Goal: Task Accomplishment & Management: Complete application form

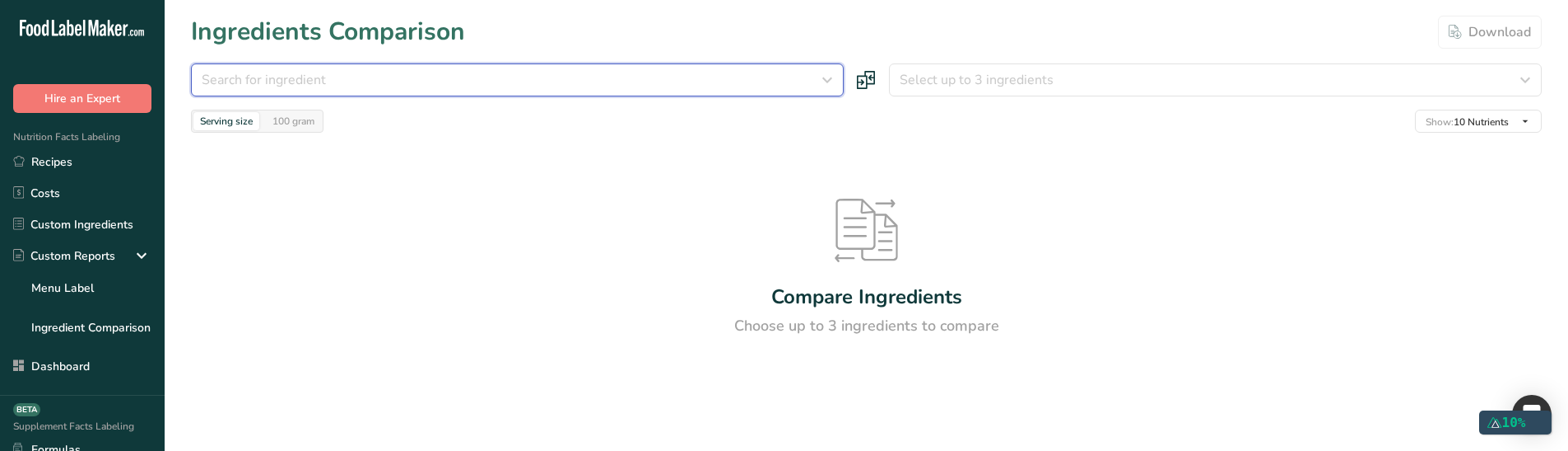
click at [318, 84] on span "Search for ingredient" at bounding box center [264, 80] width 124 height 20
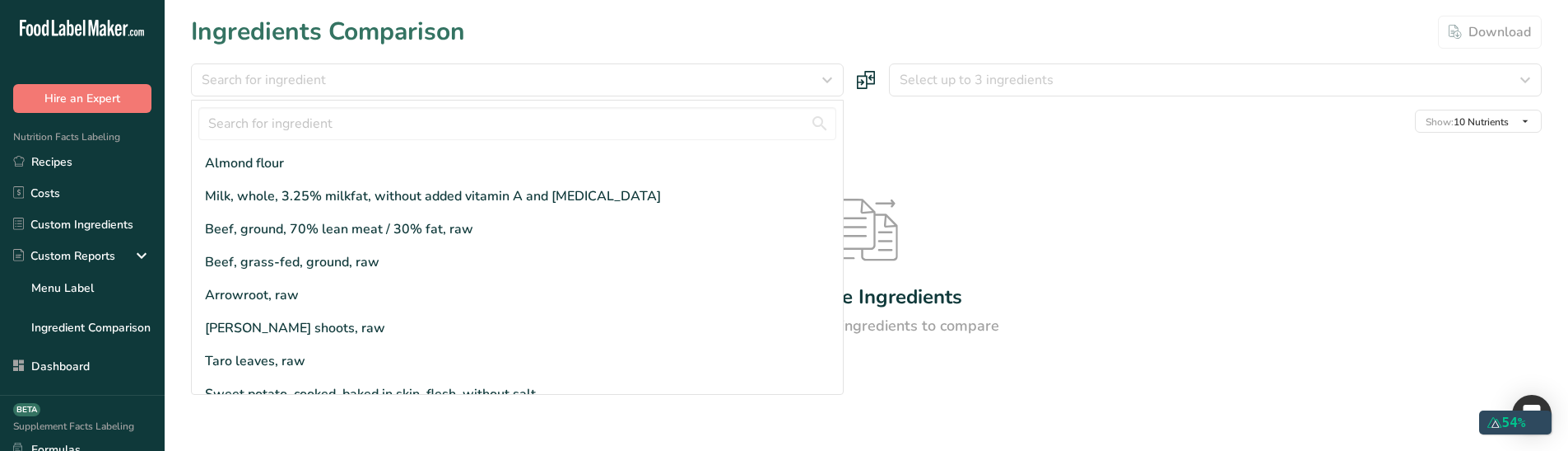
click at [1124, 217] on div "Compare Ingredients Choose up to 3 ingredients to compare" at bounding box center [866, 268] width 1351 height 271
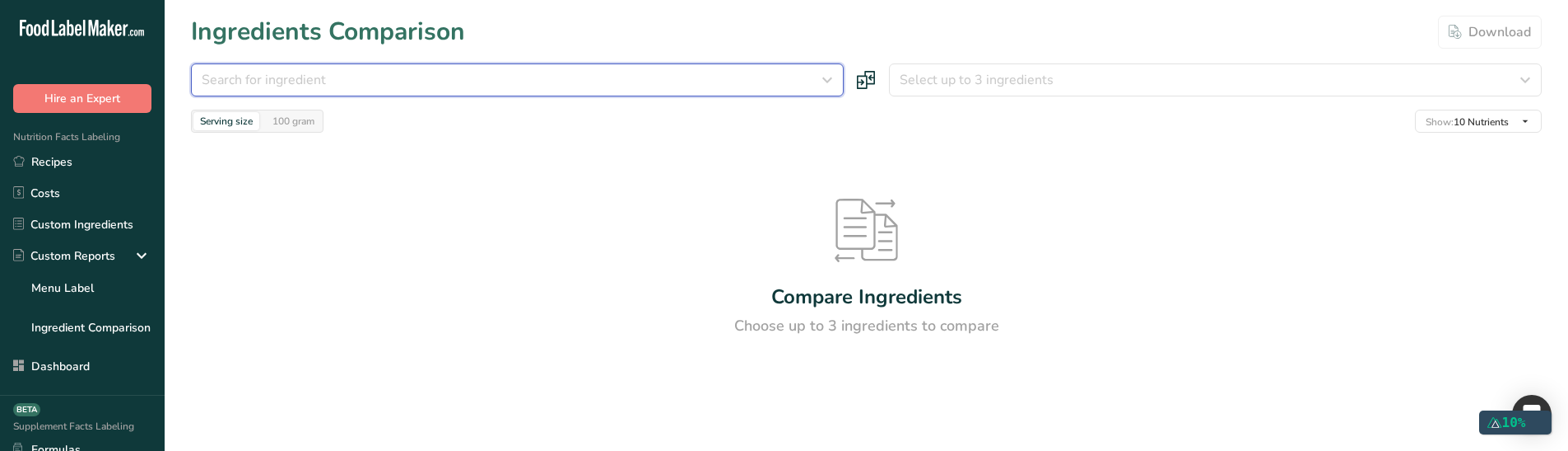
click at [618, 68] on button "Search for ingredient" at bounding box center [516, 80] width 653 height 33
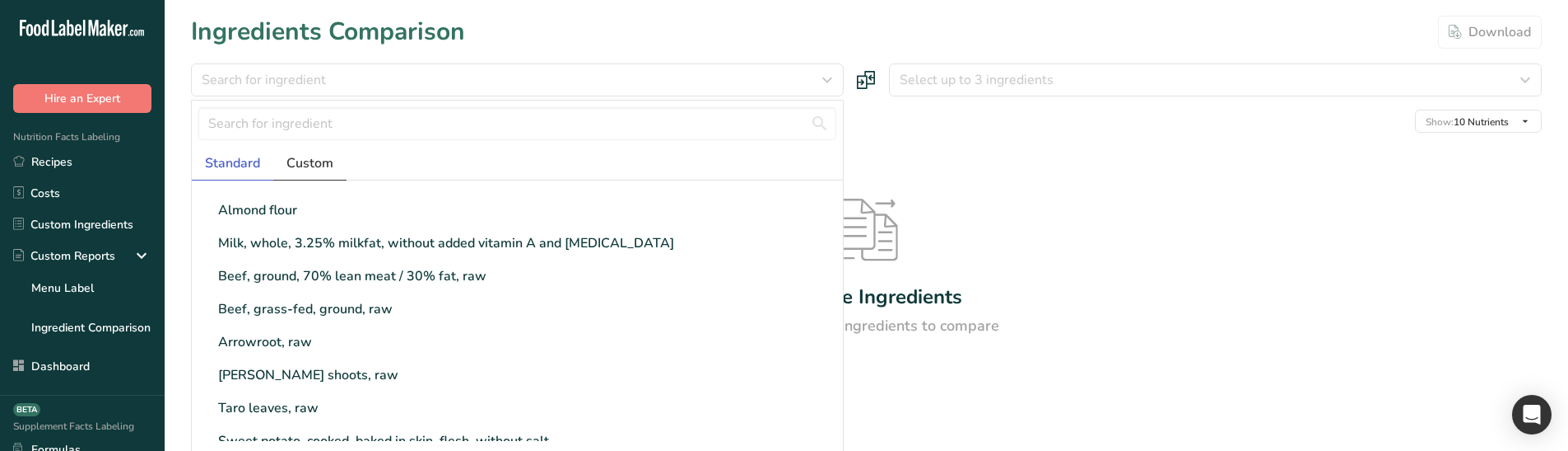
click at [335, 162] on link "Custom" at bounding box center [310, 163] width 73 height 34
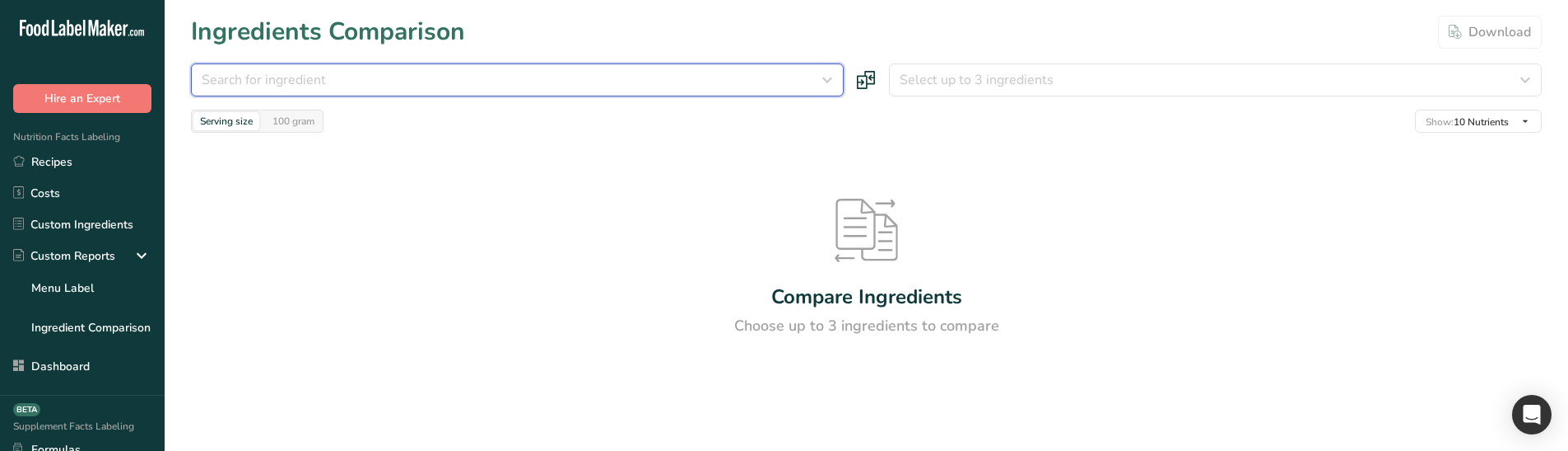
click at [444, 88] on div "Search for ingredient" at bounding box center [513, 80] width 622 height 20
click at [409, 79] on div "Search for ingredient" at bounding box center [513, 80] width 622 height 20
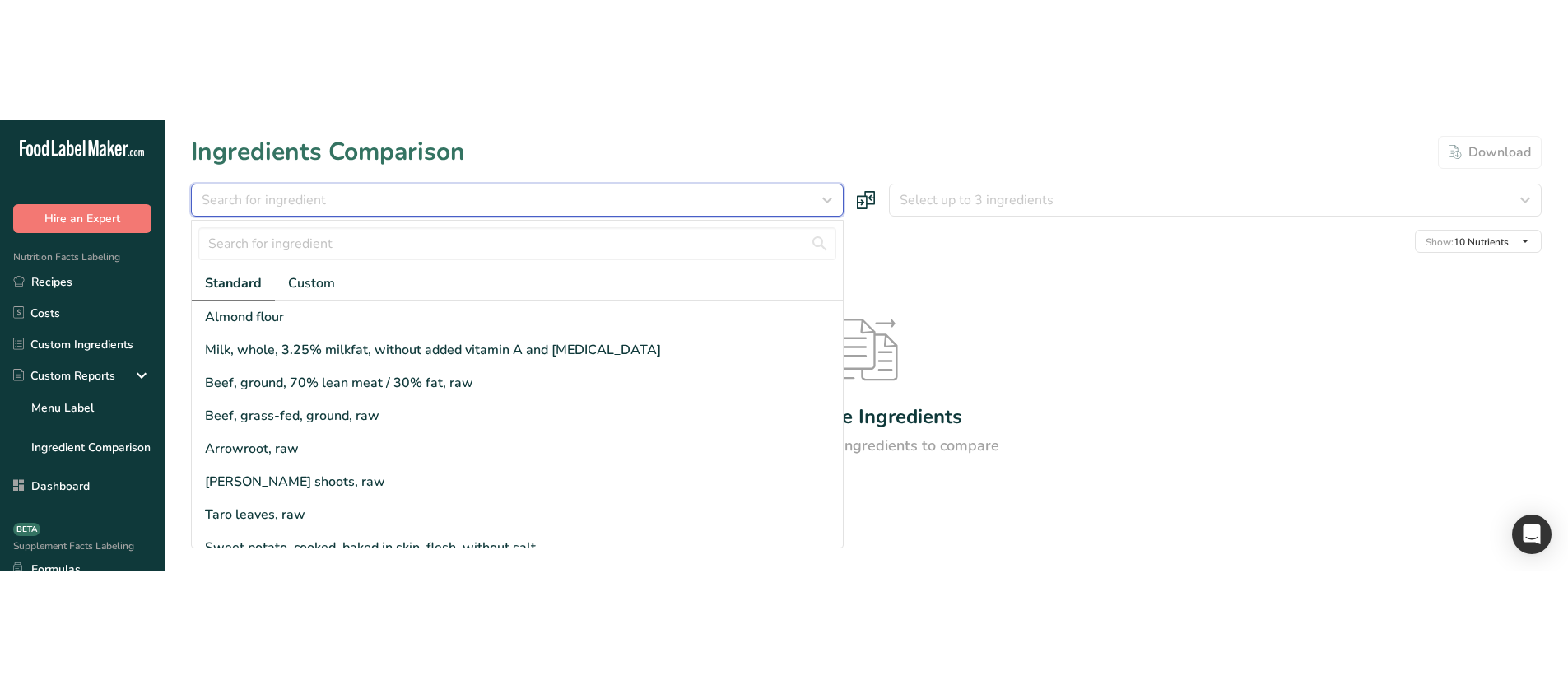
scroll to position [247, 0]
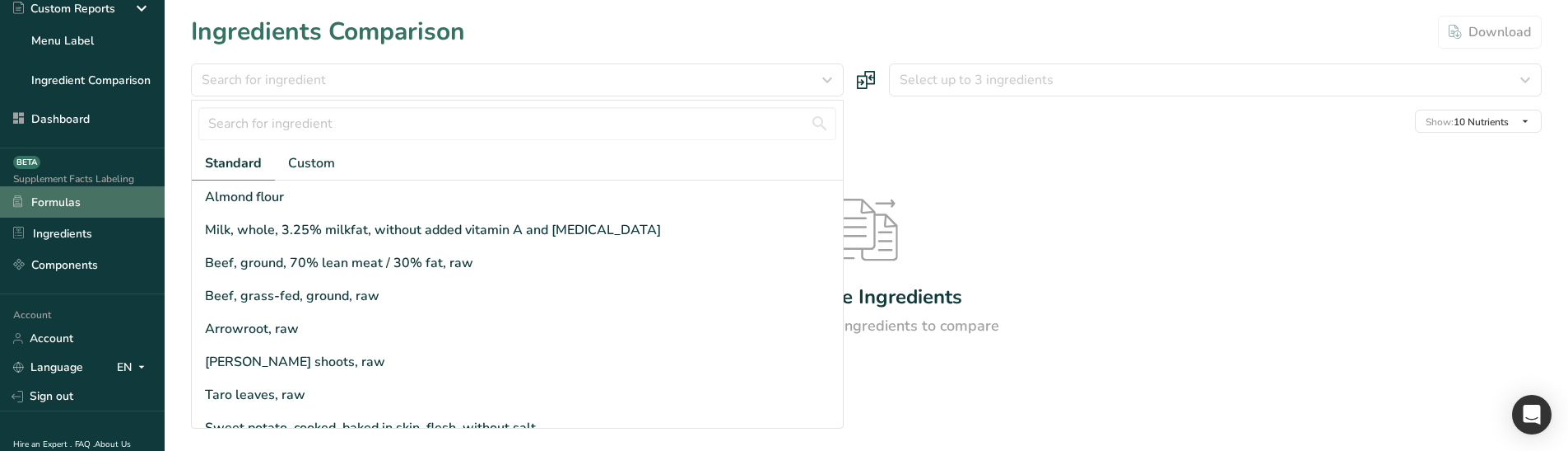
click at [76, 207] on link "Formulas" at bounding box center [82, 201] width 164 height 31
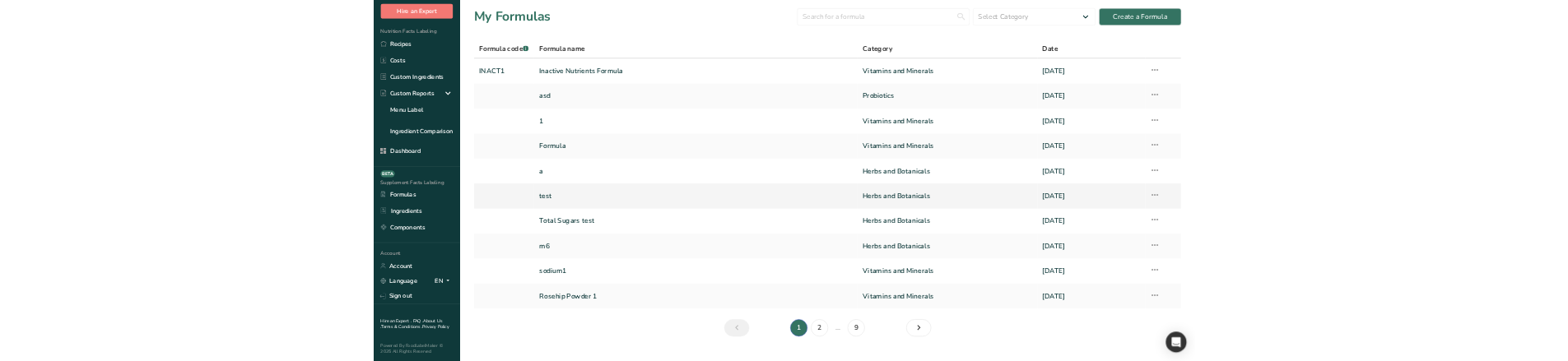
scroll to position [88, 0]
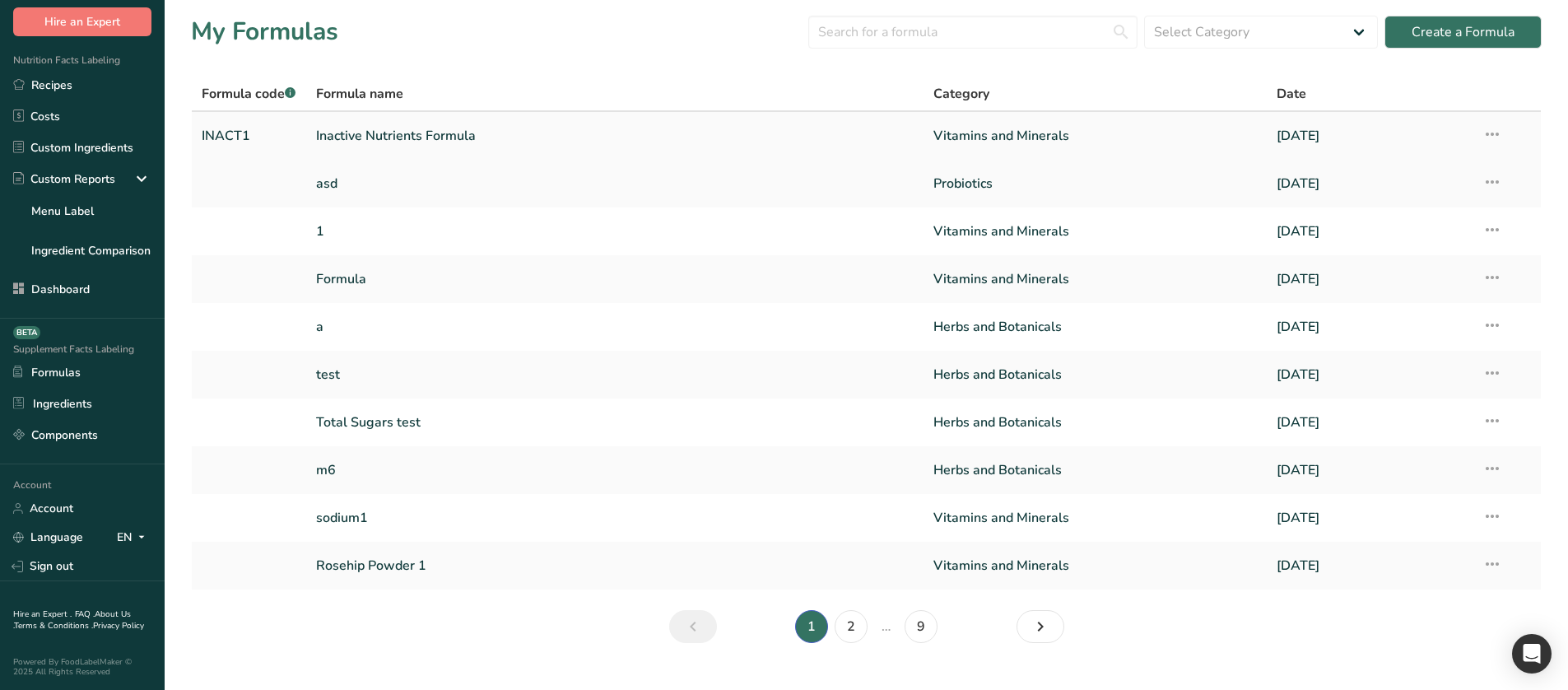
click at [500, 141] on link "Inactive Nutrients Formula" at bounding box center [615, 135] width 597 height 35
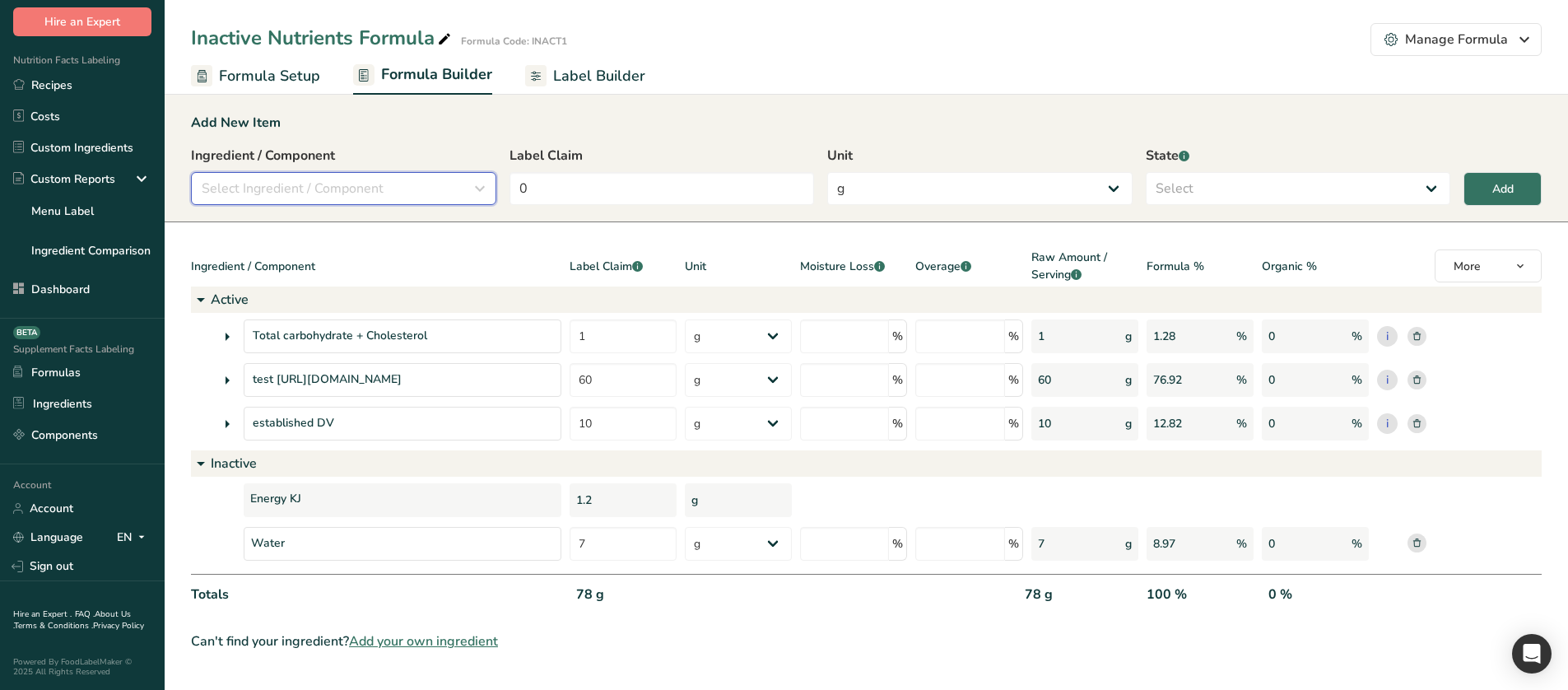
click at [300, 181] on span "Select Ingredient / Component" at bounding box center [293, 188] width 182 height 20
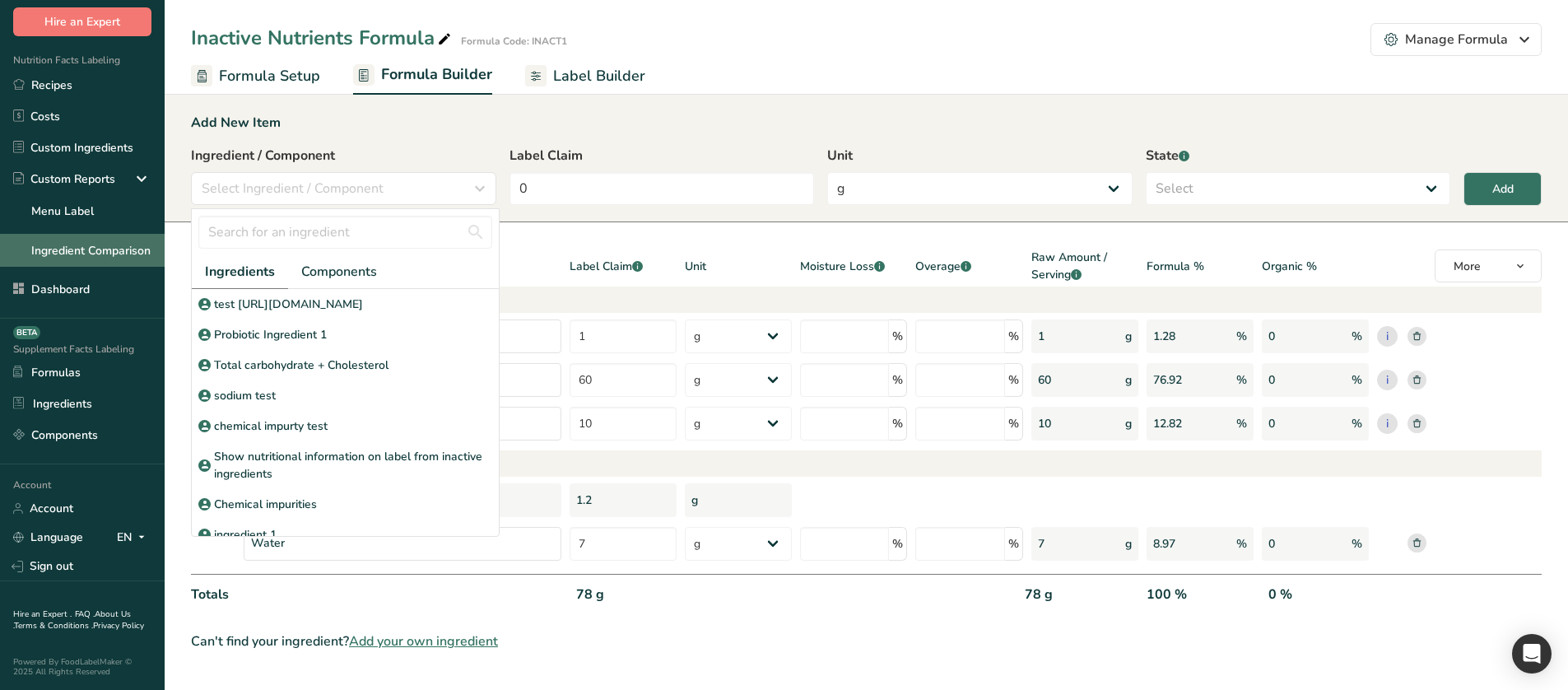
click at [82, 242] on link "Ingredient Comparison" at bounding box center [82, 250] width 164 height 33
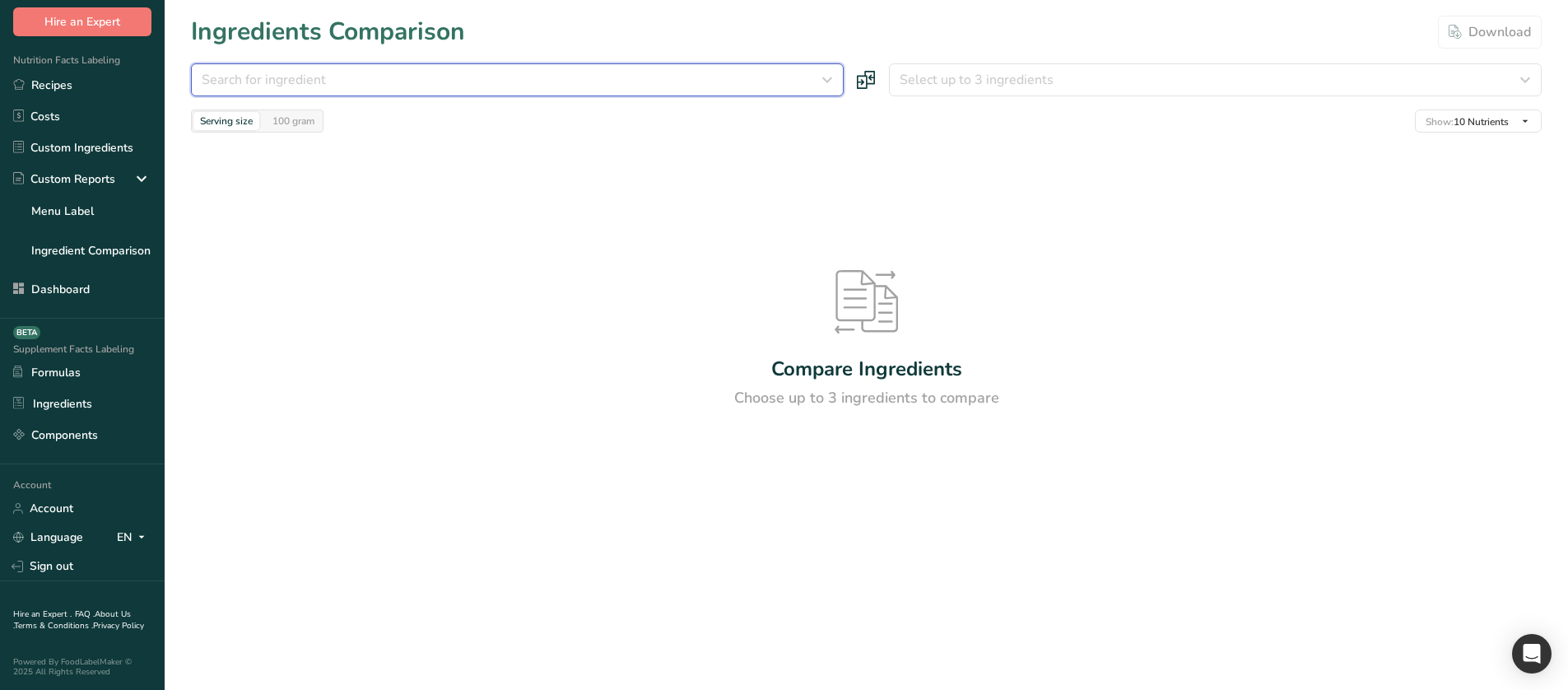
click at [351, 88] on div "Search for ingredient" at bounding box center [513, 80] width 622 height 20
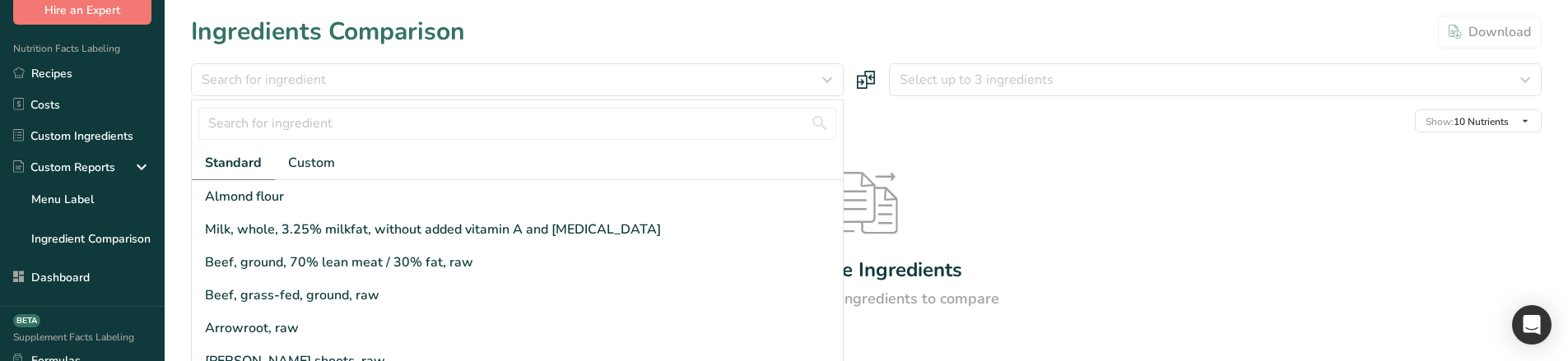
click at [1014, 169] on div "Compare Ingredients Choose up to 3 ingredients to compare" at bounding box center [866, 240] width 1351 height 217
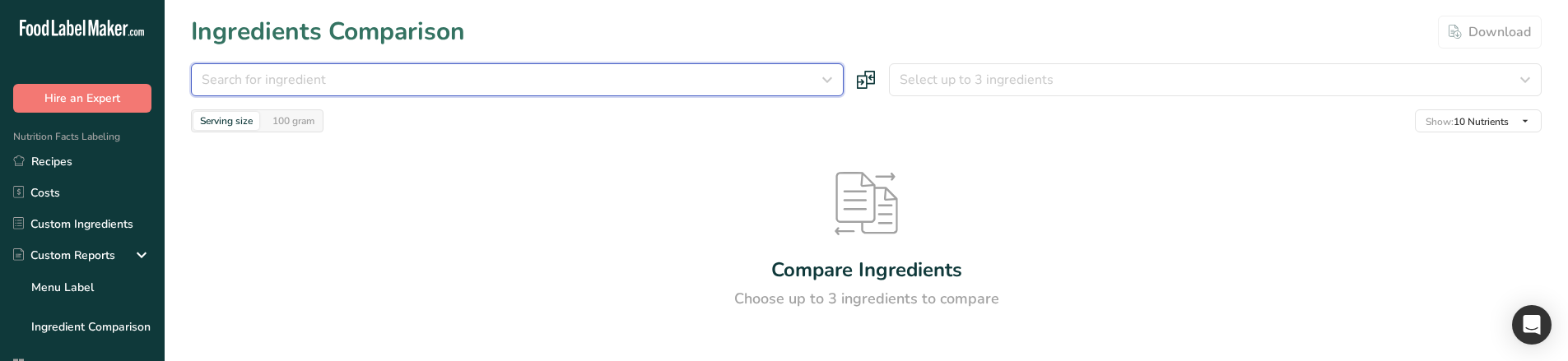
click at [363, 73] on div "Search for ingredient" at bounding box center [513, 80] width 622 height 20
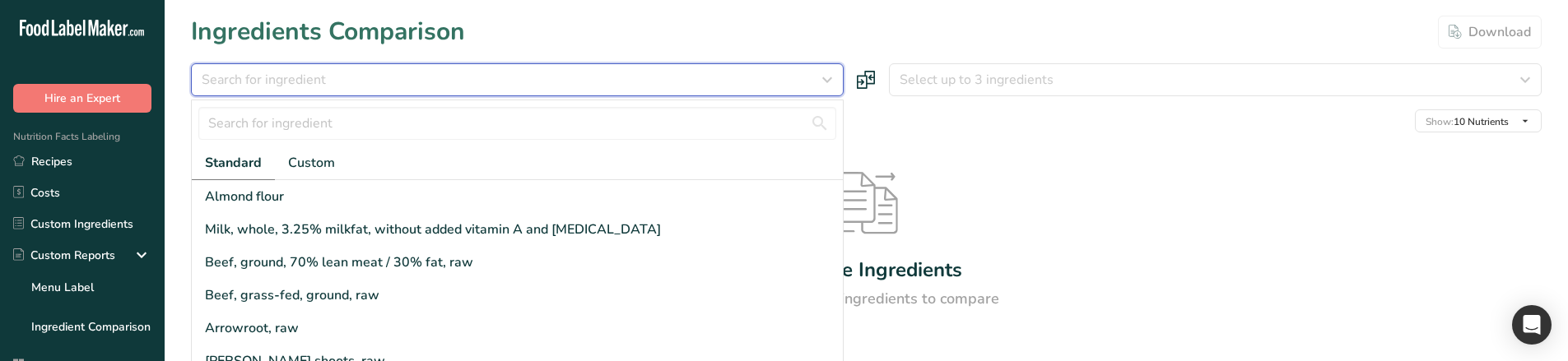
click at [363, 73] on div "Search for ingredient" at bounding box center [513, 80] width 622 height 20
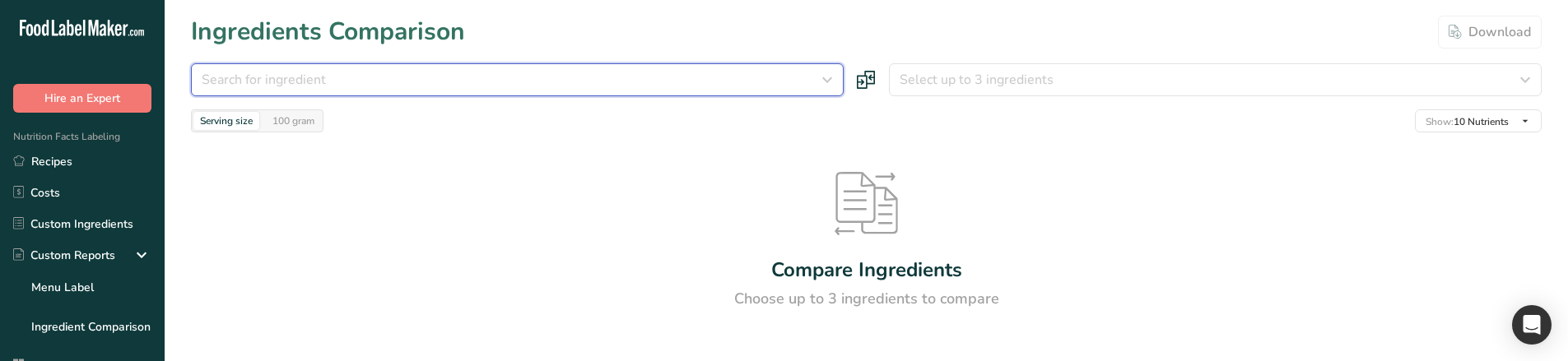
click at [292, 77] on span "Search for ingredient" at bounding box center [264, 80] width 124 height 20
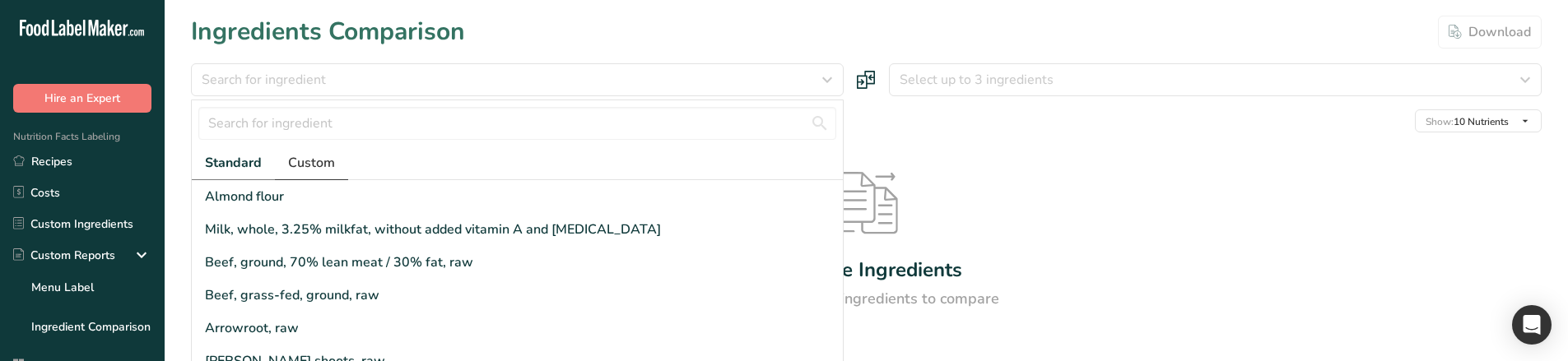
click at [304, 160] on span "Custom" at bounding box center [312, 162] width 47 height 20
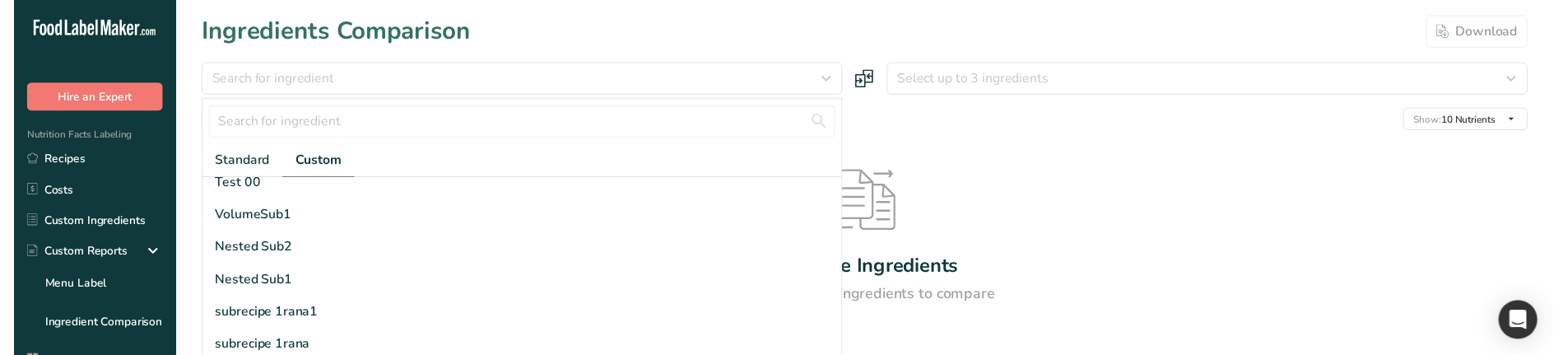
scroll to position [443, 0]
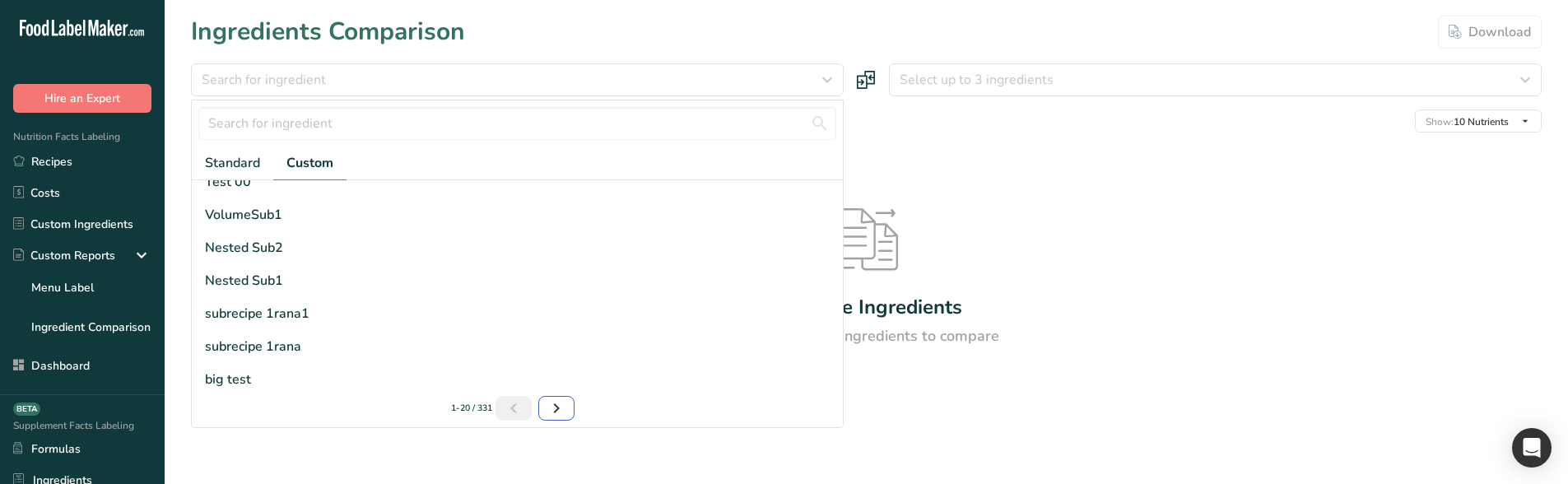
click at [557, 361] on icon "Next page" at bounding box center [556, 409] width 20 height 30
click at [550, 361] on icon "Page 3." at bounding box center [559, 409] width 20 height 30
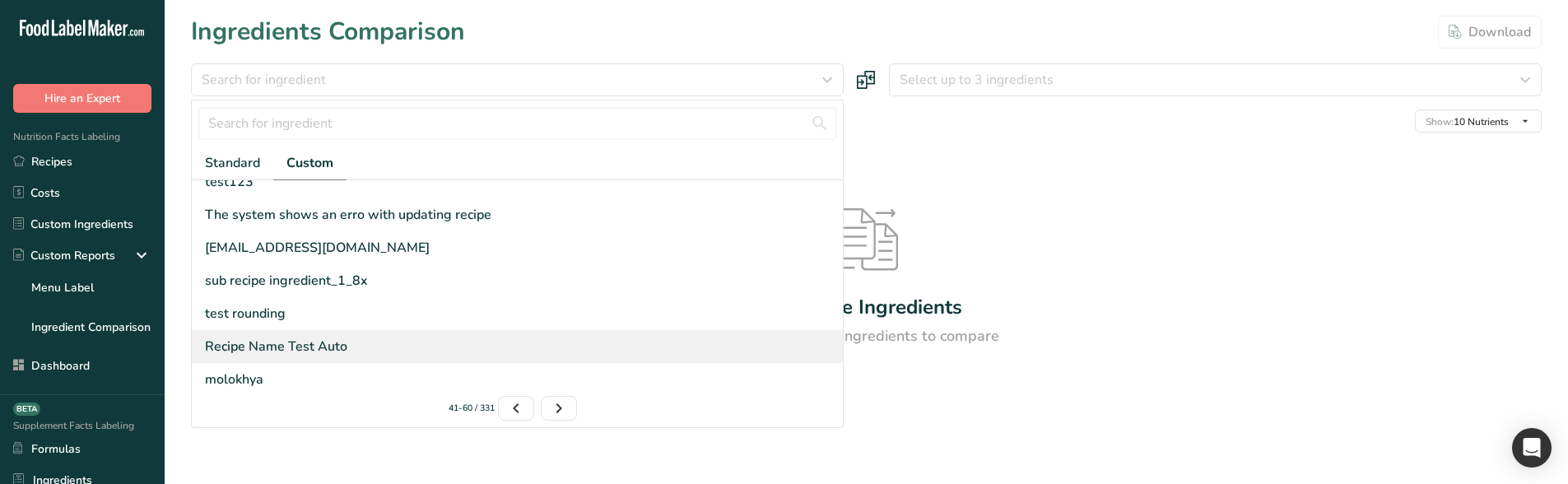
click at [372, 357] on div "Recipe Name Test Auto" at bounding box center [516, 347] width 651 height 33
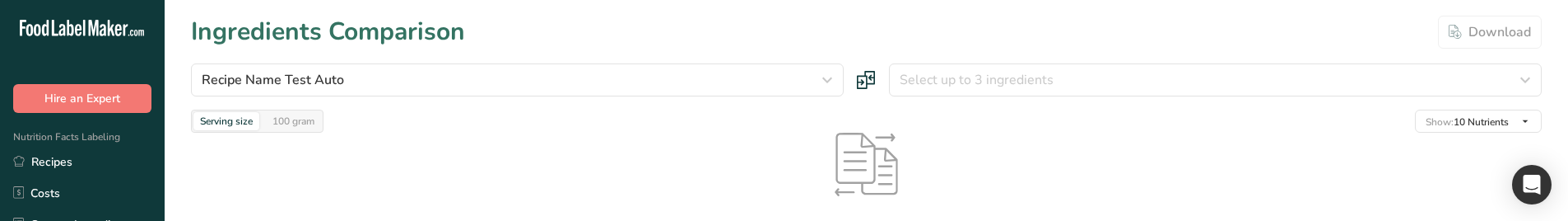
click at [986, 60] on section "Ingredients Comparison Download Recipe Name Test Auto Standard Custom test000 t…" at bounding box center [866, 149] width 1404 height 297
click at [972, 72] on span "Select up to 3 ingredients" at bounding box center [976, 80] width 154 height 20
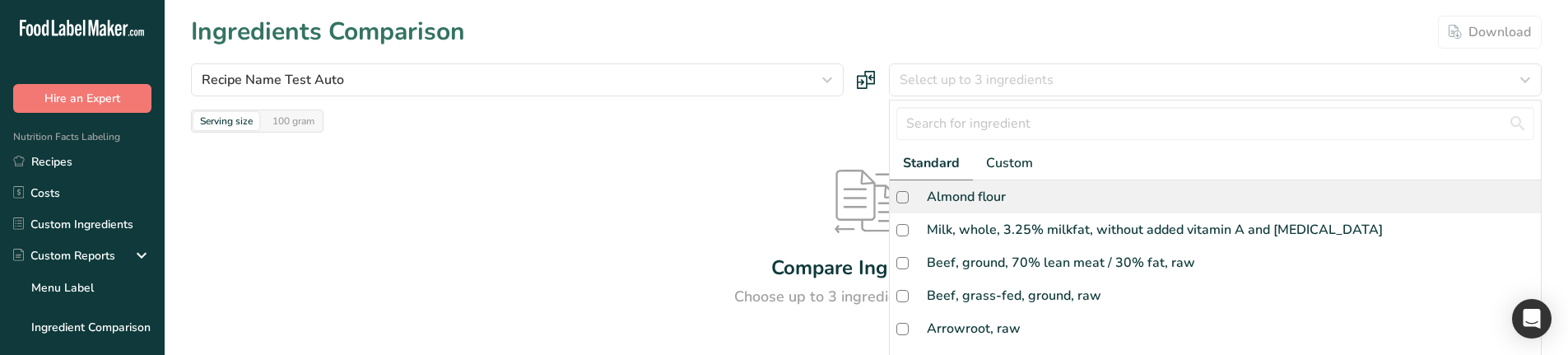
click at [935, 203] on div "Almond flour" at bounding box center [966, 196] width 79 height 20
checkbox input "true"
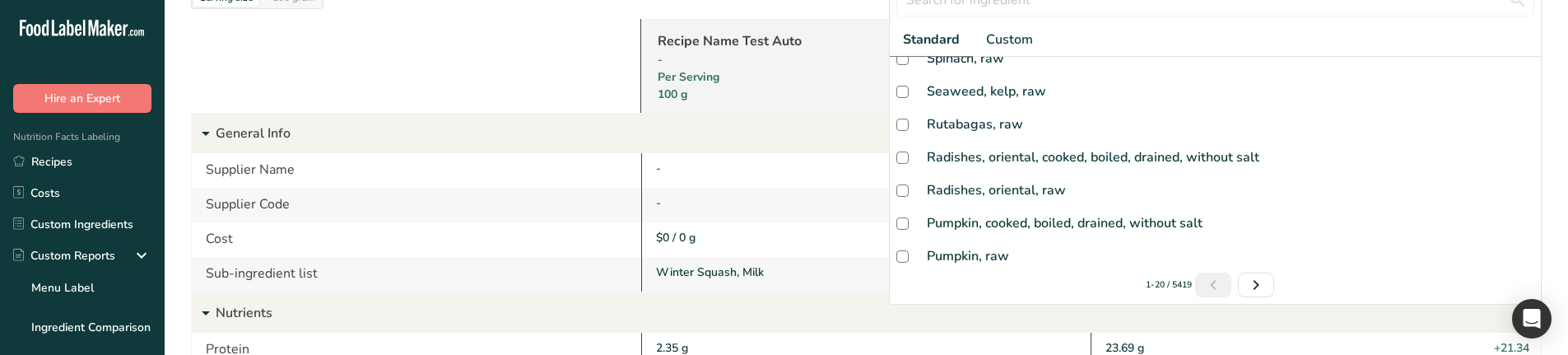
scroll to position [83, 0]
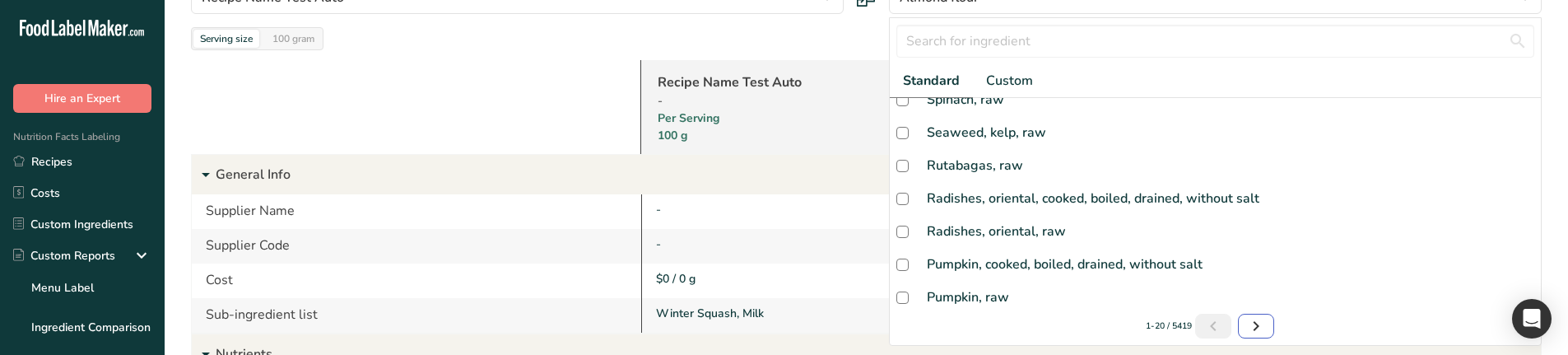
click at [1262, 314] on link "Next page" at bounding box center [1255, 326] width 37 height 24
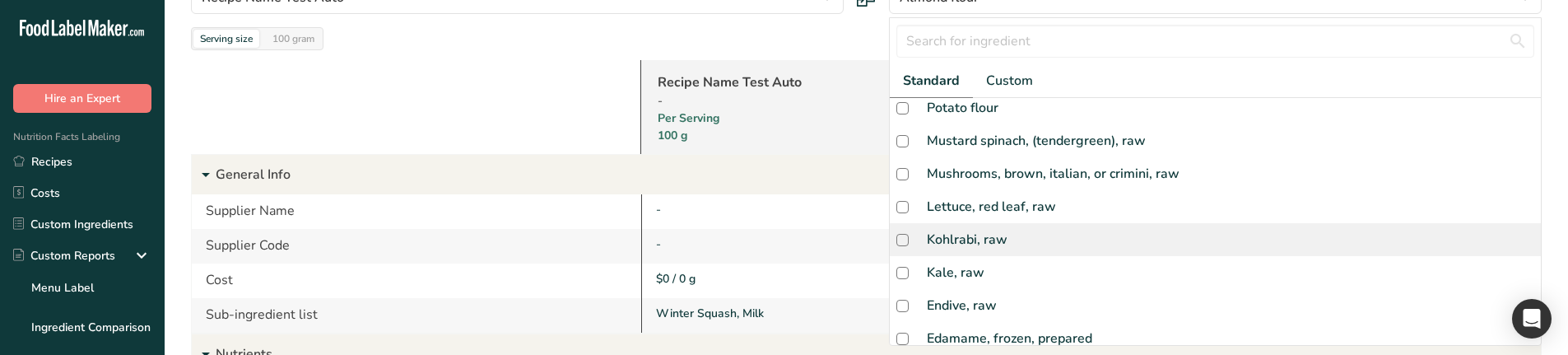
scroll to position [0, 0]
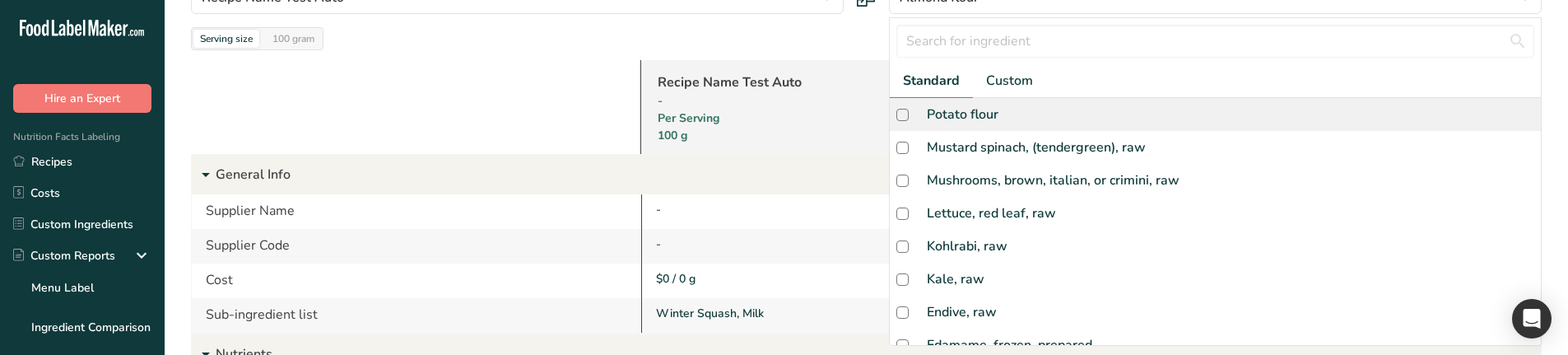
click at [956, 118] on div "Potato flour" at bounding box center [962, 114] width 71 height 20
checkbox input "true"
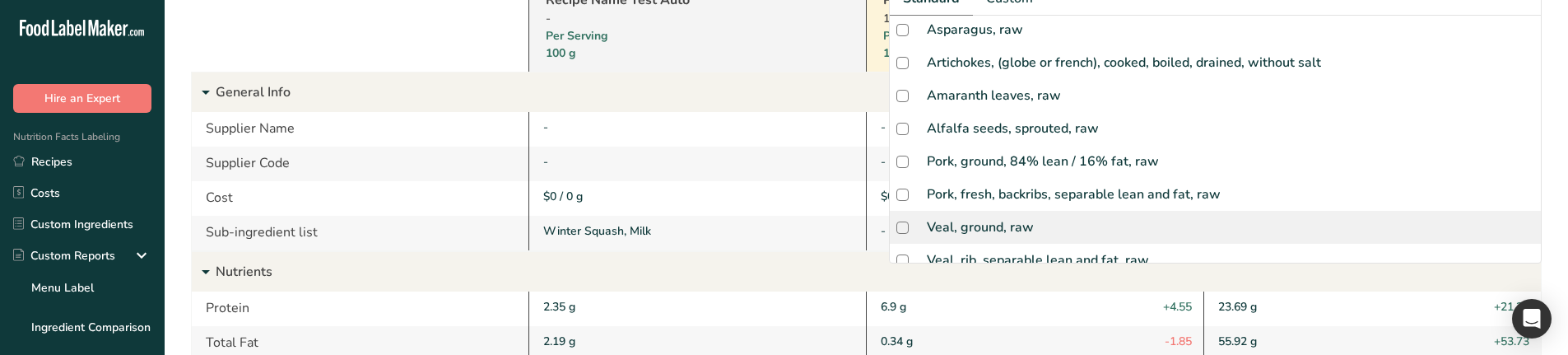
scroll to position [443, 0]
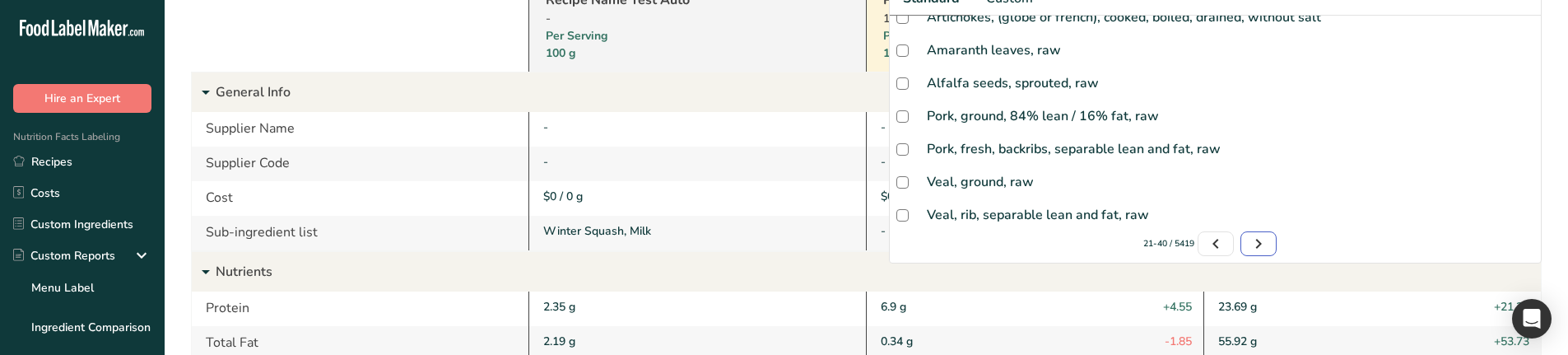
click at [1252, 235] on icon "Page 3." at bounding box center [1258, 244] width 20 height 30
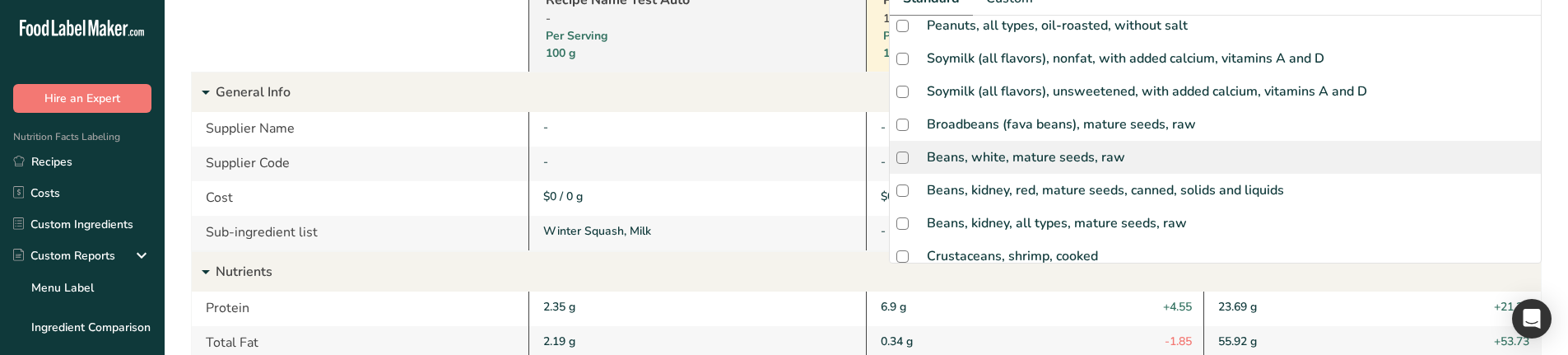
scroll to position [0, 0]
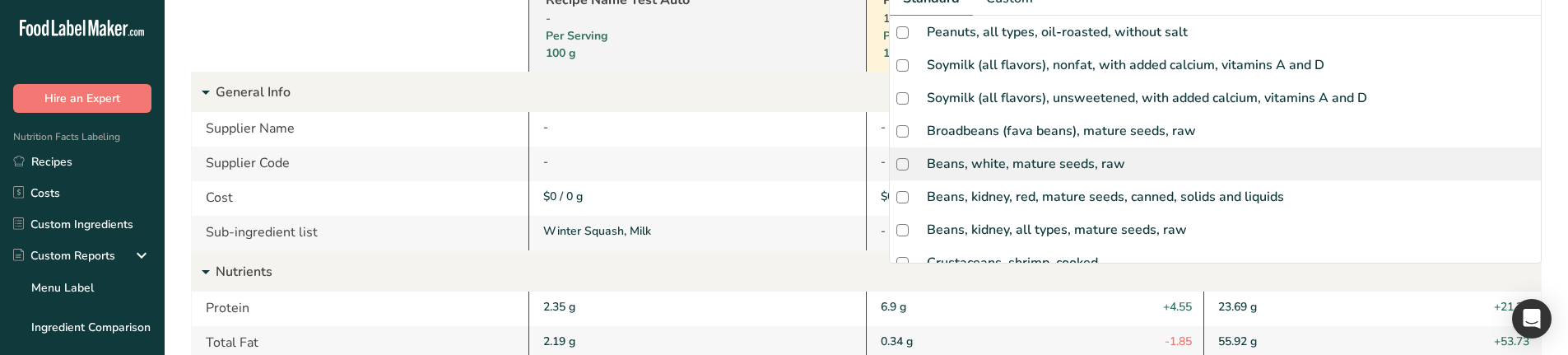
click at [1012, 154] on div "Beans, white, mature seeds, raw" at bounding box center [1025, 163] width 198 height 20
checkbox input "true"
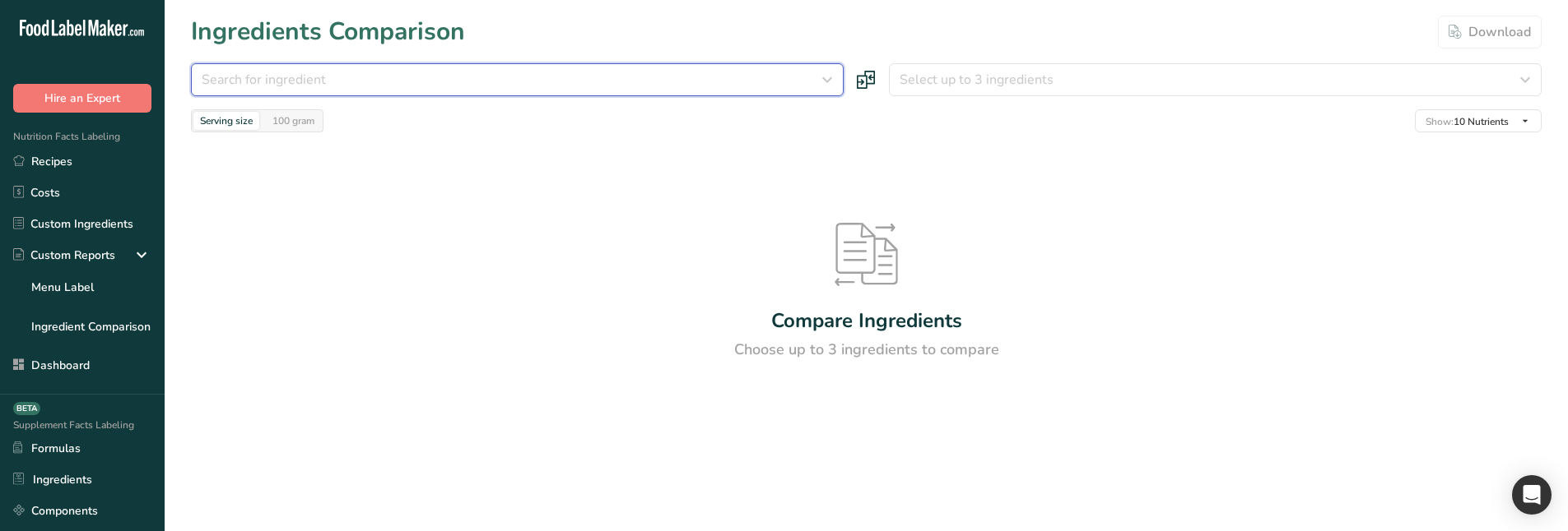
click at [392, 91] on button "Search for ingredient" at bounding box center [516, 80] width 653 height 33
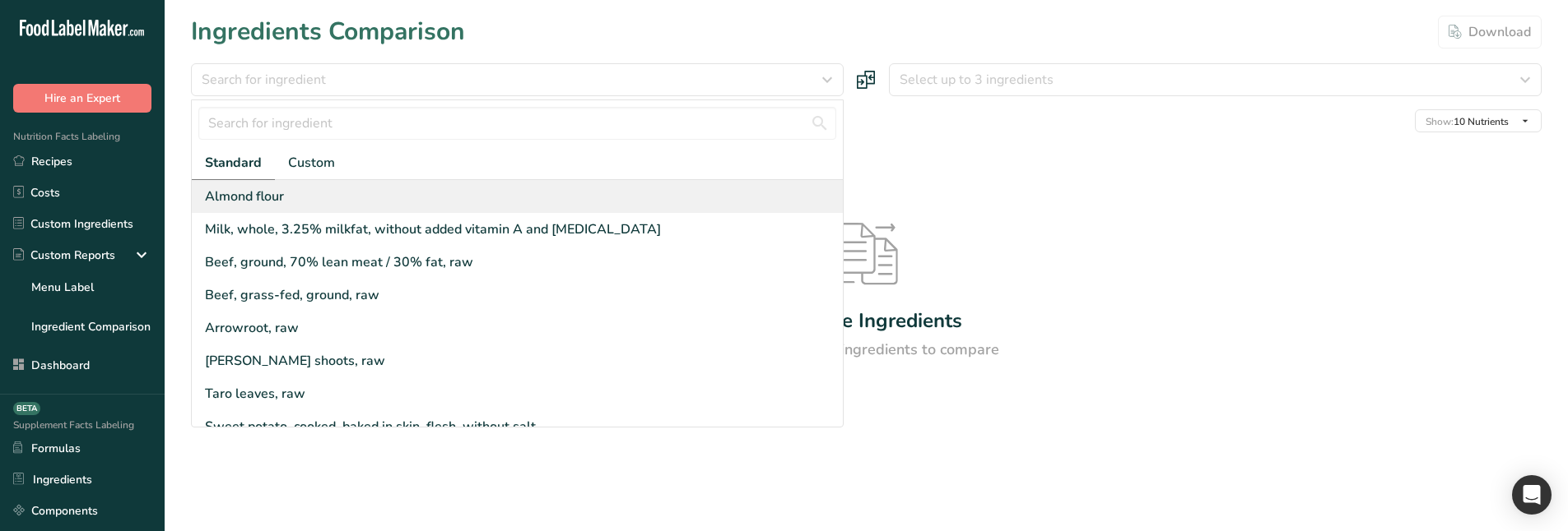
click at [277, 199] on div "Almond flour" at bounding box center [244, 196] width 79 height 20
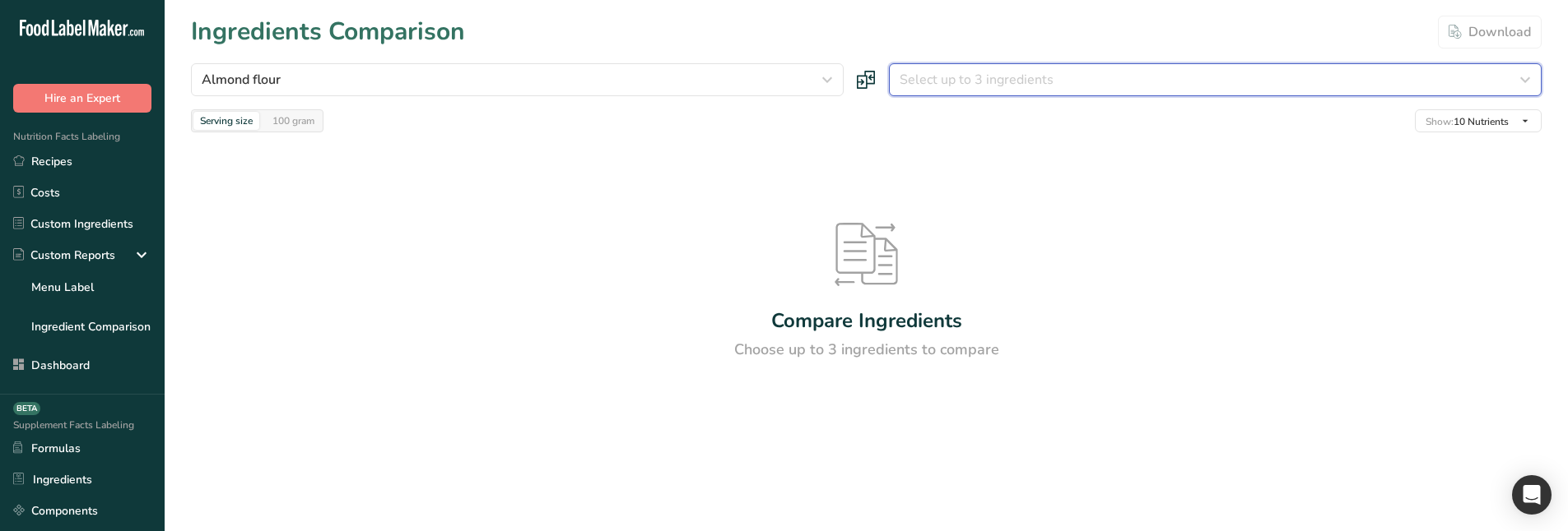
click at [929, 73] on span "Select up to 3 ingredients" at bounding box center [976, 80] width 154 height 20
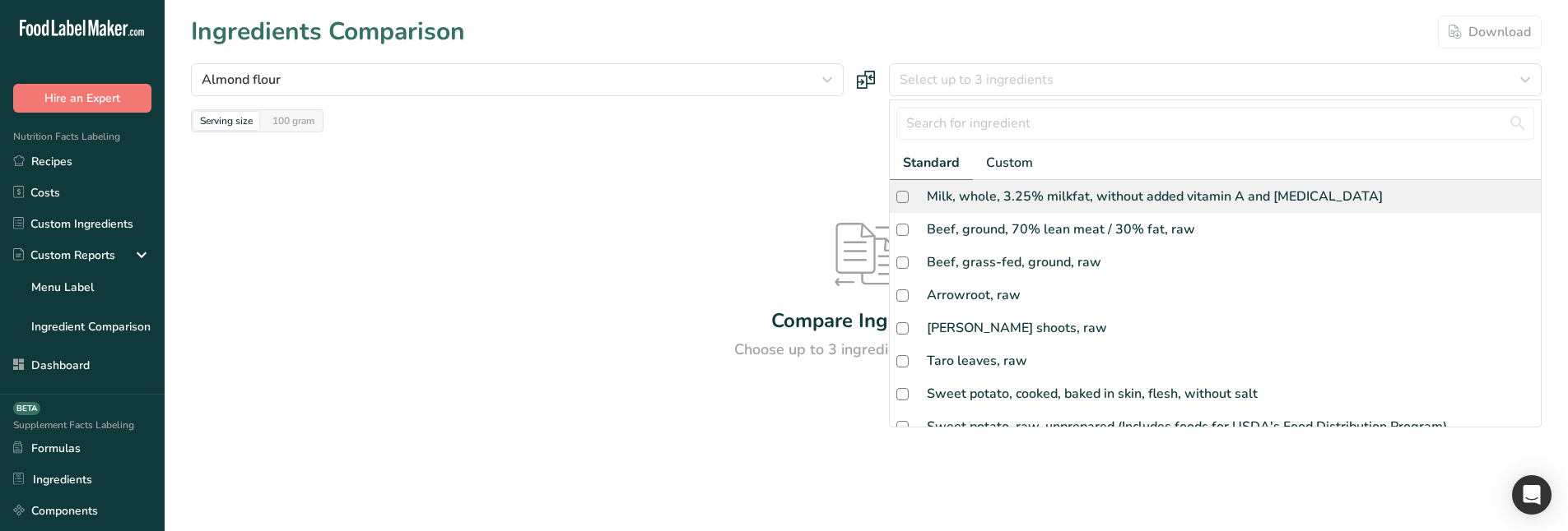
click at [1004, 195] on div "Milk, whole, 3.25% milkfat, without added vitamin A and [MEDICAL_DATA]" at bounding box center [1155, 196] width 456 height 20
checkbox input "true"
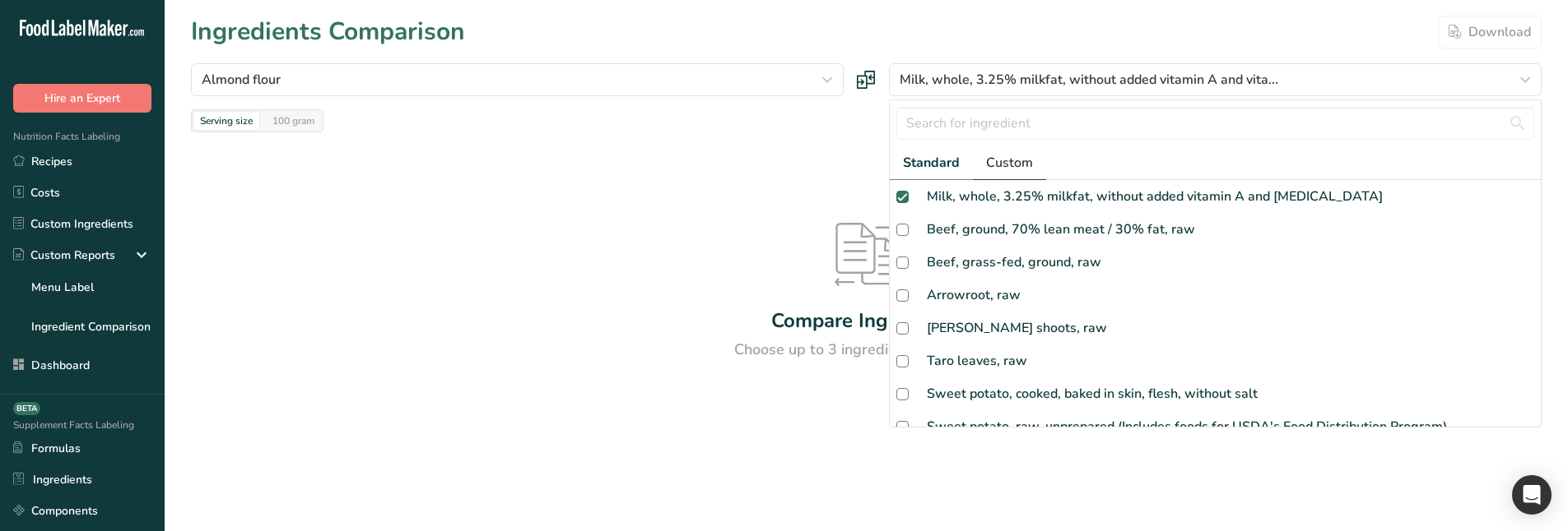
click at [1007, 170] on section "Ingredients Comparison Download Almond flour Standard Custom Almond flour Beef,…" at bounding box center [866, 238] width 1404 height 478
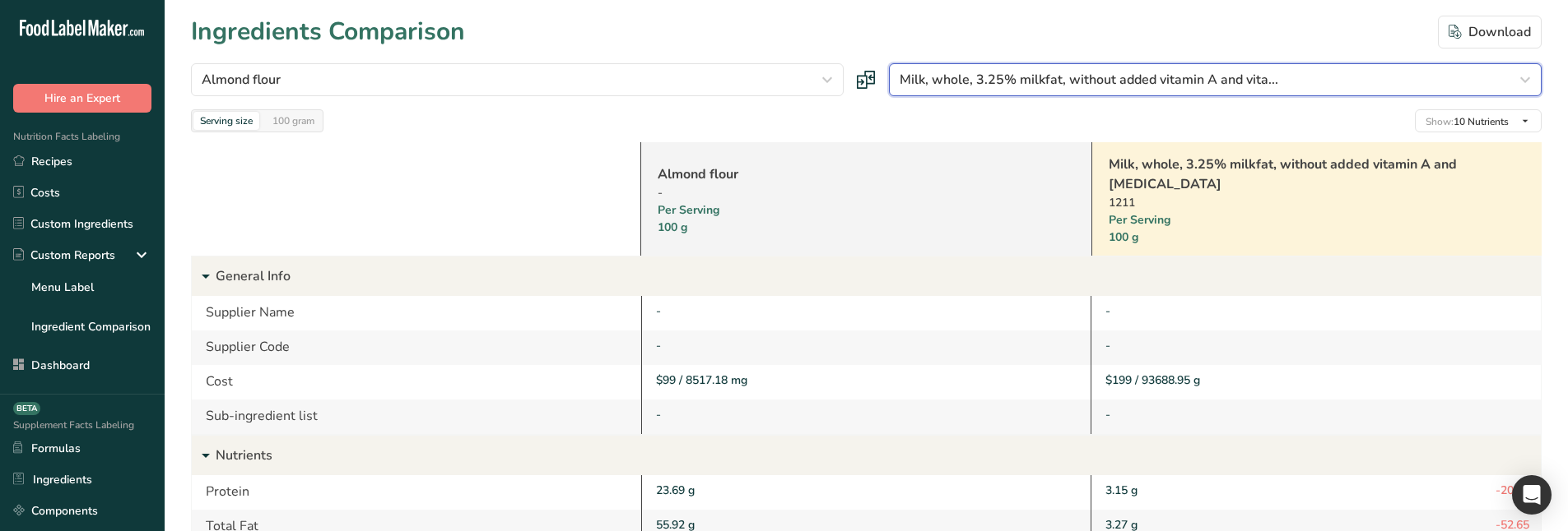
click at [997, 69] on button "Milk, whole, 3.25% milkfat, without added vitamin A and vita..." at bounding box center [1215, 80] width 653 height 33
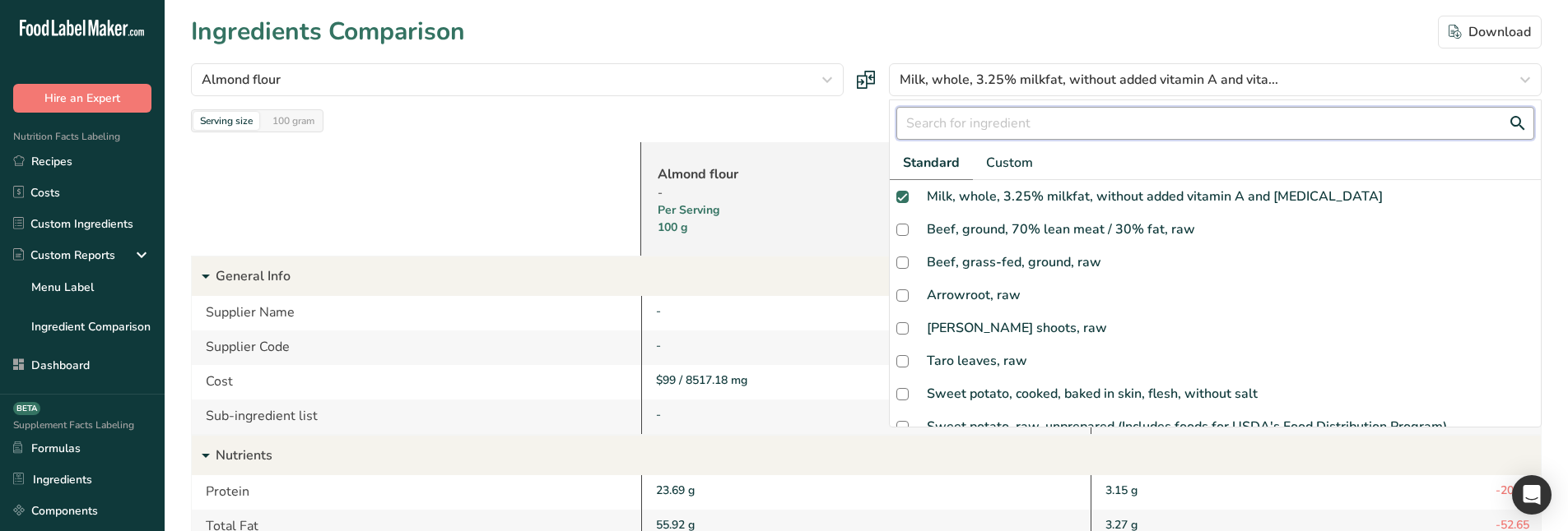
click at [982, 127] on input "text" at bounding box center [1215, 123] width 638 height 33
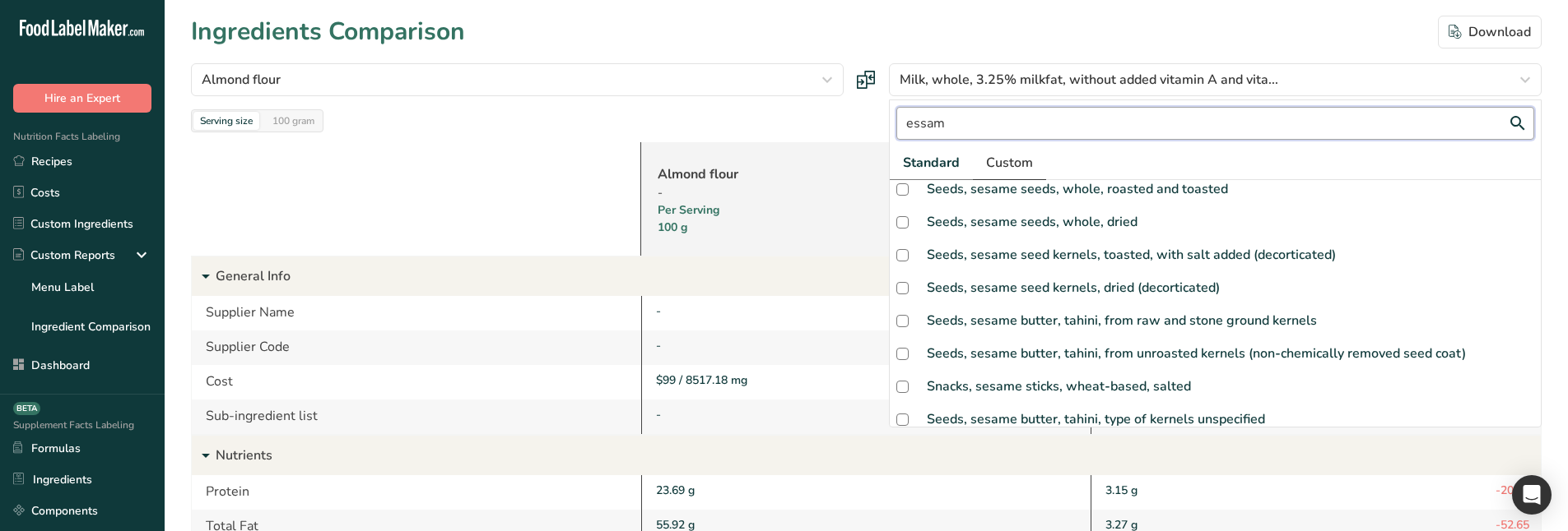
scroll to position [402, 0]
drag, startPoint x: 968, startPoint y: 131, endPoint x: 917, endPoint y: 126, distance: 51.2
click at [917, 126] on input "essam" at bounding box center [1215, 123] width 638 height 33
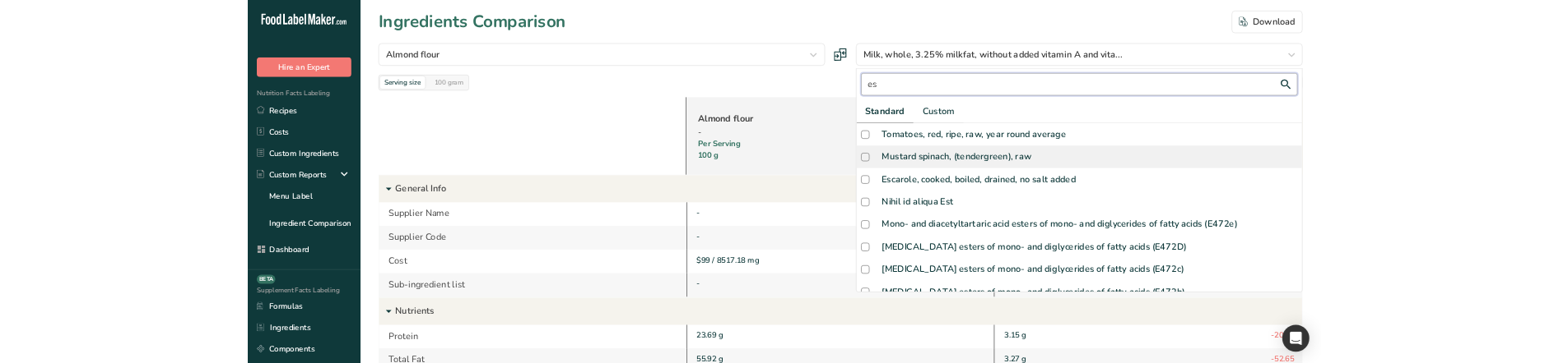
scroll to position [115, 0]
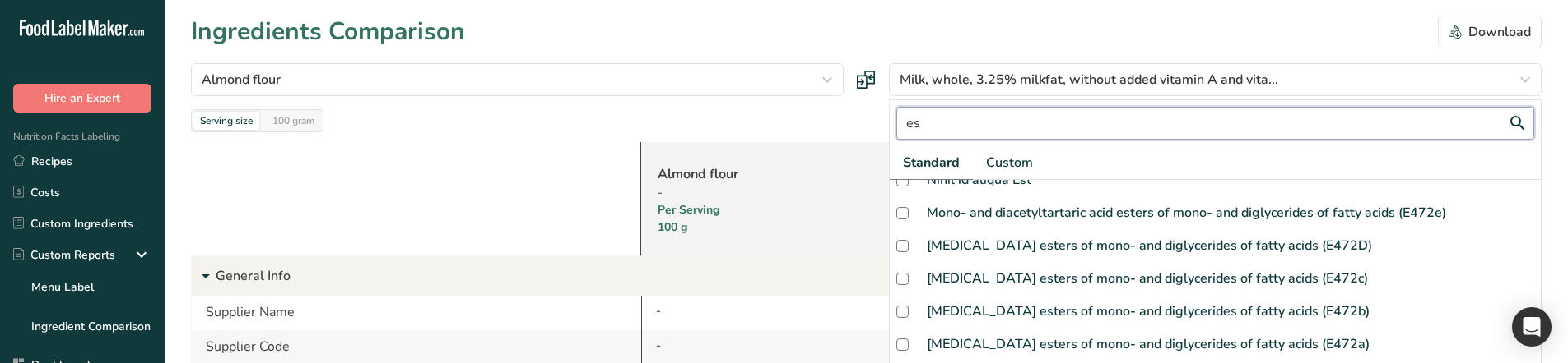
click at [955, 129] on input "es" at bounding box center [1215, 123] width 638 height 33
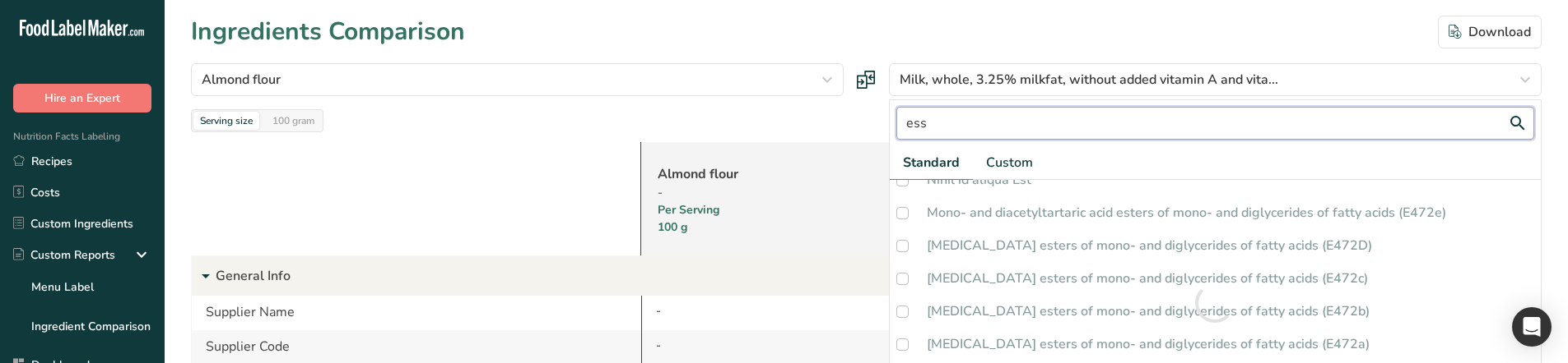
scroll to position [0, 0]
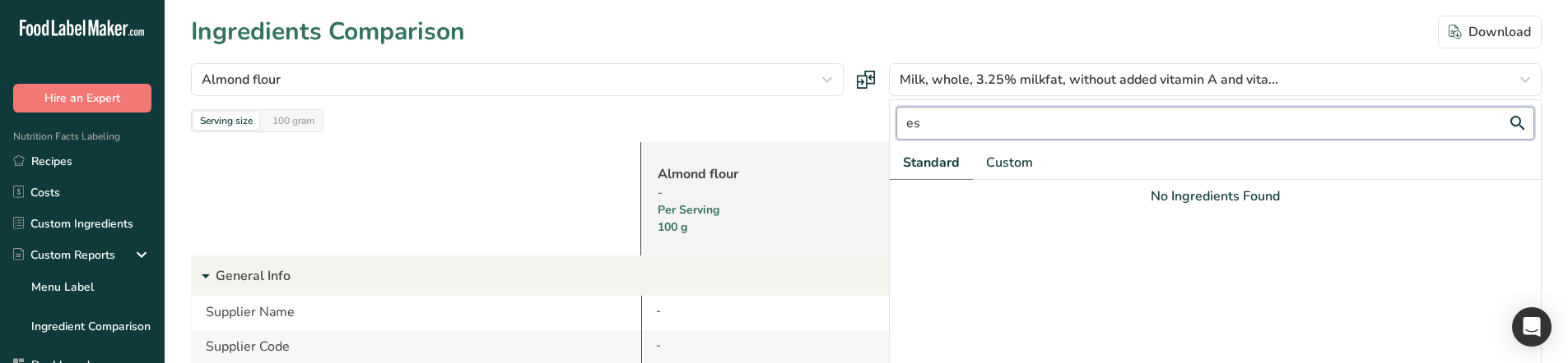
click at [1008, 126] on input "es" at bounding box center [1215, 123] width 638 height 33
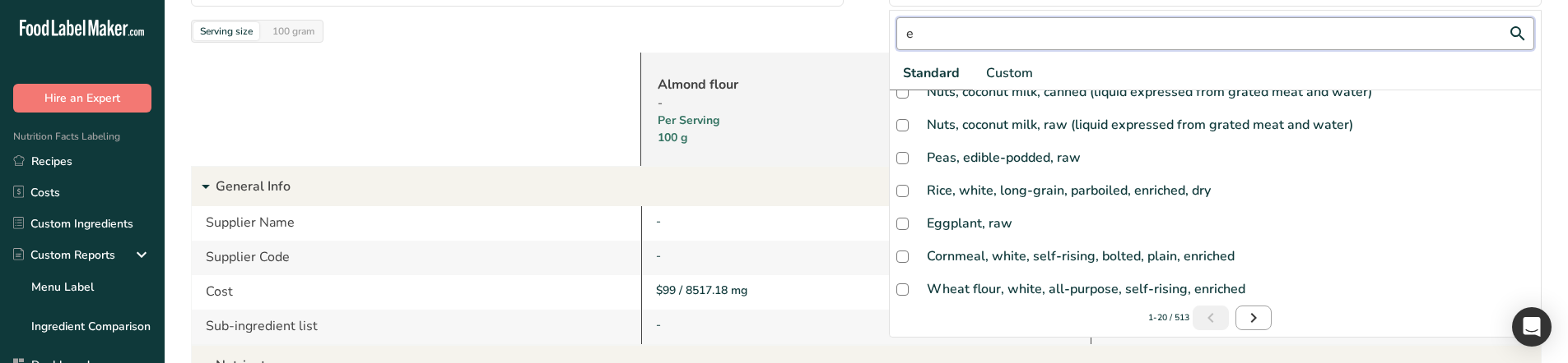
scroll to position [90, 0]
type input "e"
click at [1244, 310] on icon "Next page" at bounding box center [1253, 318] width 20 height 30
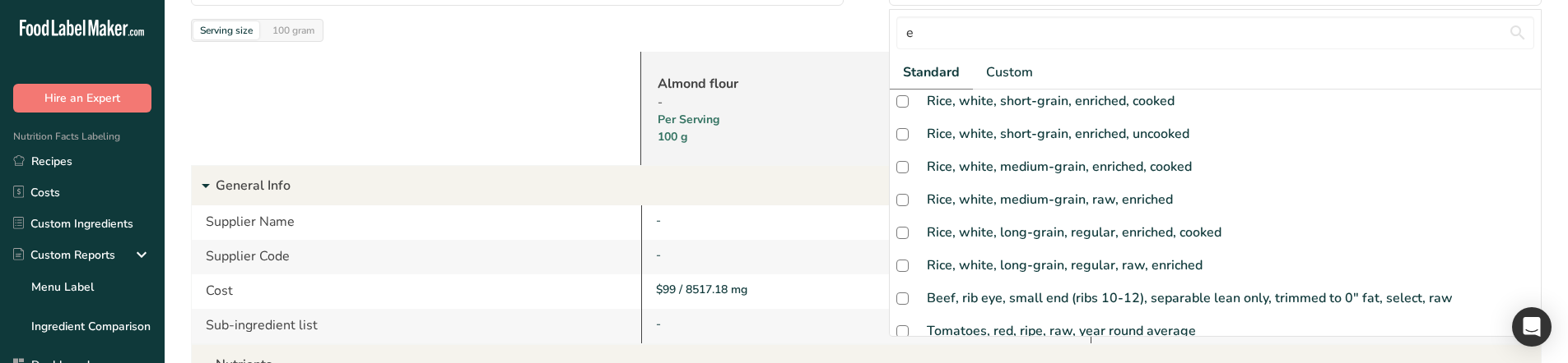
scroll to position [0, 0]
click at [958, 41] on input "e" at bounding box center [1215, 33] width 638 height 33
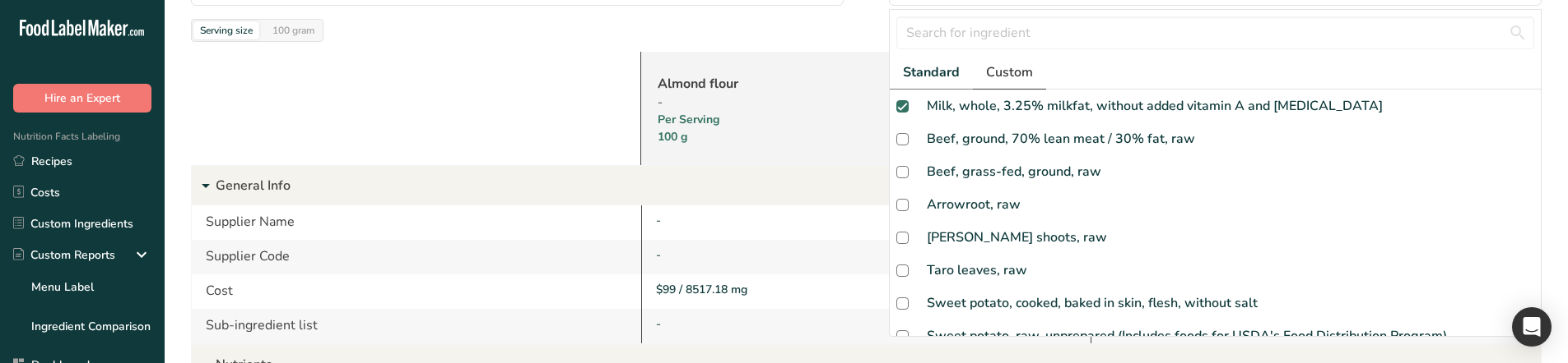
click at [1023, 70] on span "Custom" at bounding box center [1009, 72] width 47 height 20
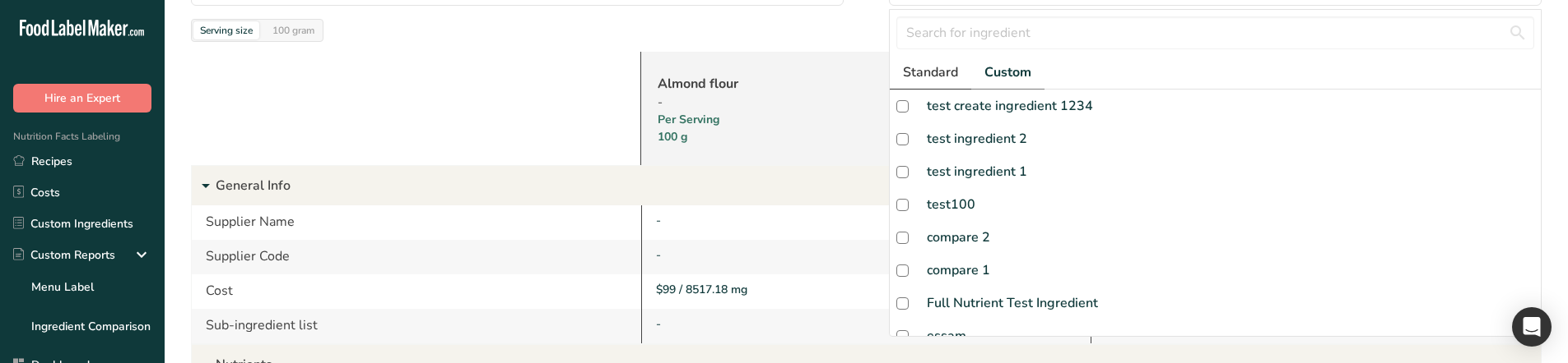
click at [941, 62] on link "Standard" at bounding box center [930, 73] width 82 height 34
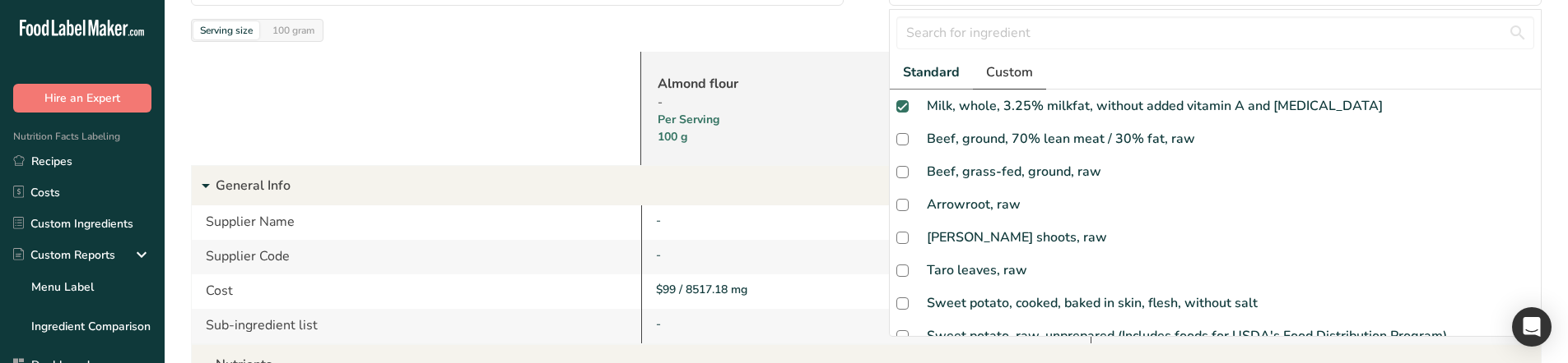
click at [1009, 64] on span "Custom" at bounding box center [1009, 72] width 47 height 20
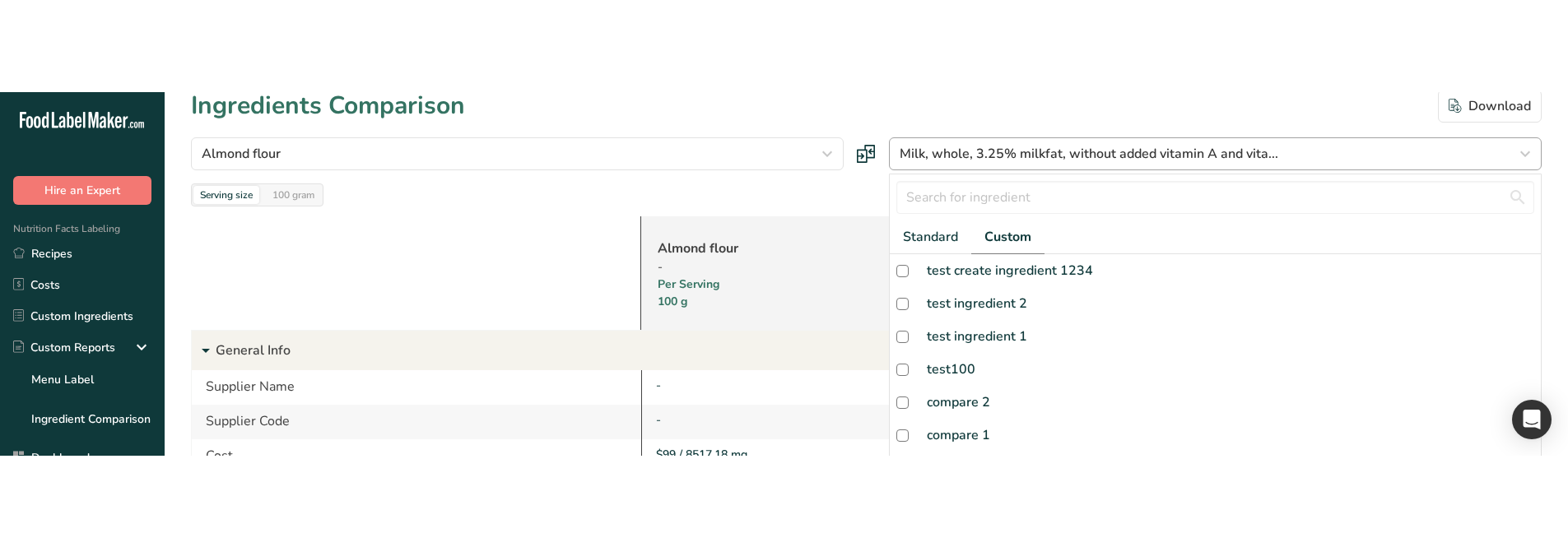
scroll to position [8, 0]
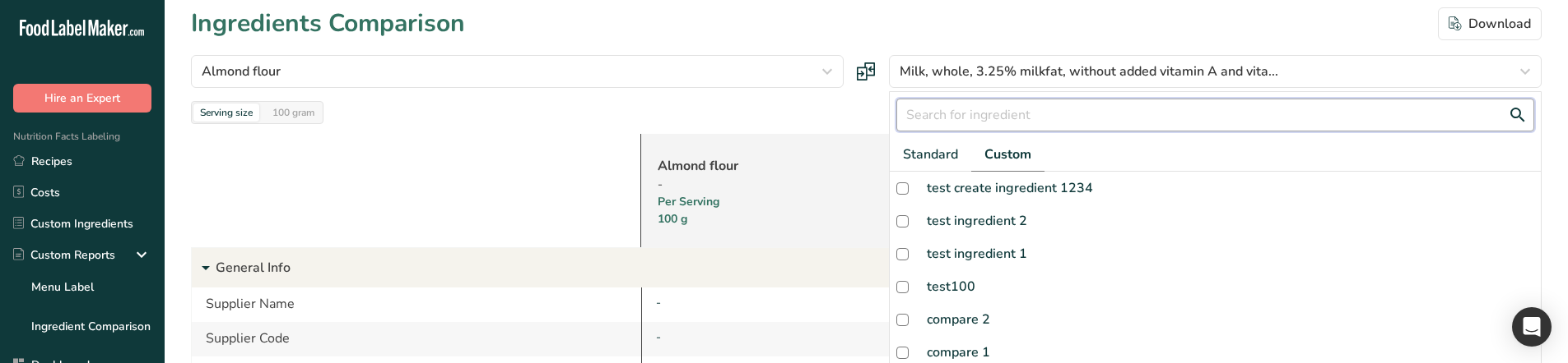
click at [1014, 111] on input "text" at bounding box center [1215, 114] width 638 height 33
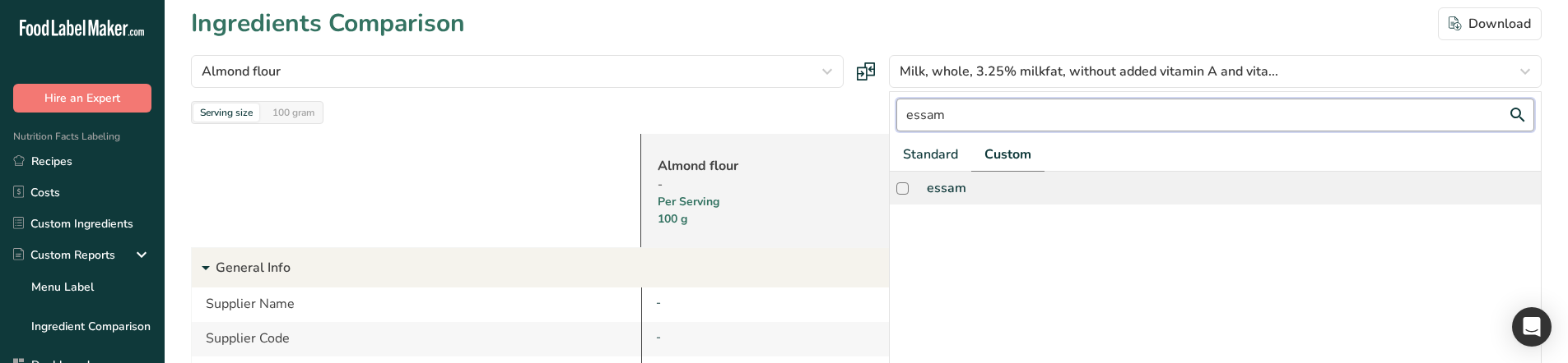
type input "essam"
click at [964, 193] on div "essam" at bounding box center [946, 188] width 39 height 20
checkbox input "true"
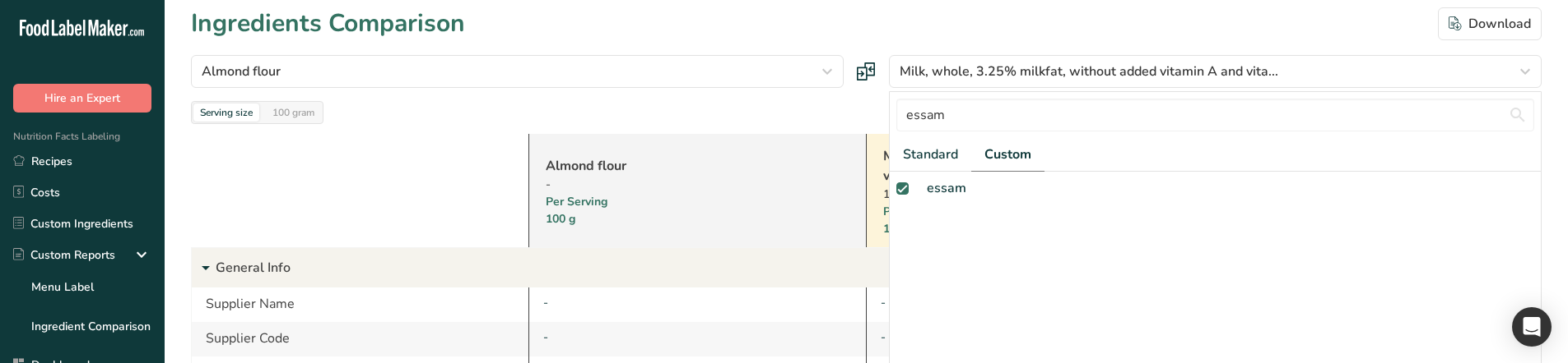
click at [842, 109] on div "Serving size 100 gram Show: 10 Nutrients All Nutrients Standard Components Calo…" at bounding box center [866, 113] width 1351 height 23
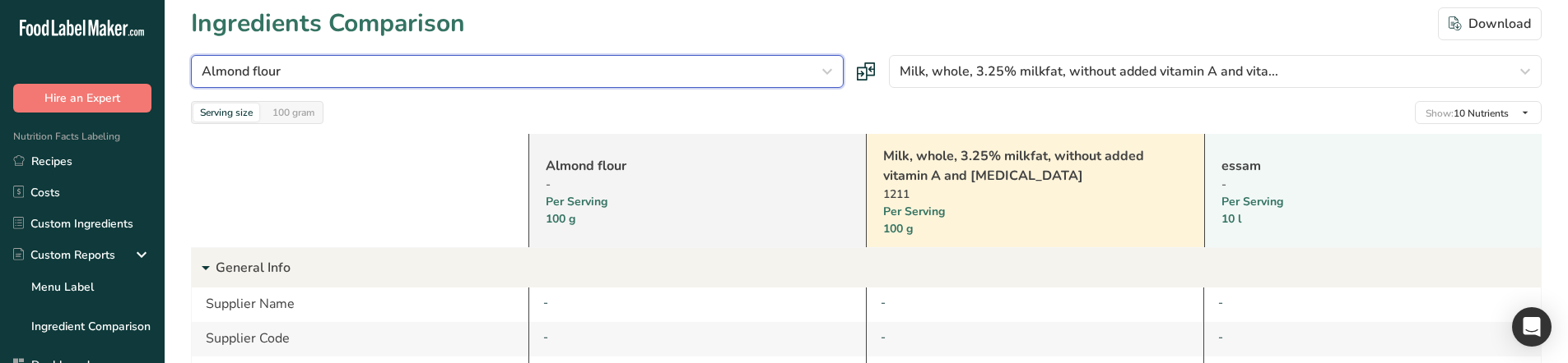
click at [771, 71] on div "Almond flour" at bounding box center [513, 71] width 622 height 20
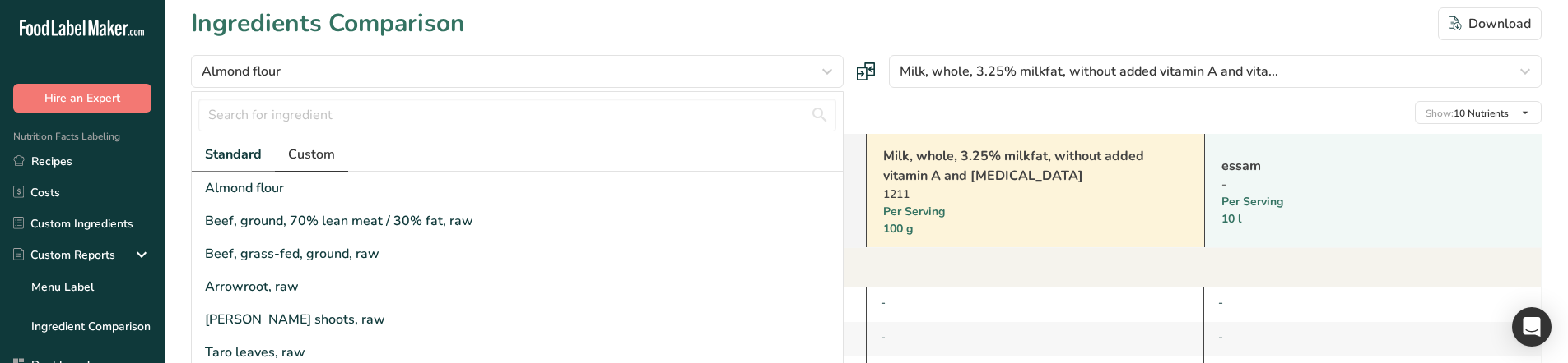
click at [338, 159] on link "Custom" at bounding box center [312, 155] width 73 height 34
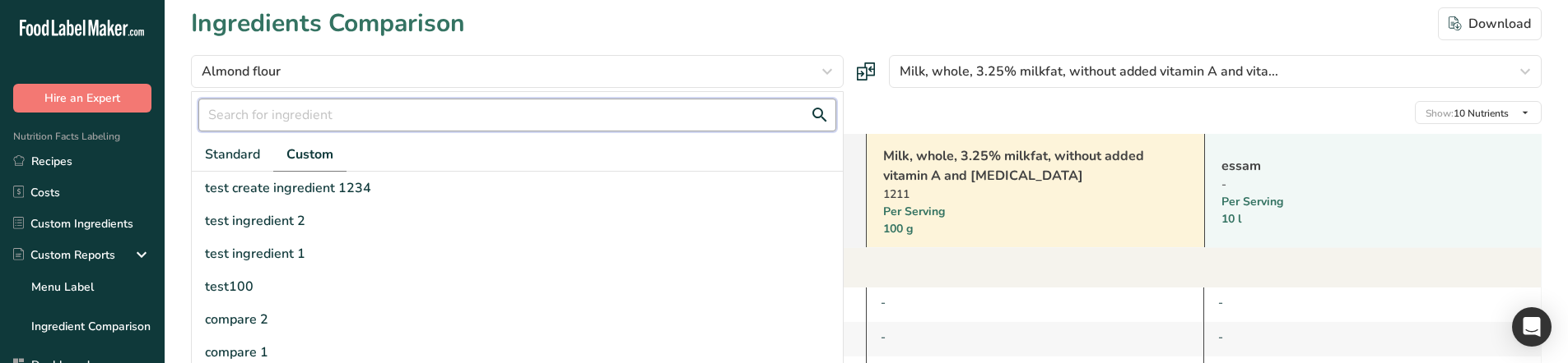
click at [303, 113] on input "text" at bounding box center [516, 114] width 638 height 33
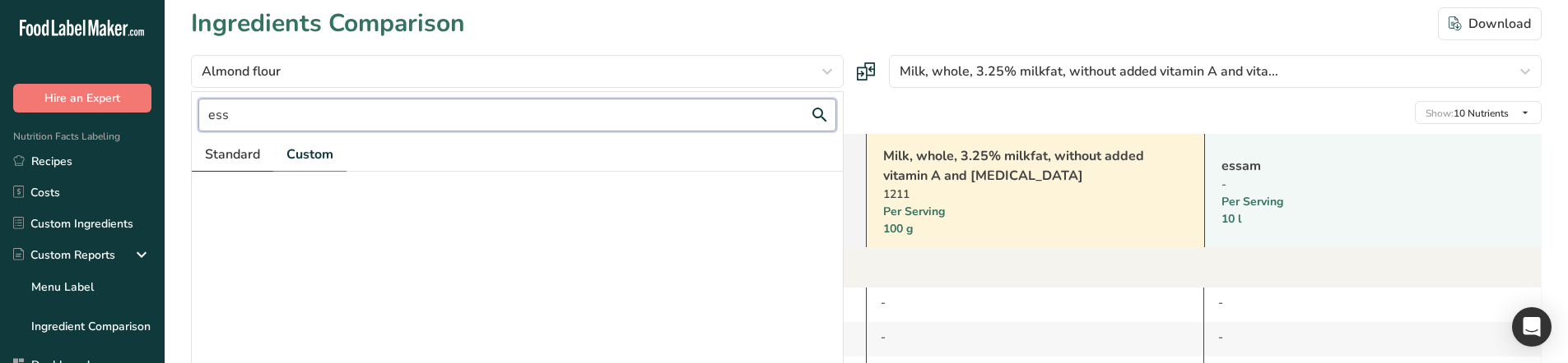
type input "ess"
click at [239, 159] on span "Standard" at bounding box center [232, 154] width 55 height 20
click at [259, 127] on input "ess" at bounding box center [516, 114] width 638 height 33
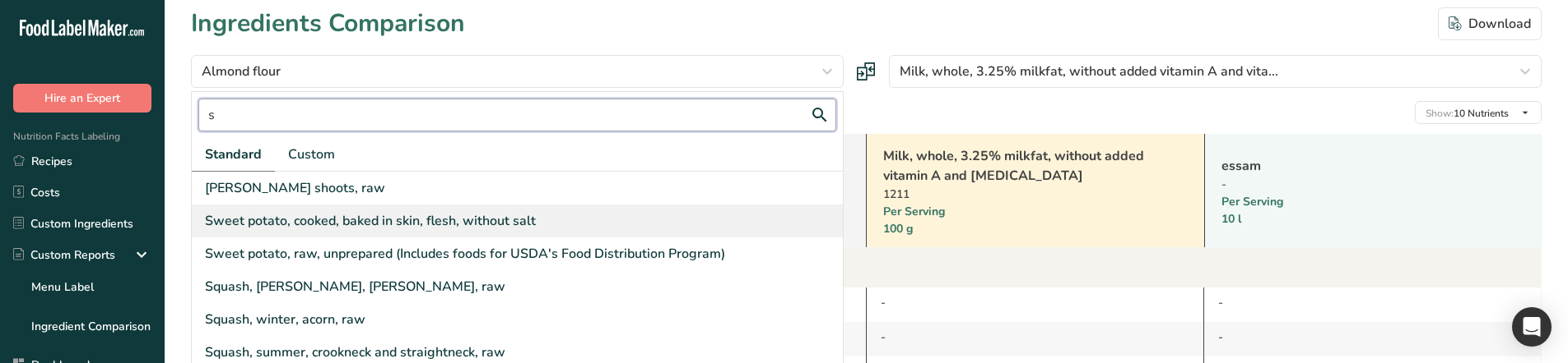
type input "s"
click at [357, 209] on div "Sweet potato, cooked, baked in skin, flesh, without salt" at bounding box center [516, 220] width 651 height 33
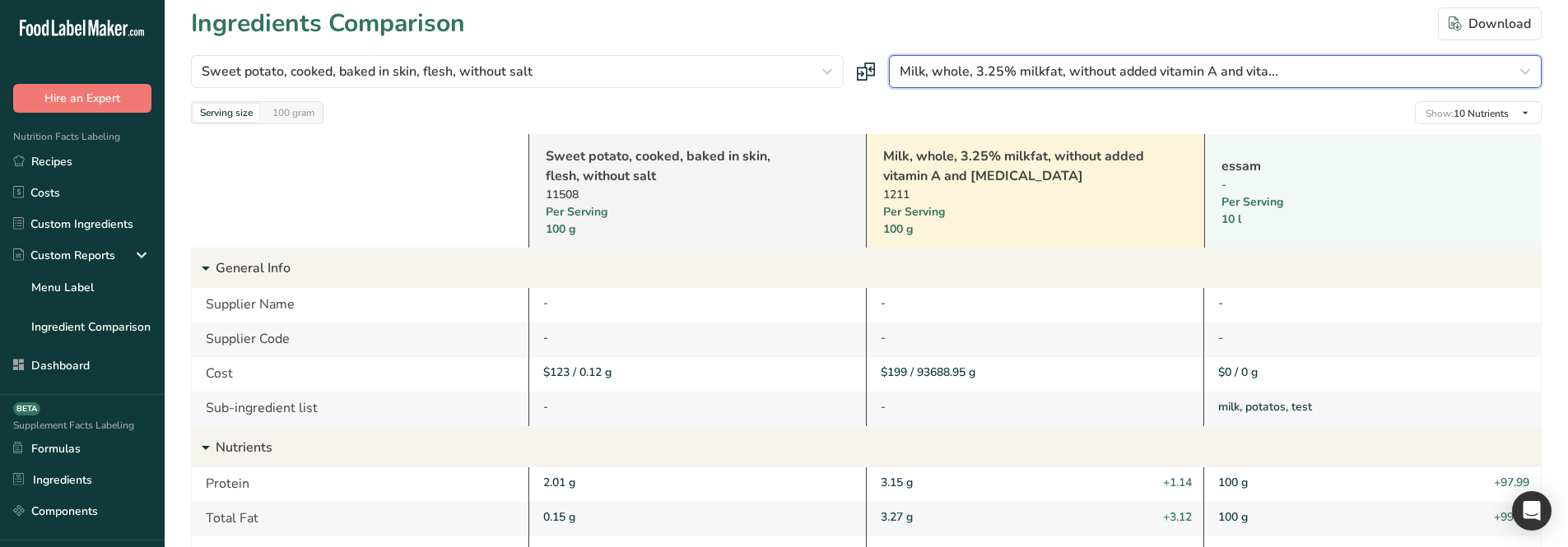
click at [978, 75] on span "Milk, whole, 3.25% milkfat, without added vitamin A and vita..." at bounding box center [1088, 71] width 378 height 20
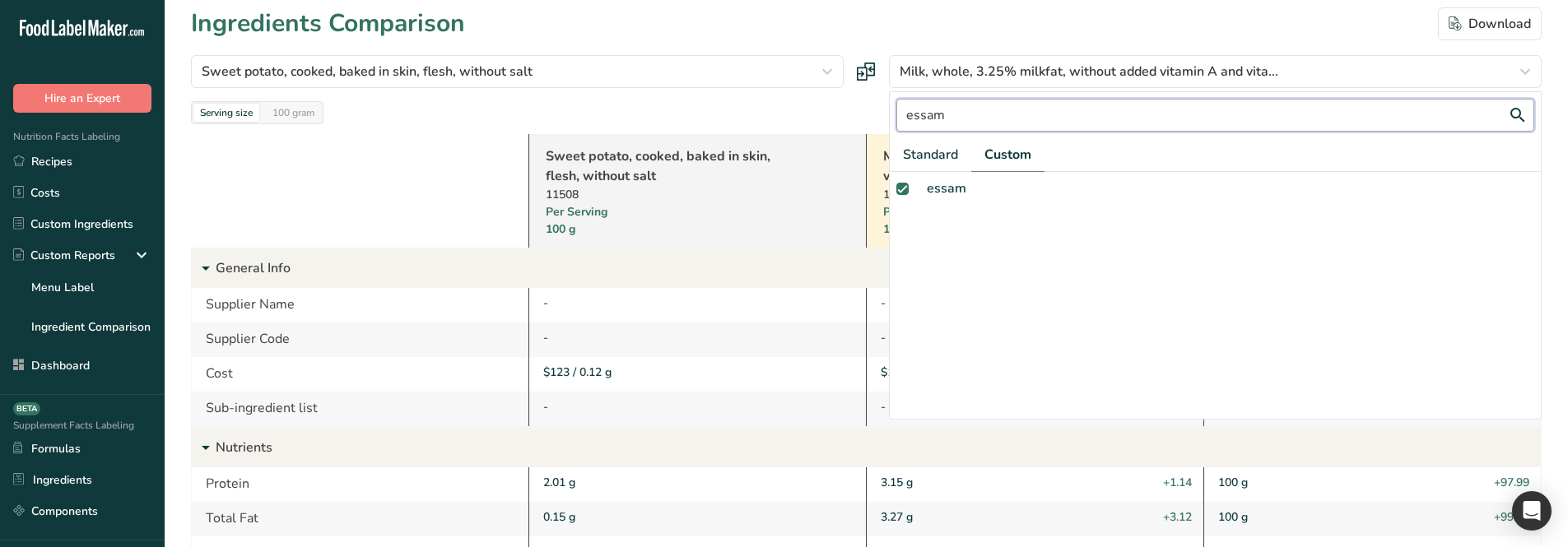
click at [957, 125] on input "essam" at bounding box center [1215, 114] width 638 height 33
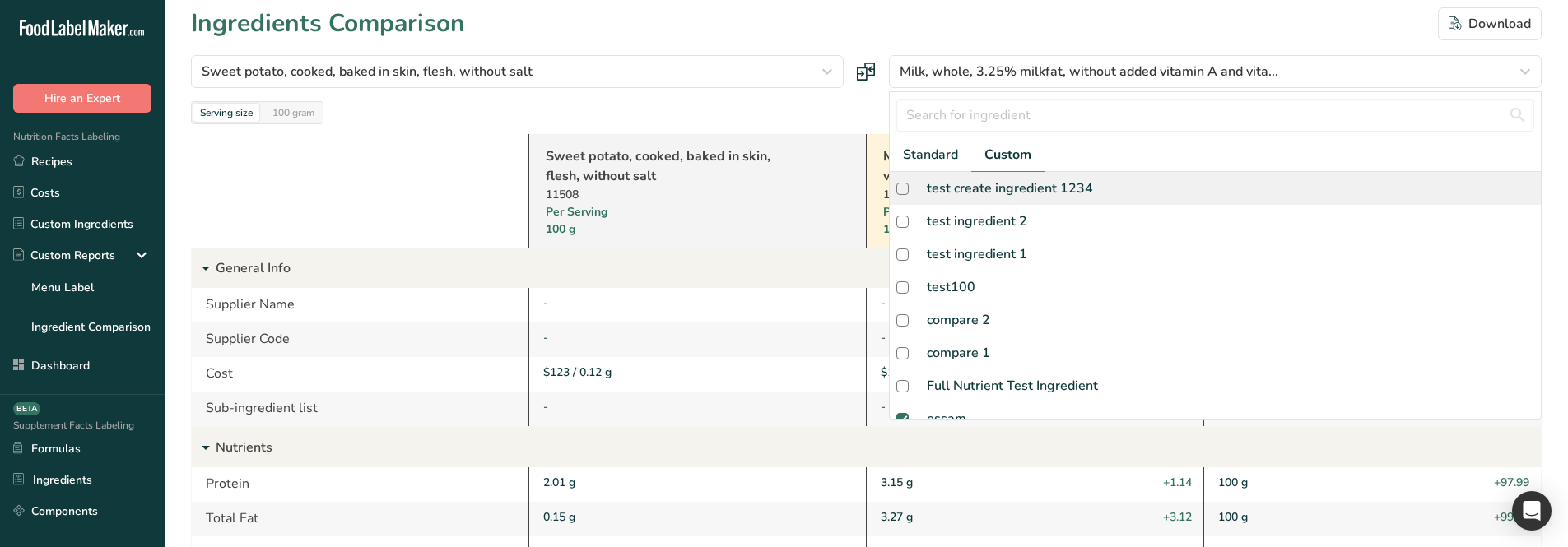
click at [966, 186] on div "test create ingredient 1234" at bounding box center [1009, 188] width 166 height 20
checkbox input "true"
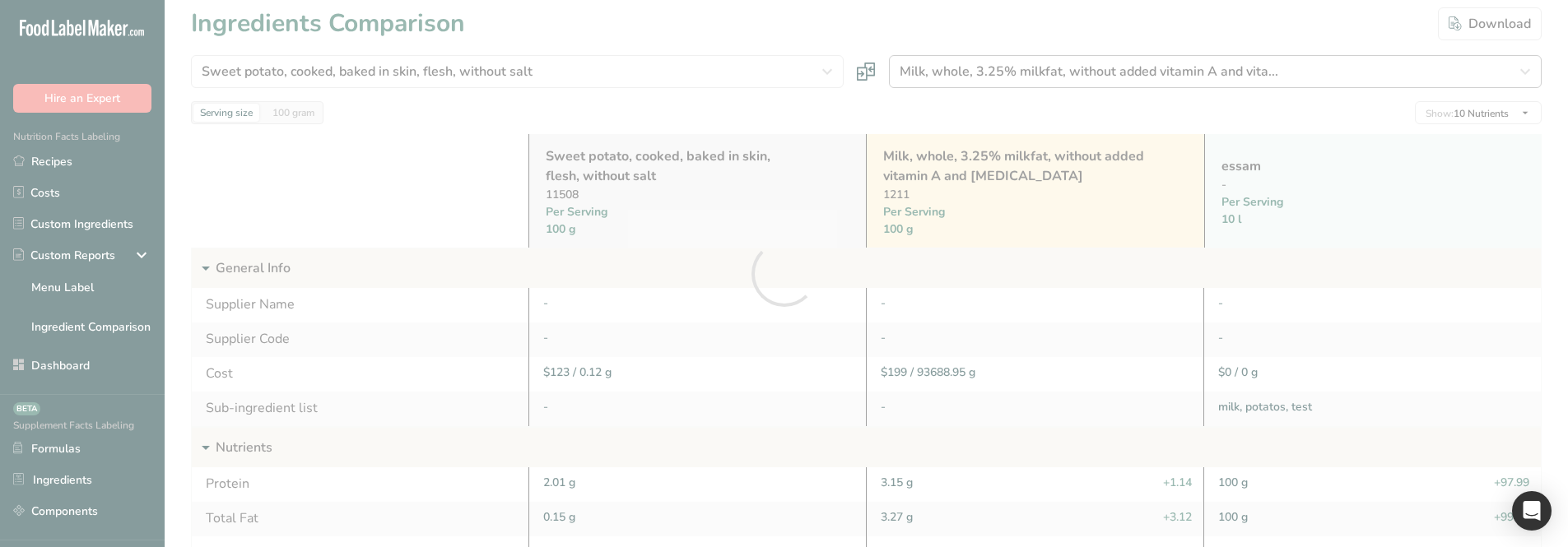
click at [951, 77] on div at bounding box center [784, 273] width 1568 height 547
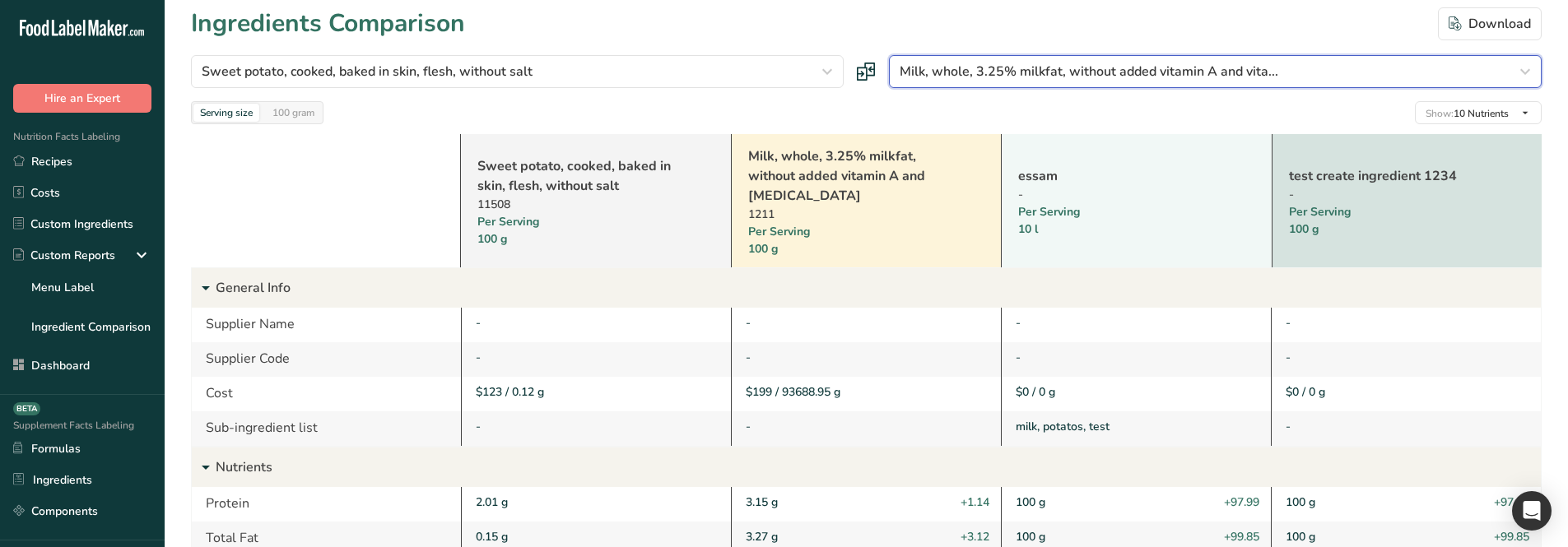
click at [940, 76] on span "Milk, whole, 3.25% milkfat, without added vitamin A and vita..." at bounding box center [1088, 71] width 378 height 20
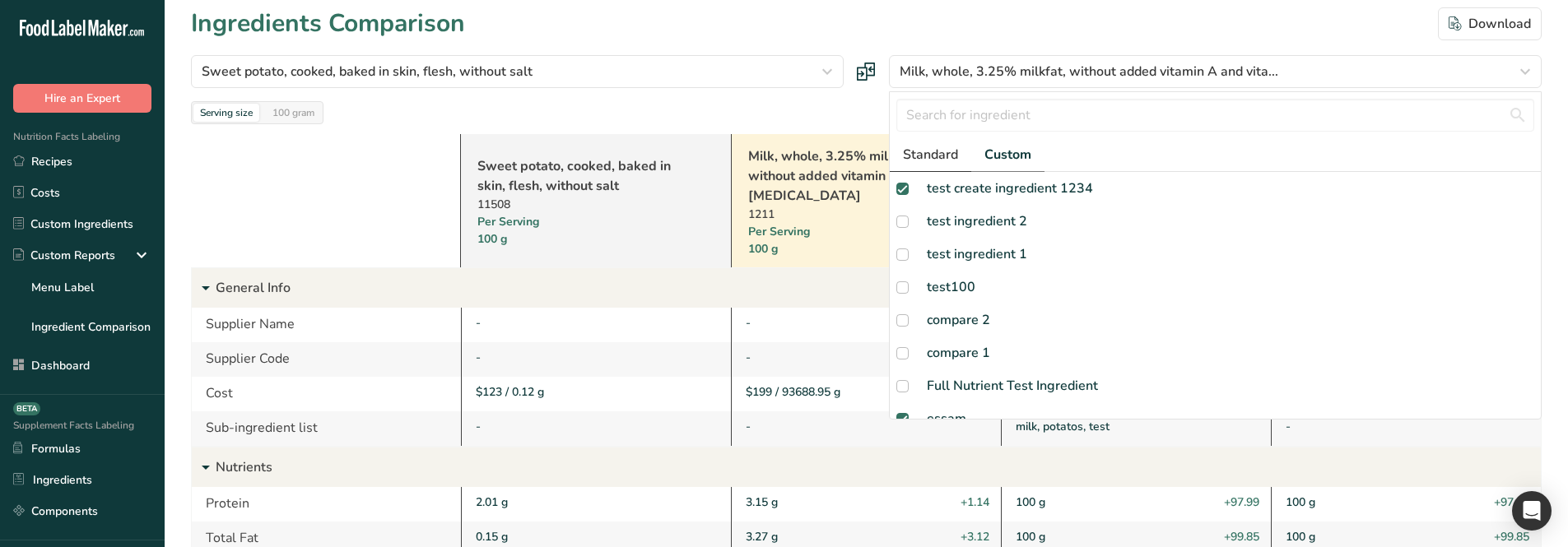
click at [942, 163] on span "Standard" at bounding box center [930, 154] width 55 height 20
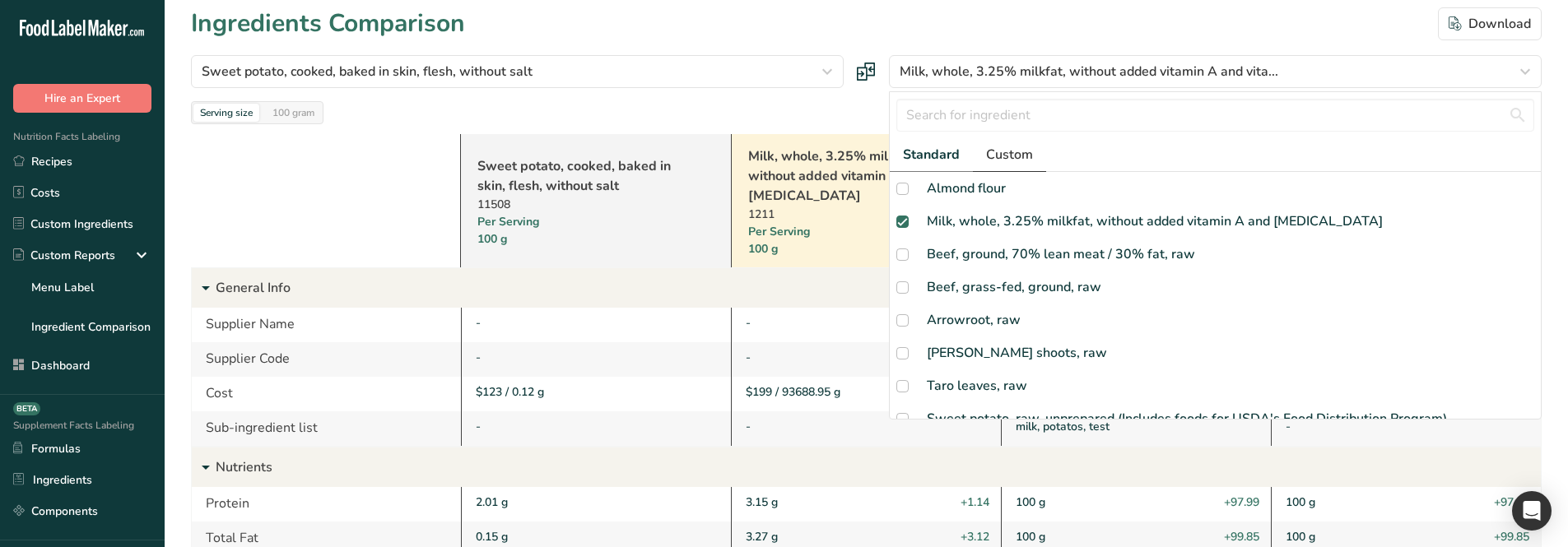
click at [991, 161] on span "Custom" at bounding box center [1009, 154] width 47 height 20
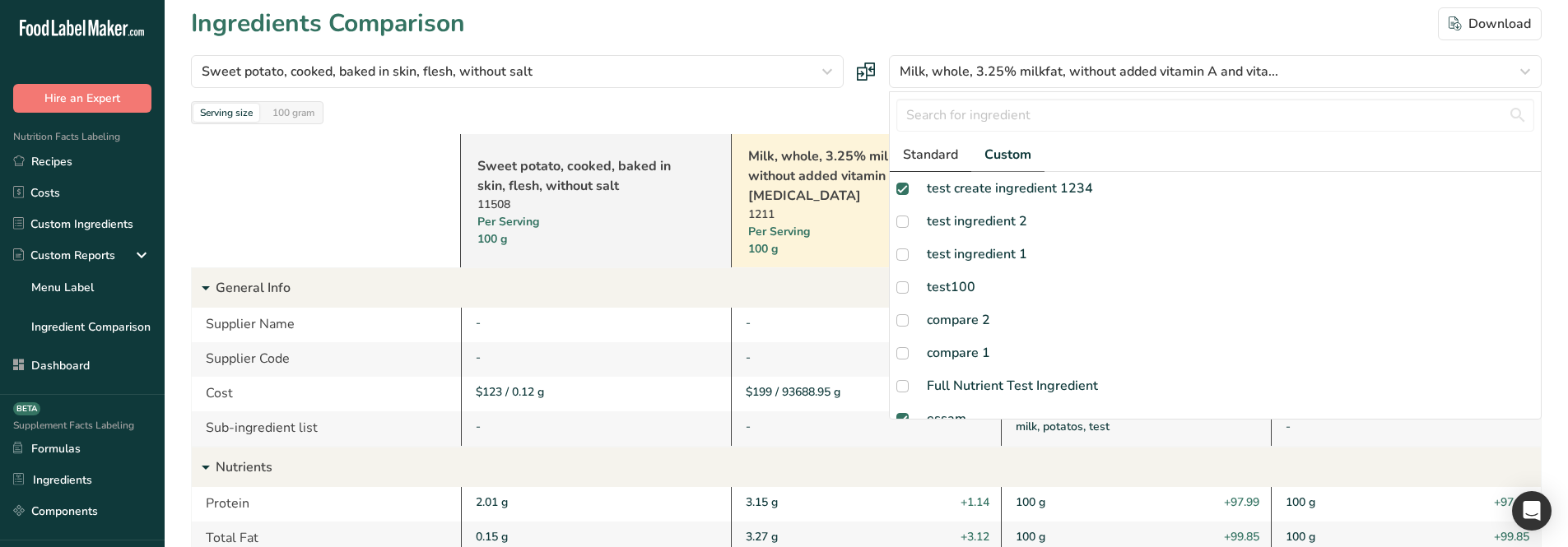
click at [943, 163] on span "Standard" at bounding box center [930, 154] width 55 height 20
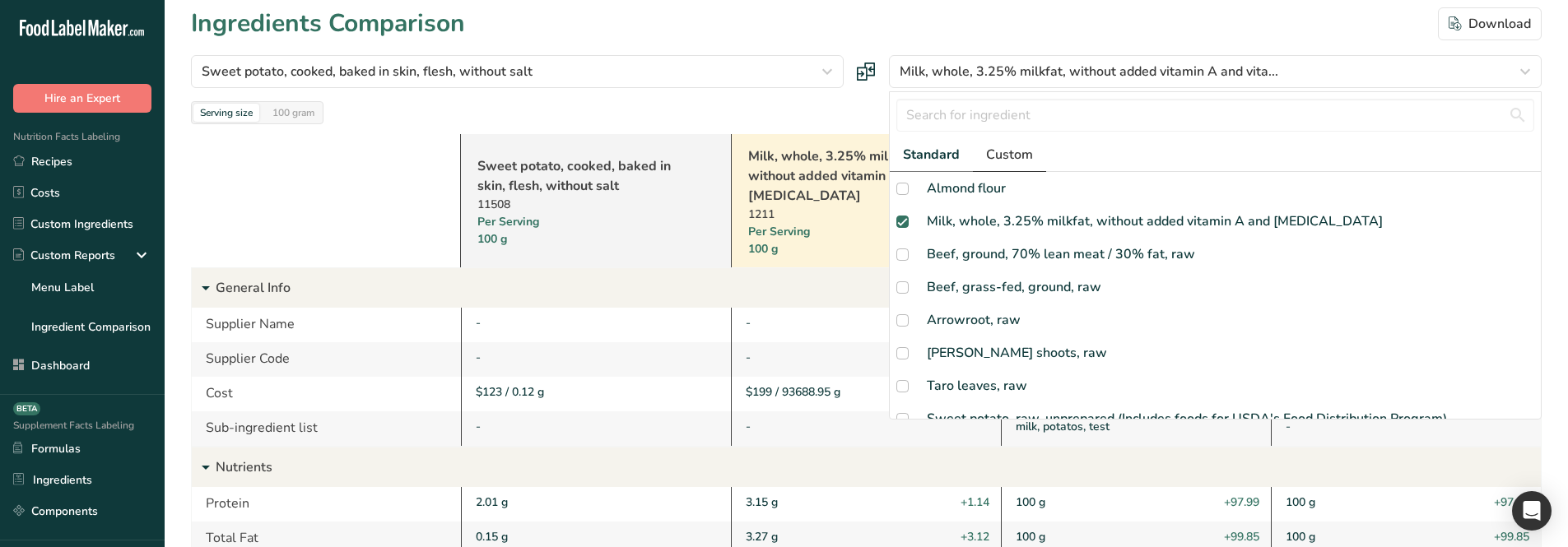
click at [991, 160] on span "Custom" at bounding box center [1009, 154] width 47 height 20
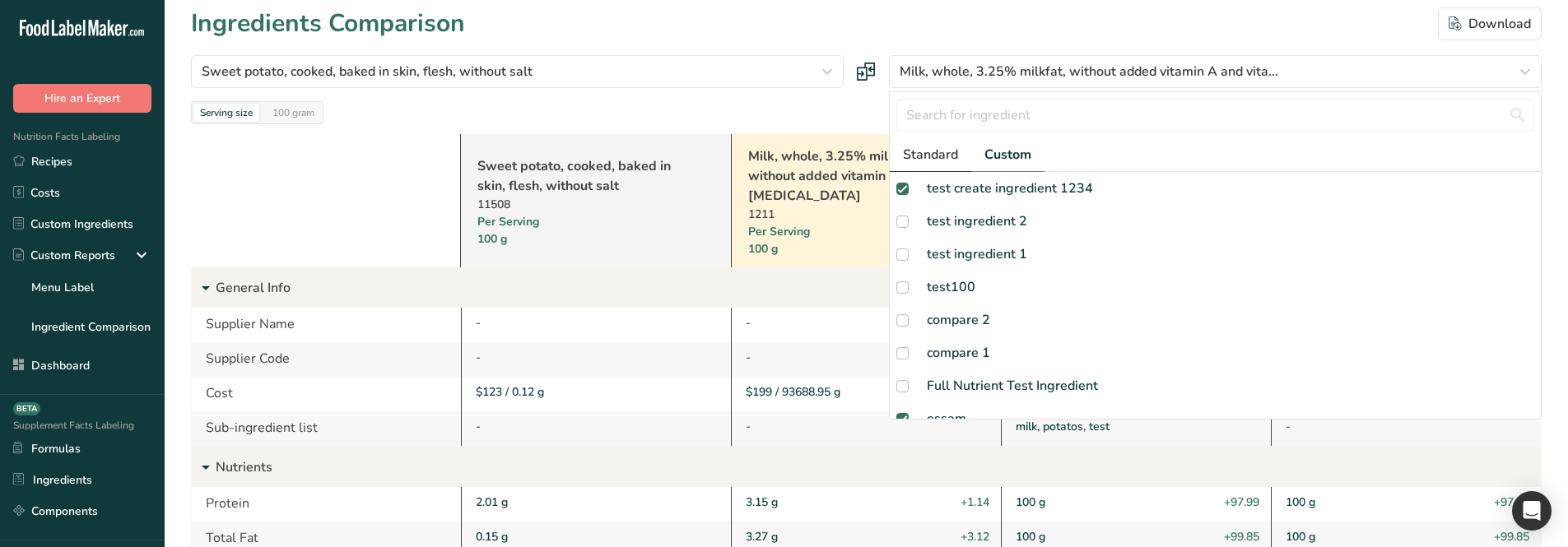
click at [950, 157] on span "Standard" at bounding box center [930, 154] width 55 height 20
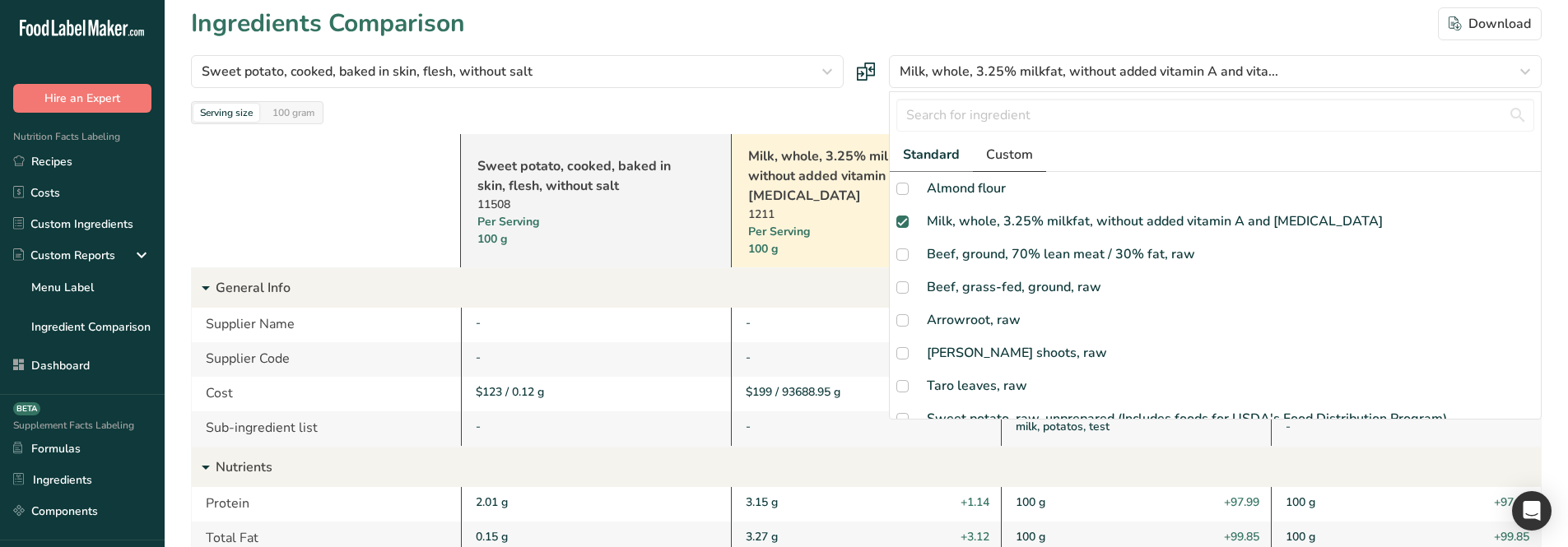
click at [994, 161] on span "Custom" at bounding box center [1009, 154] width 47 height 20
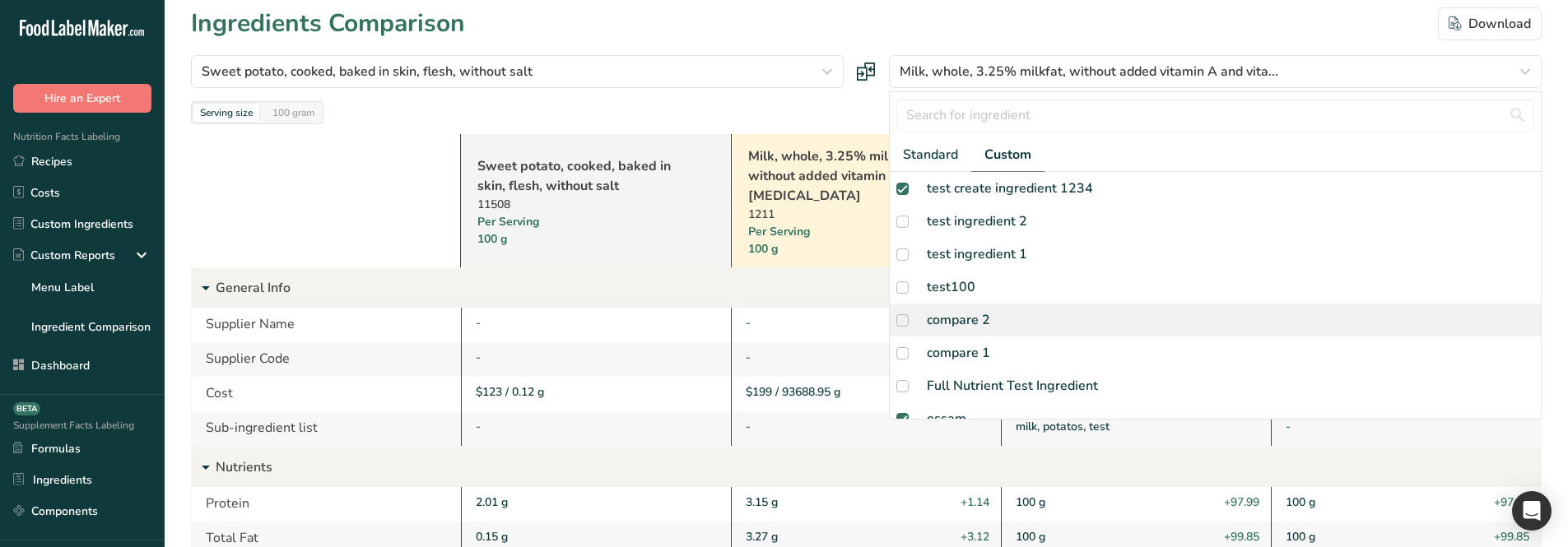
click at [968, 324] on div "compare 2" at bounding box center [959, 319] width 64 height 20
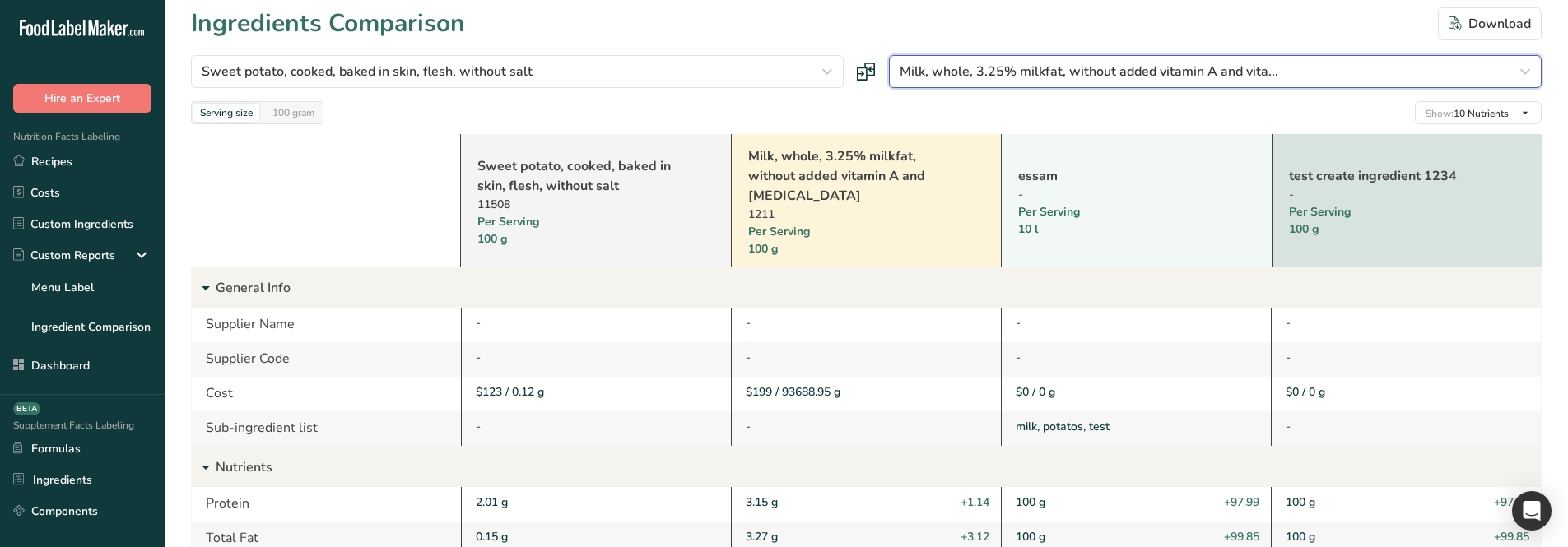
click at [983, 67] on span "Milk, whole, 3.25% milkfat, without added vitamin A and vita..." at bounding box center [1088, 71] width 378 height 20
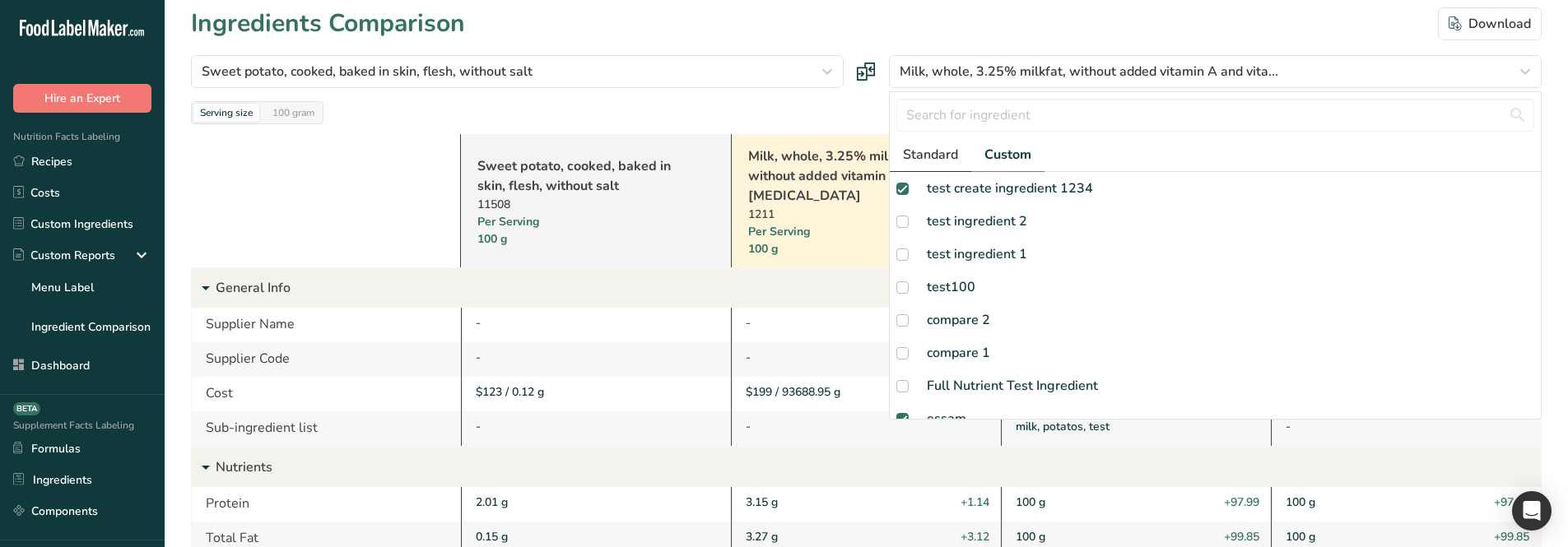
click at [938, 163] on span "Standard" at bounding box center [930, 154] width 55 height 20
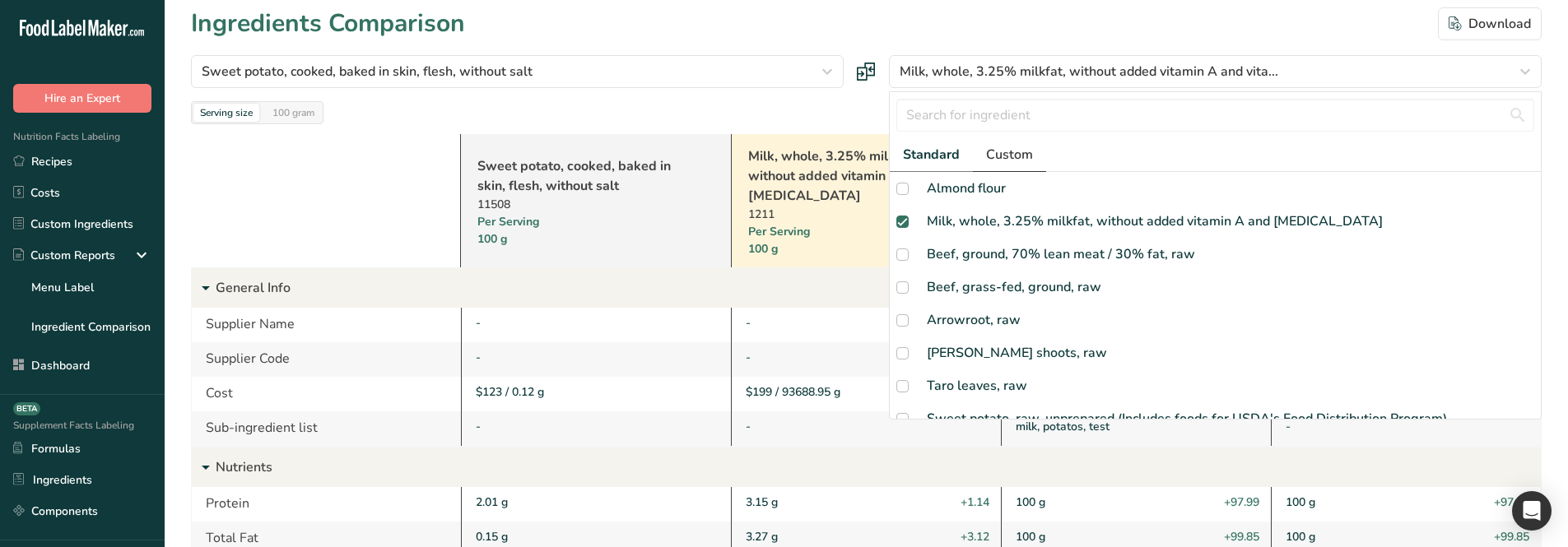
click at [996, 160] on span "Custom" at bounding box center [1009, 154] width 47 height 20
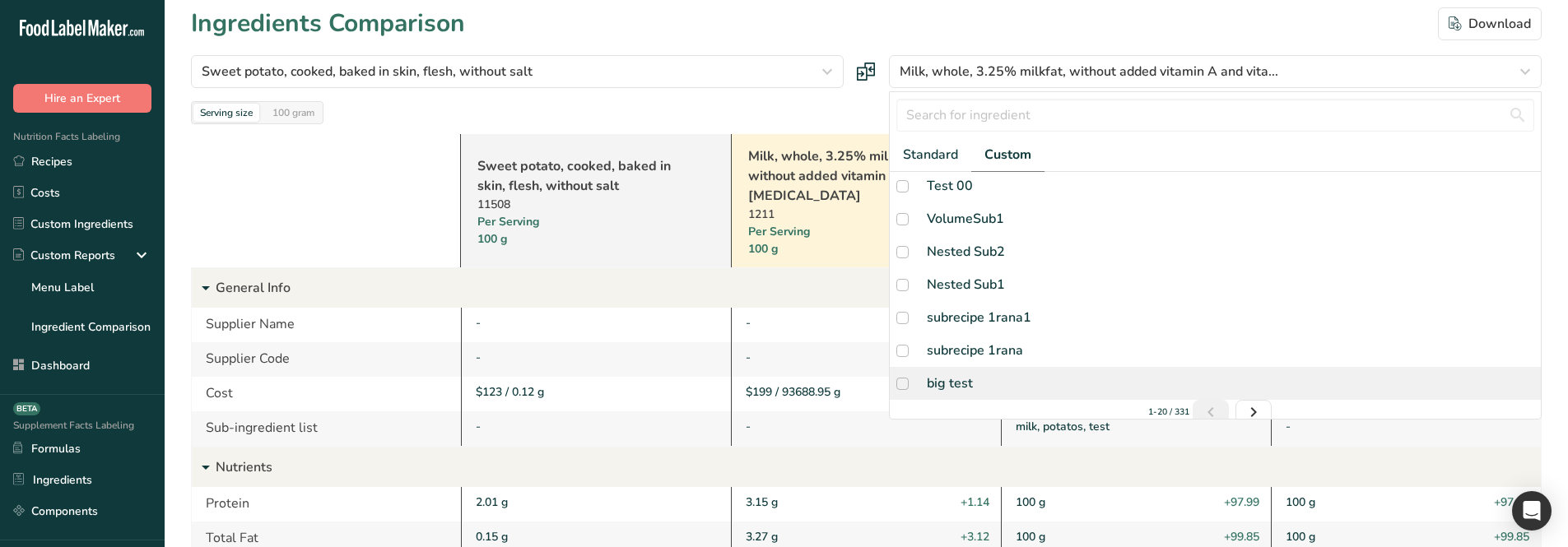
scroll to position [443, 0]
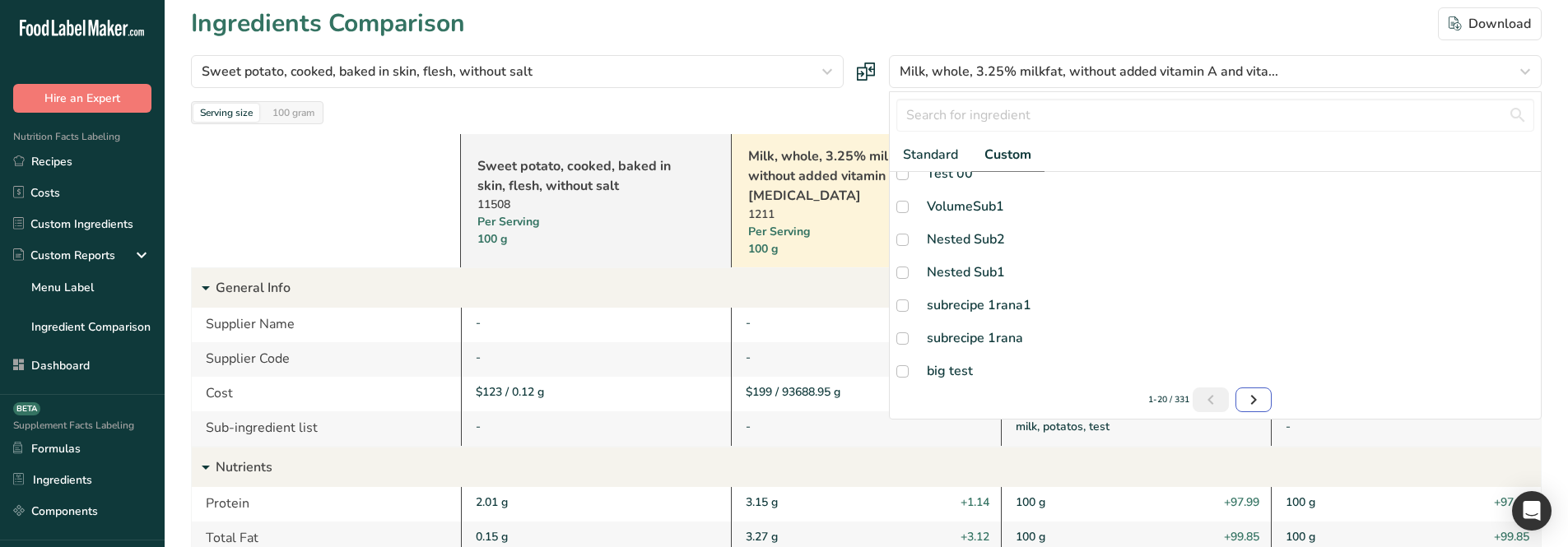
click at [1244, 354] on icon "Next page" at bounding box center [1253, 400] width 20 height 30
click at [1208, 354] on icon "Page 1." at bounding box center [1213, 400] width 20 height 30
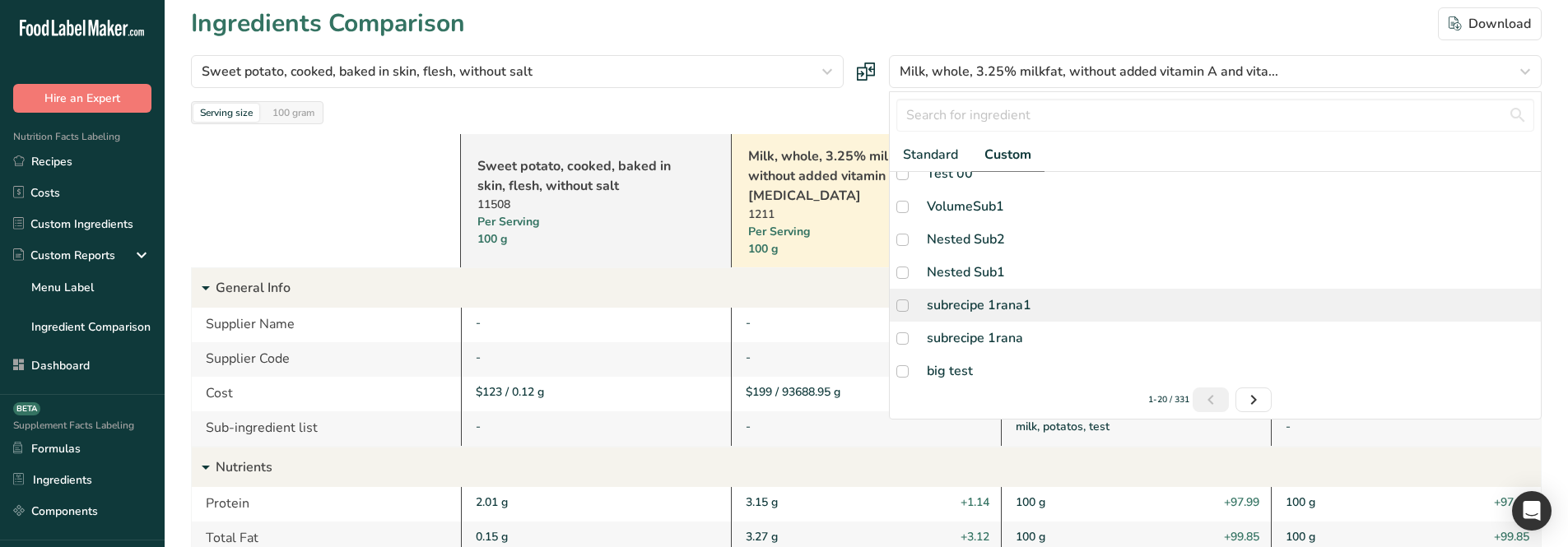
click at [1099, 297] on div "subrecipe 1rana1" at bounding box center [1215, 305] width 651 height 33
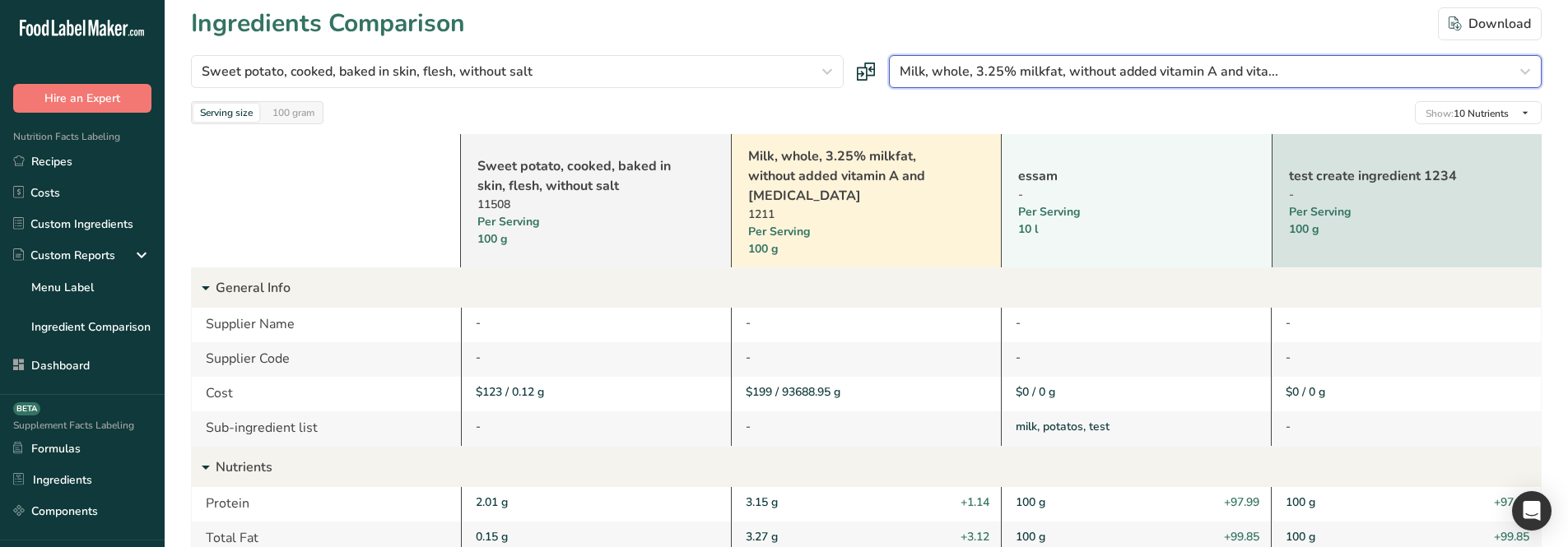
click at [984, 67] on span "Milk, whole, 3.25% milkfat, without added vitamin A and vita..." at bounding box center [1088, 71] width 378 height 20
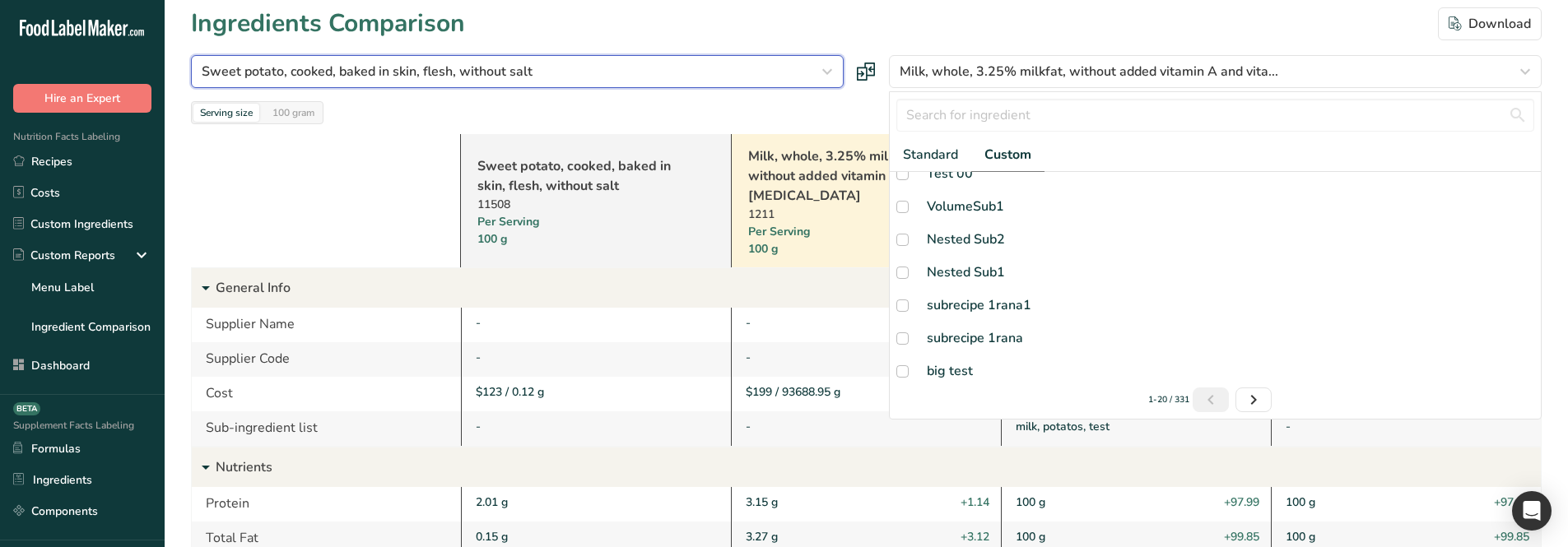
click at [670, 75] on div "Sweet potato, cooked, baked in skin, flesh, without salt" at bounding box center [513, 71] width 622 height 20
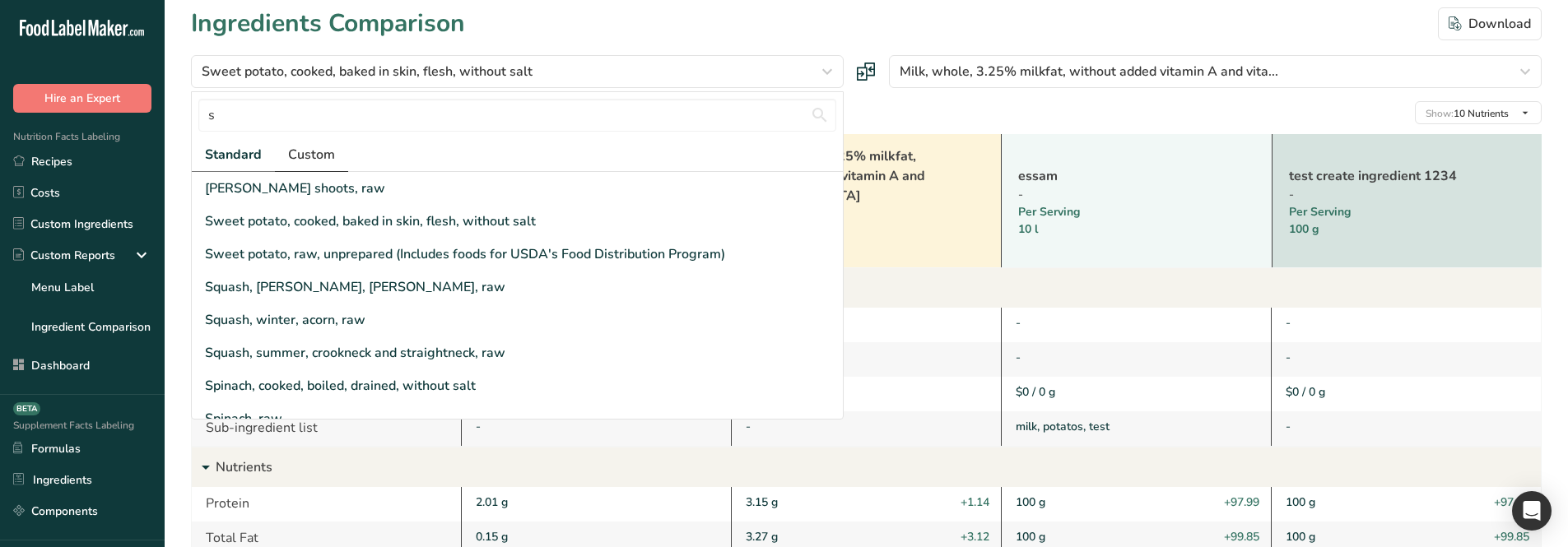
click at [319, 145] on span "Custom" at bounding box center [312, 154] width 47 height 20
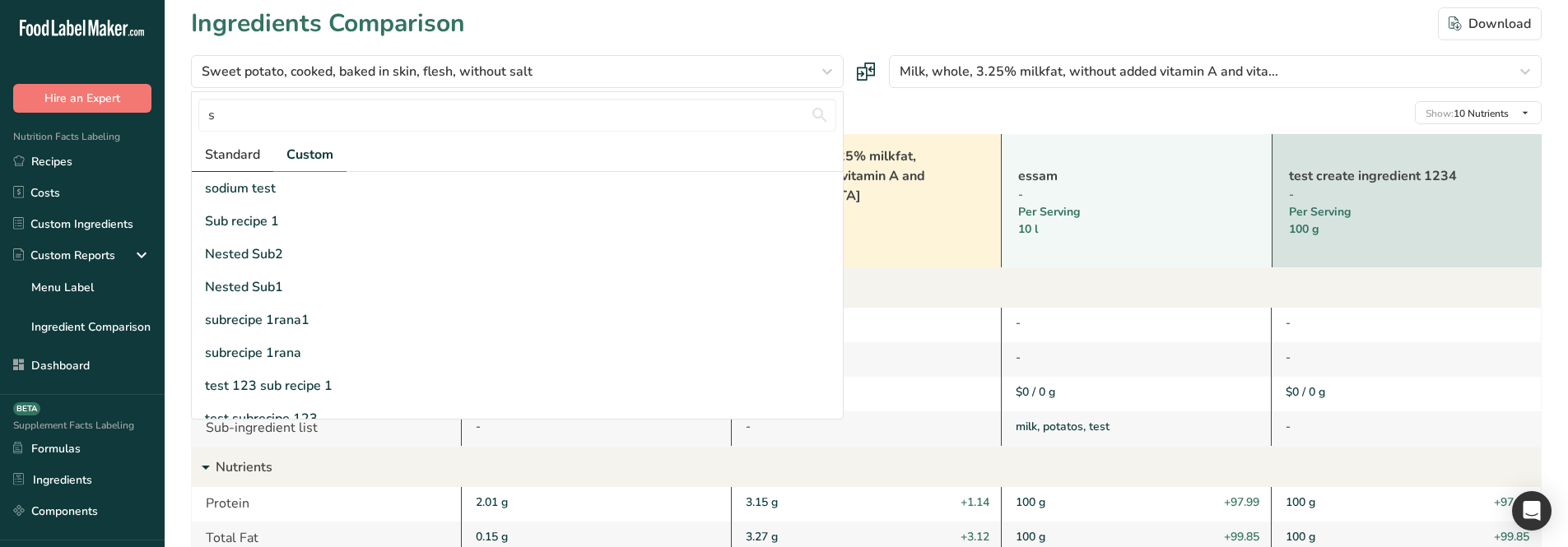
click at [254, 160] on span "Standard" at bounding box center [232, 154] width 55 height 20
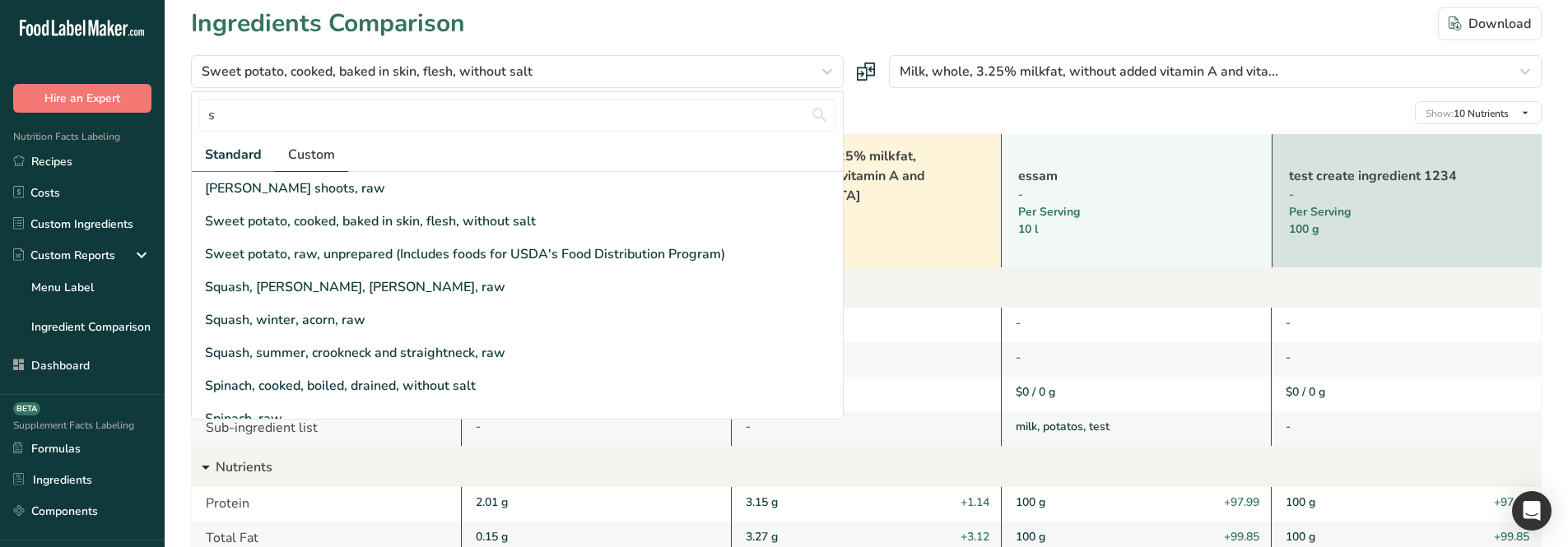
click at [330, 155] on span "Custom" at bounding box center [312, 154] width 47 height 20
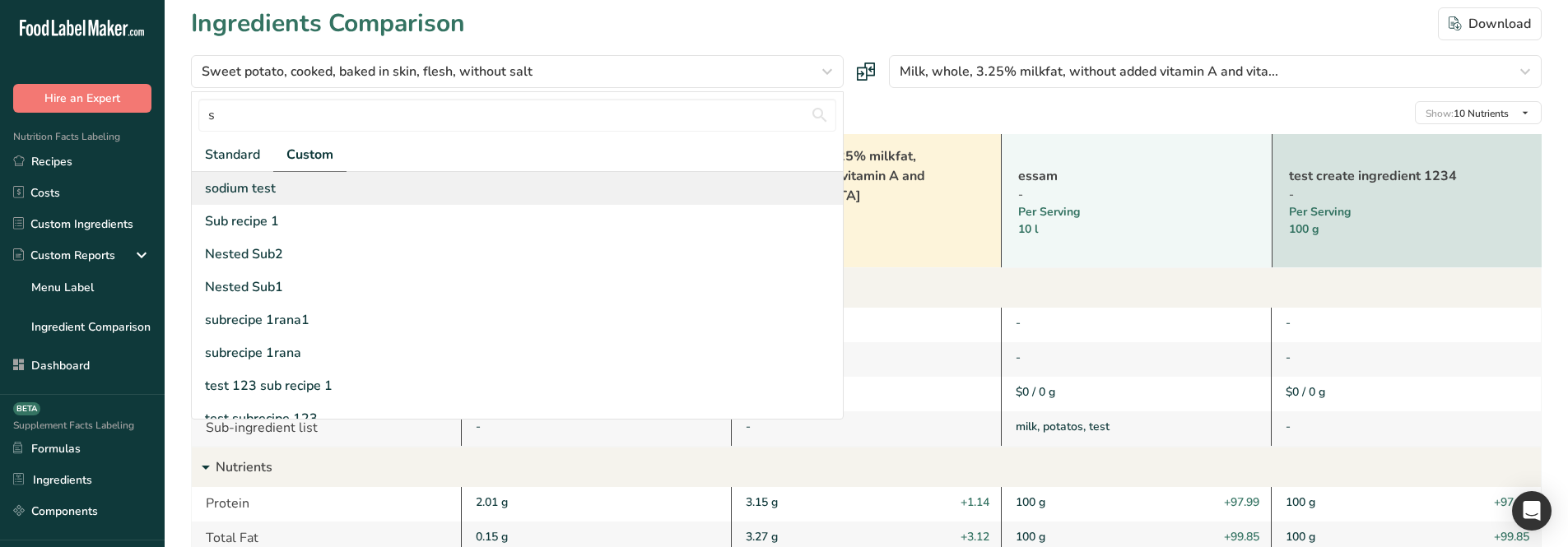
click at [283, 197] on div "sodium test" at bounding box center [516, 188] width 651 height 33
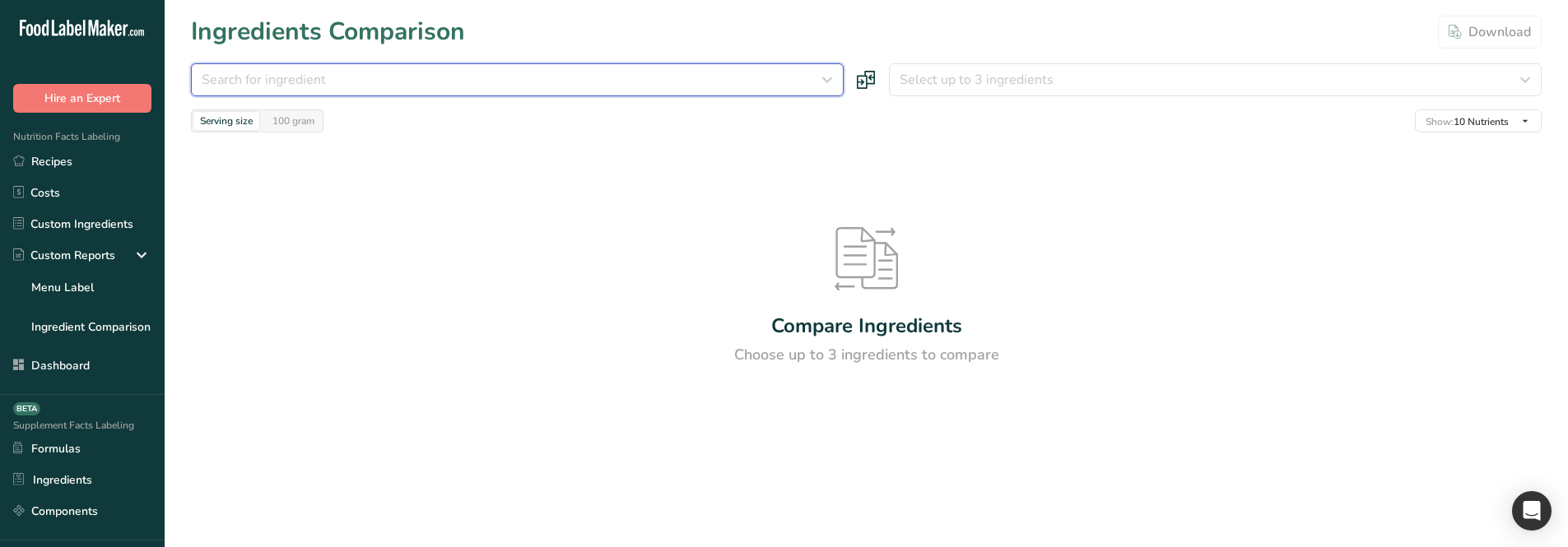
click at [726, 90] on button "Search for ingredient" at bounding box center [516, 80] width 653 height 33
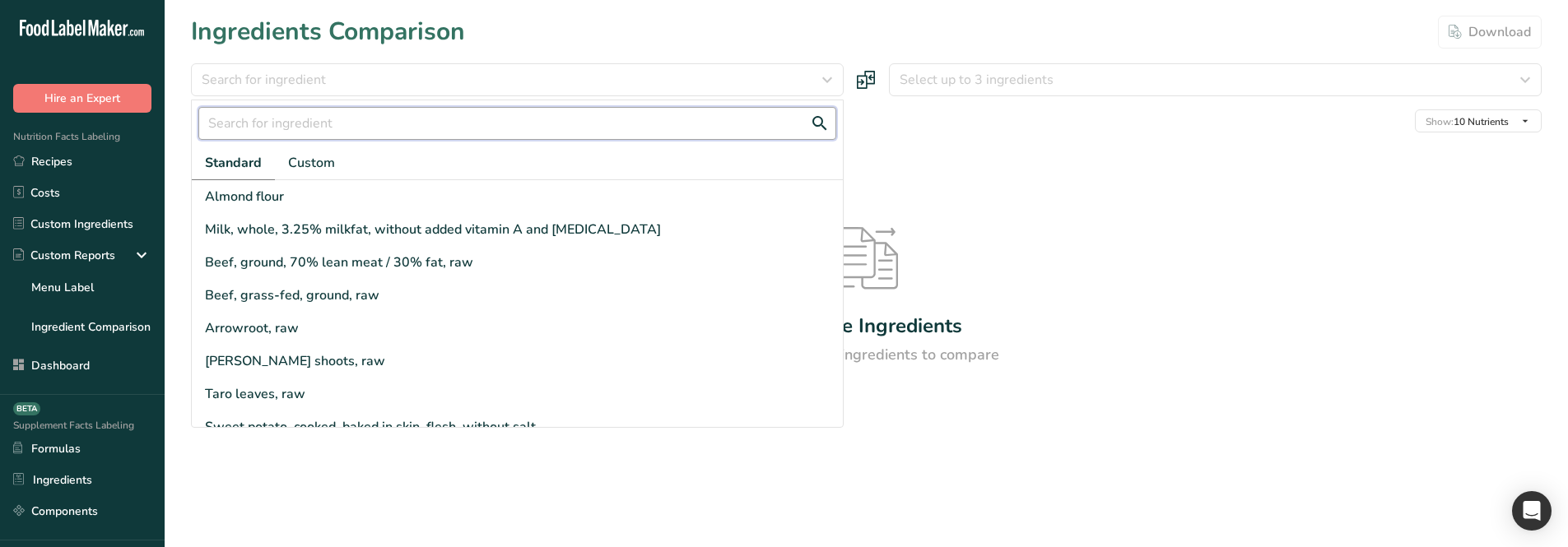
click at [384, 135] on input "text" at bounding box center [516, 123] width 638 height 33
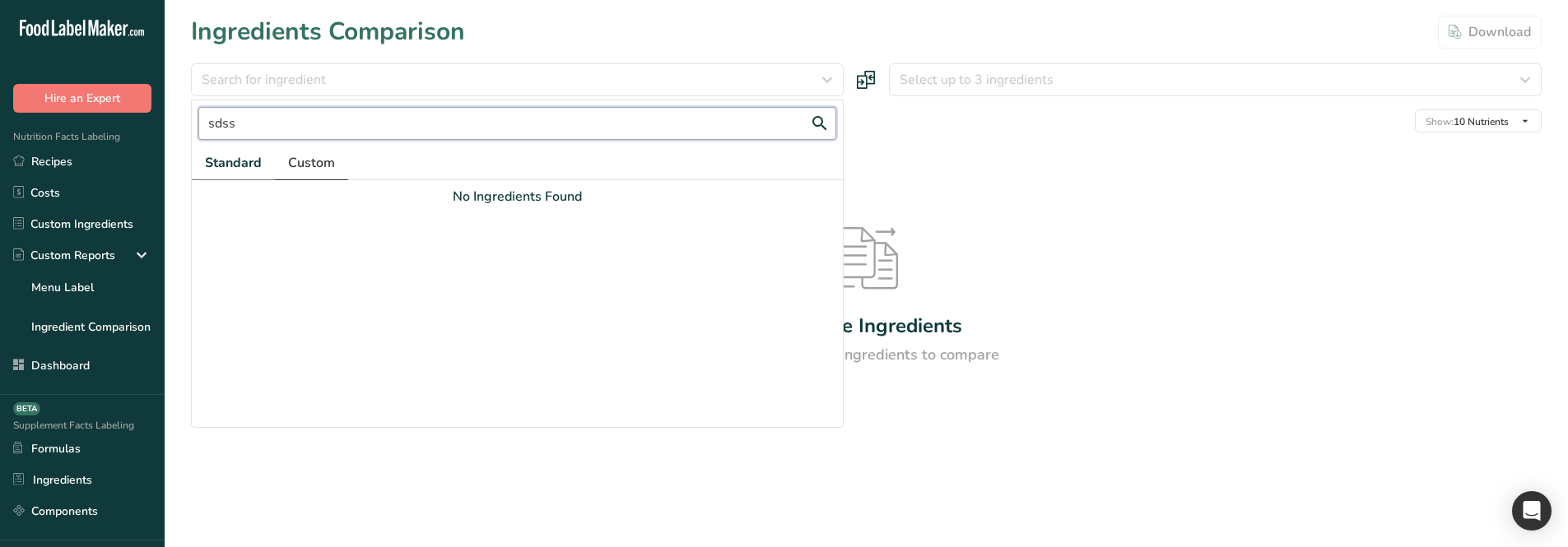
type input "sdss"
click at [300, 163] on span "Custom" at bounding box center [312, 162] width 47 height 20
click at [238, 123] on input "sdss" at bounding box center [516, 123] width 638 height 33
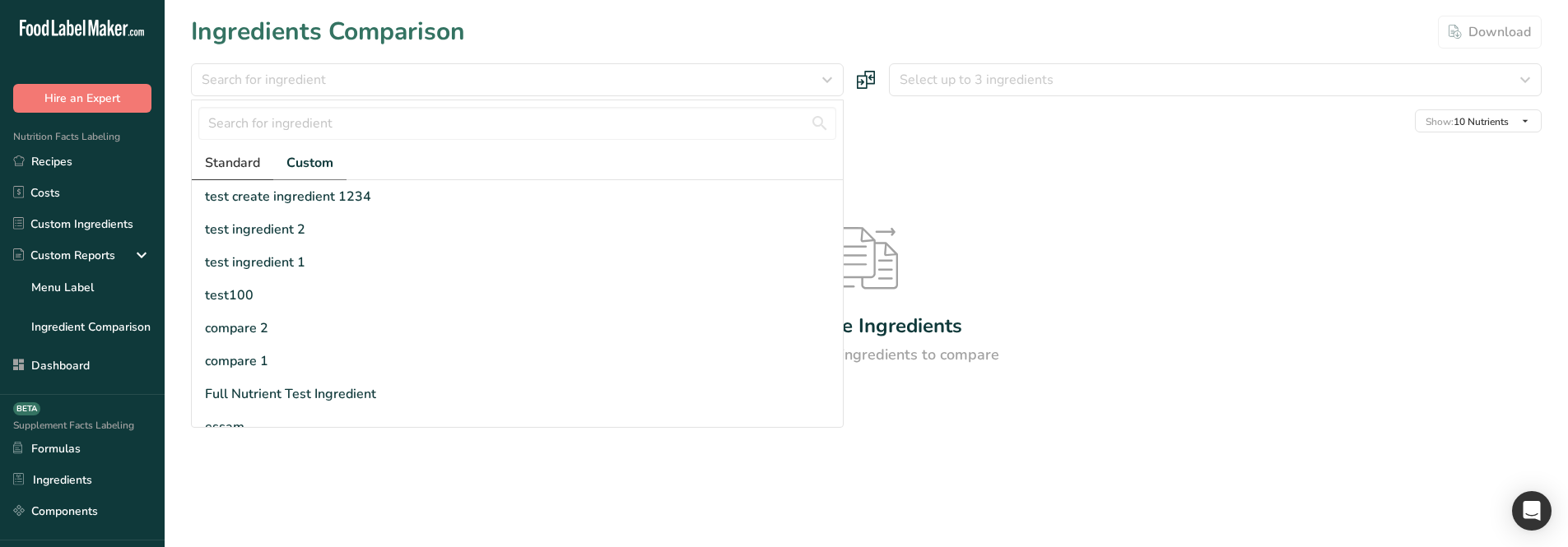
click at [257, 157] on span "Standard" at bounding box center [232, 162] width 55 height 20
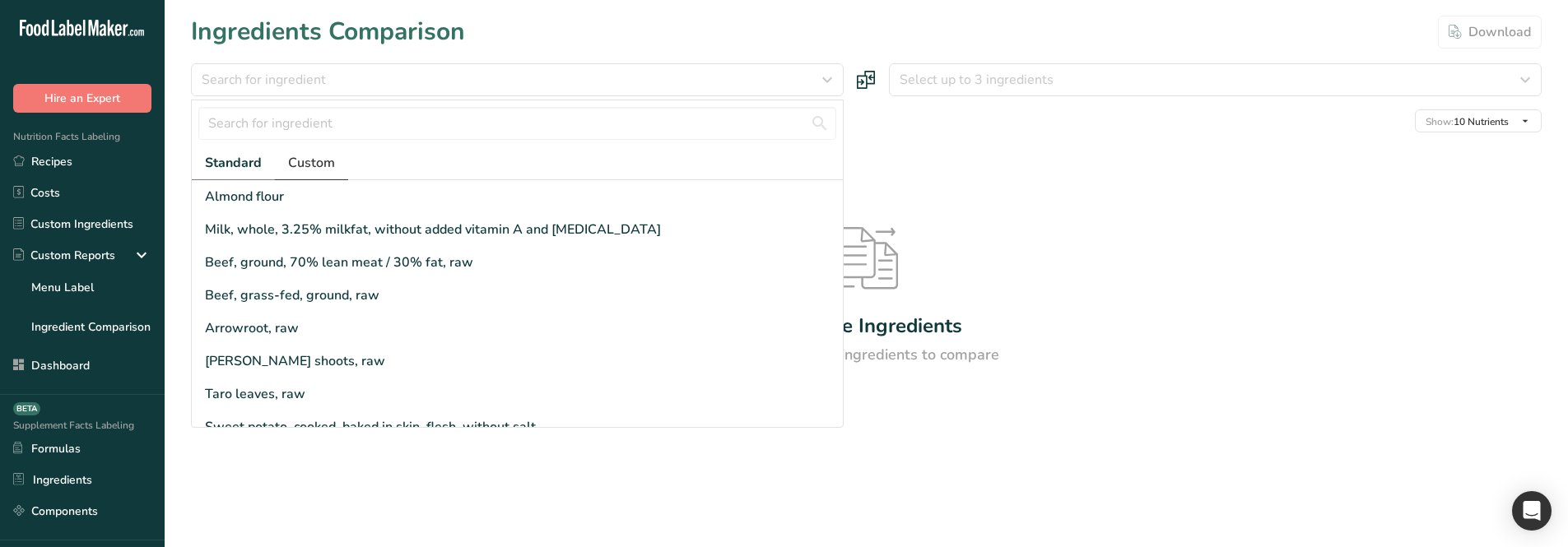
click at [303, 160] on span "Custom" at bounding box center [312, 162] width 47 height 20
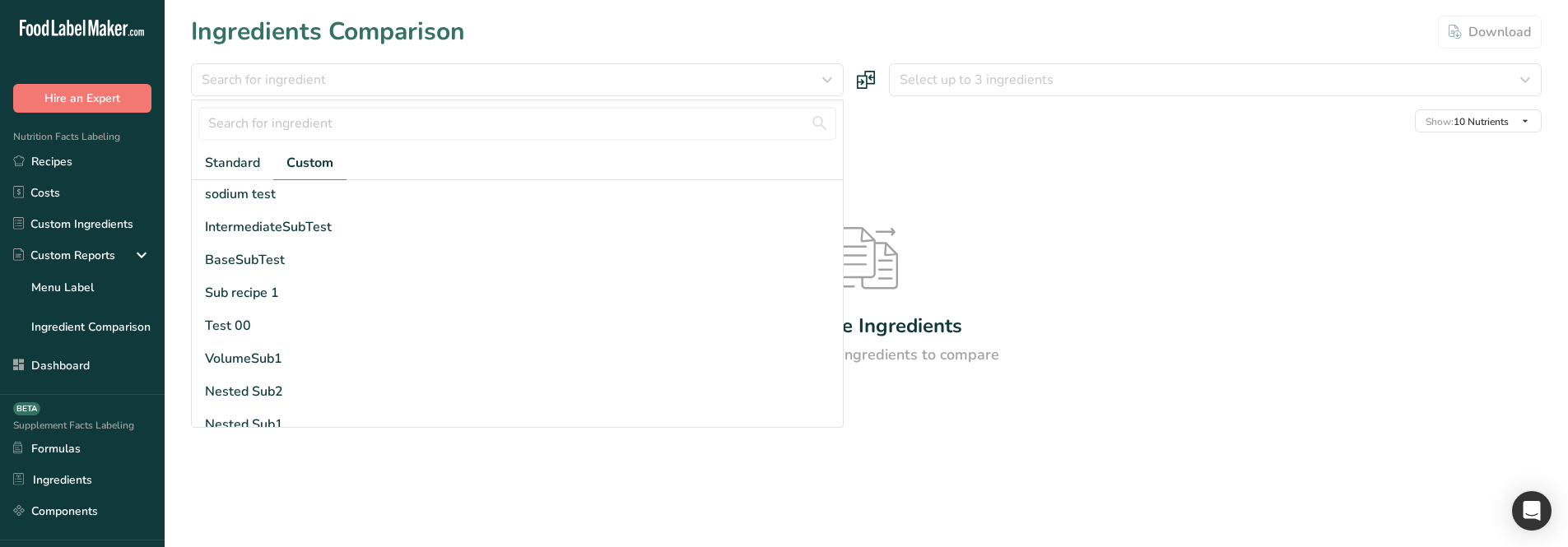
scroll to position [443, 0]
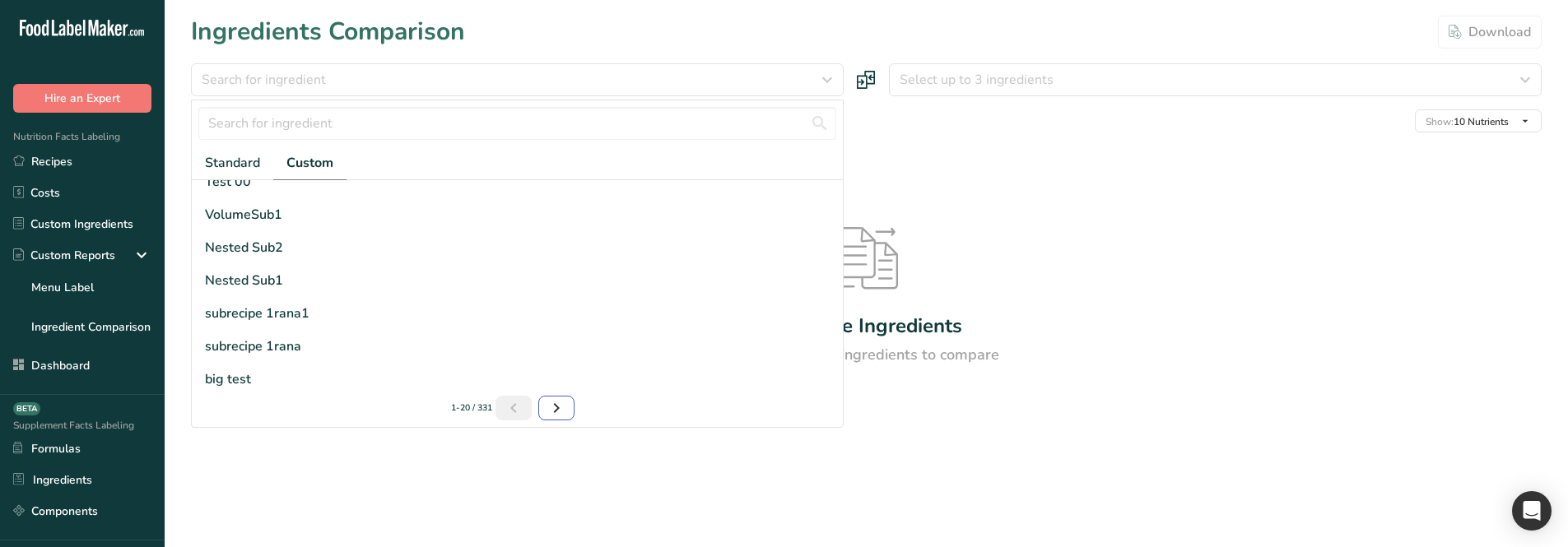
click at [547, 415] on icon "Next page" at bounding box center [556, 408] width 20 height 30
click at [549, 415] on icon "Page 3." at bounding box center [559, 408] width 20 height 30
click at [556, 410] on icon "Page 4." at bounding box center [559, 408] width 20 height 30
click at [586, 468] on section "Ingredients Comparison Download Search for ingredient Standard Custom ingredien…" at bounding box center [866, 243] width 1404 height 487
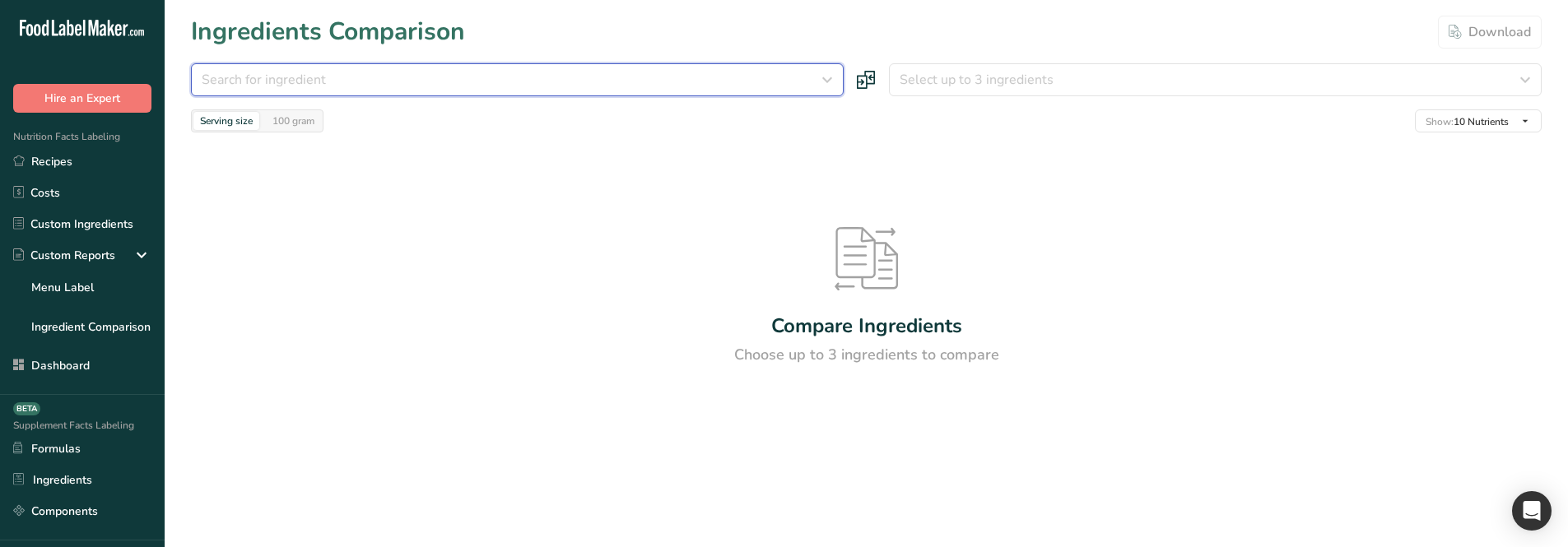
click at [319, 68] on button "Search for ingredient" at bounding box center [516, 80] width 653 height 33
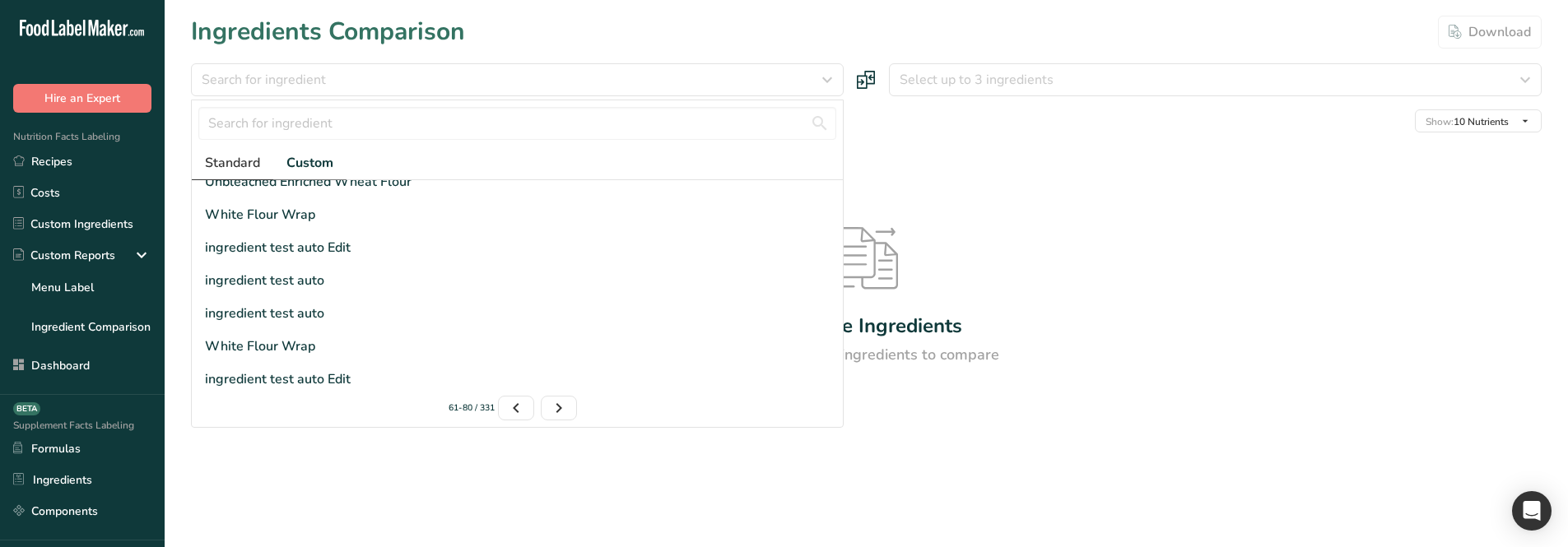
click at [241, 150] on link "Standard" at bounding box center [232, 163] width 82 height 34
click at [998, 99] on div "Search for ingredient Standard Custom Almond flour Milk, whole, 3.25% milkfat, …" at bounding box center [866, 99] width 1351 height 69
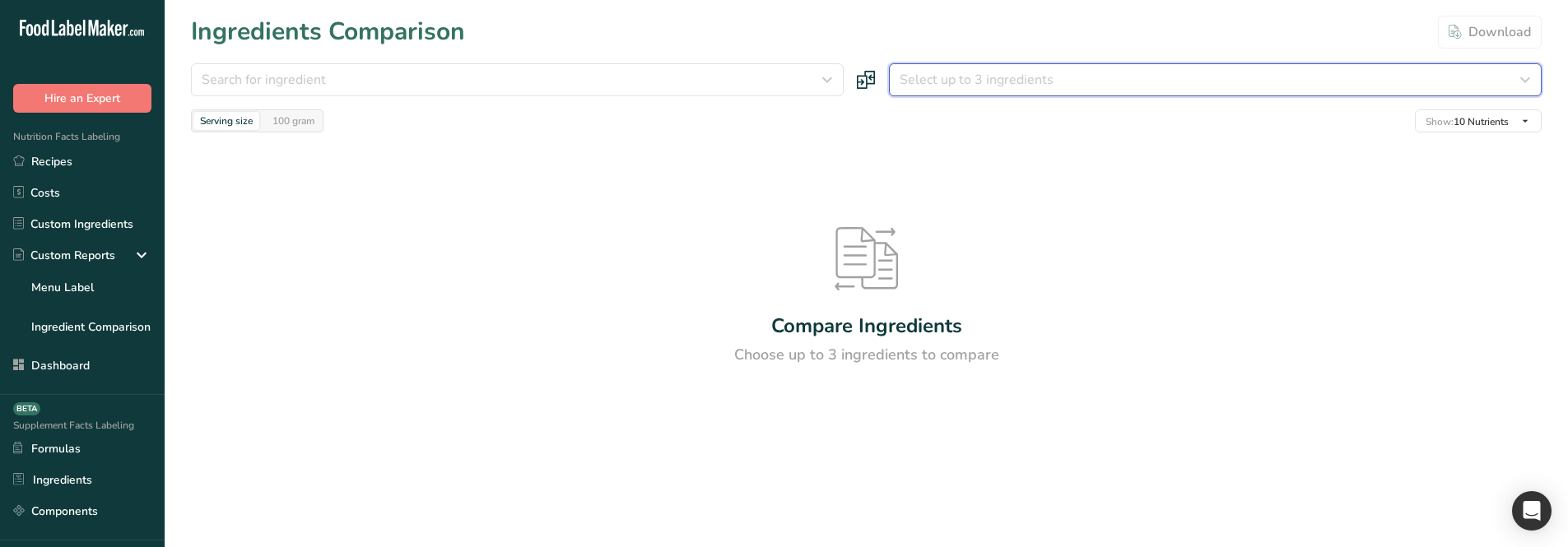
click at [998, 92] on button "Select up to 3 ingredients" at bounding box center [1215, 80] width 653 height 33
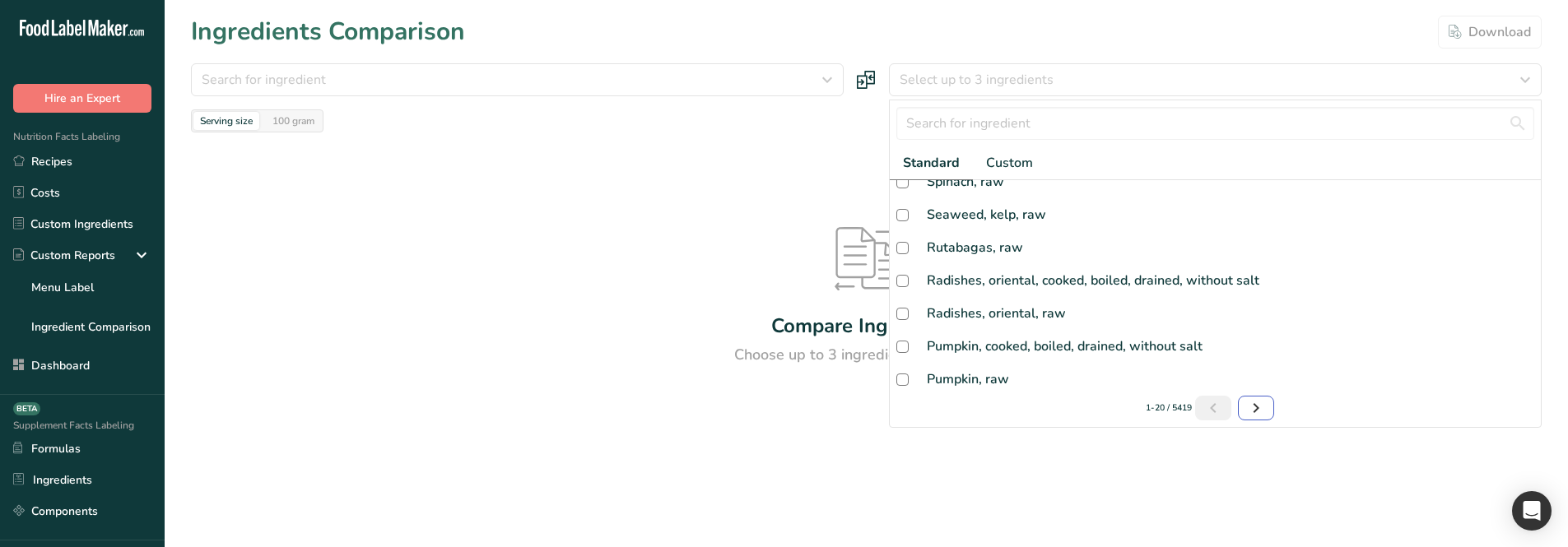
click at [1248, 406] on icon "Next page" at bounding box center [1255, 408] width 20 height 30
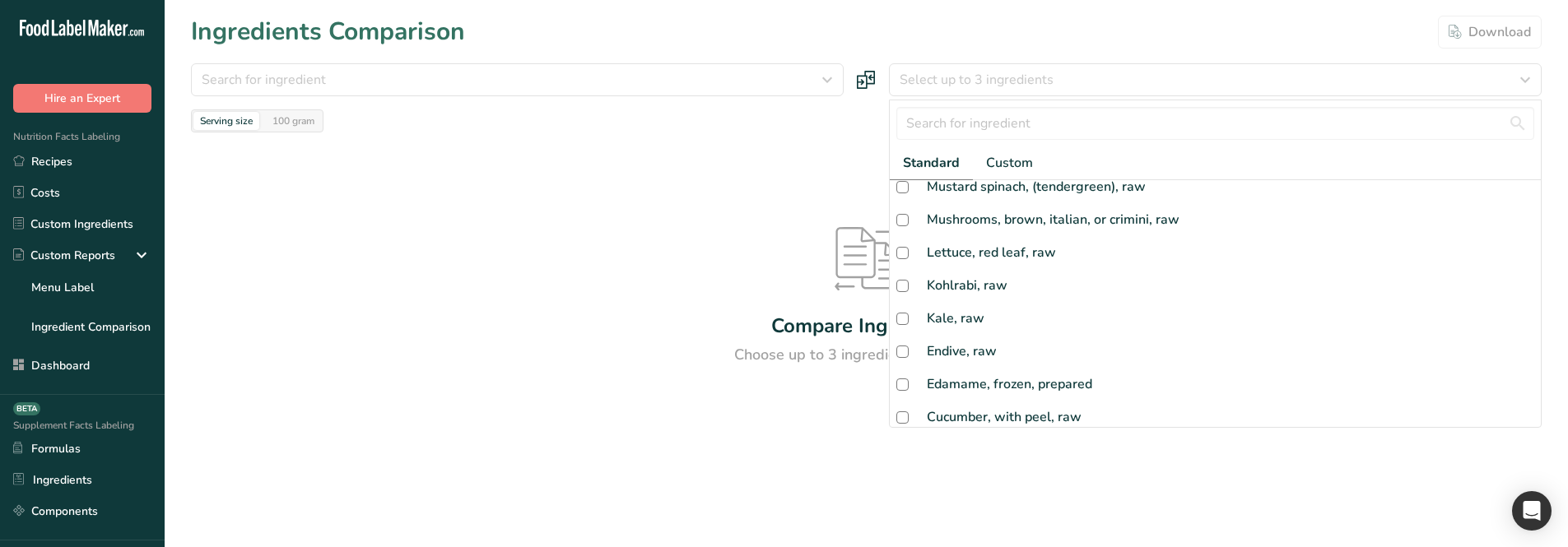
scroll to position [0, 0]
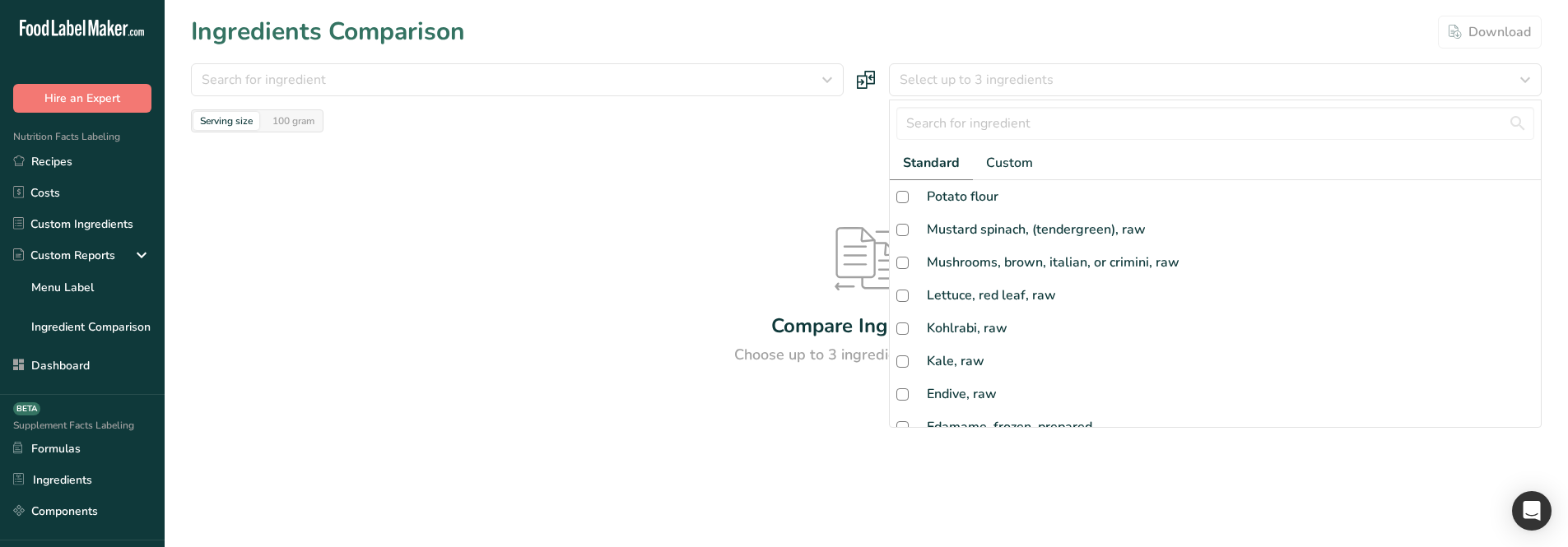
click at [684, 292] on div "Compare Ingredients Choose up to 3 ingredients to compare" at bounding box center [866, 296] width 1351 height 328
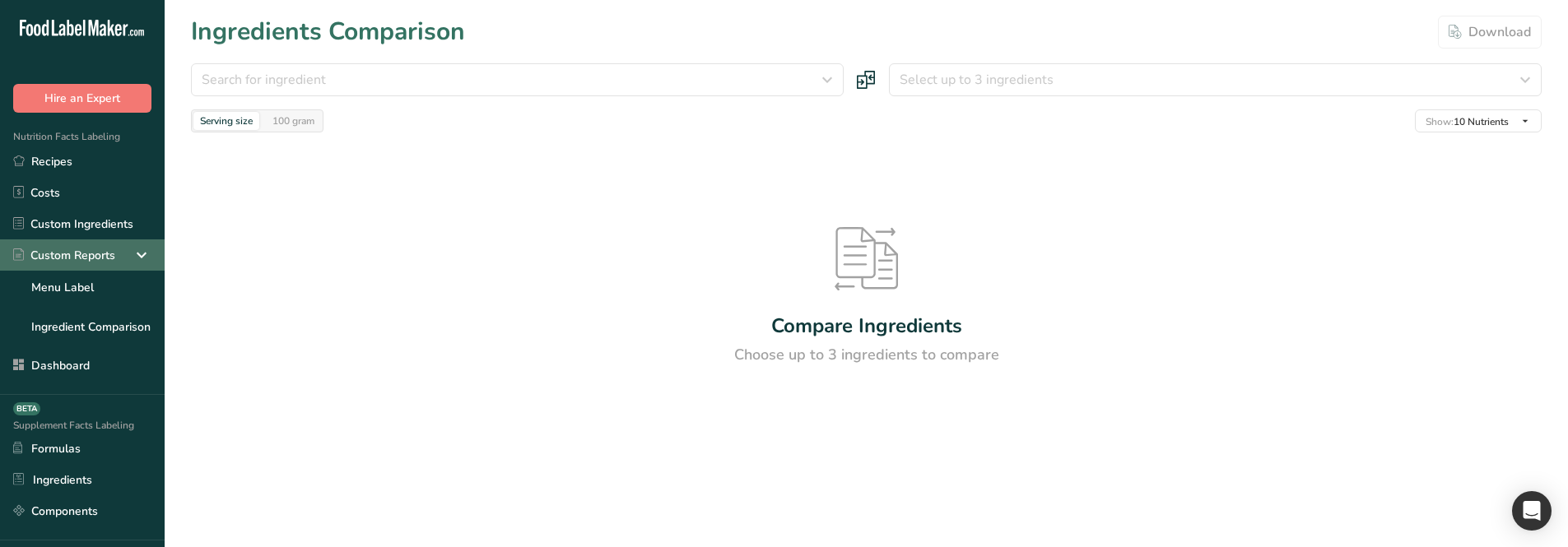
click at [64, 270] on div "Custom Reports" at bounding box center [82, 254] width 164 height 31
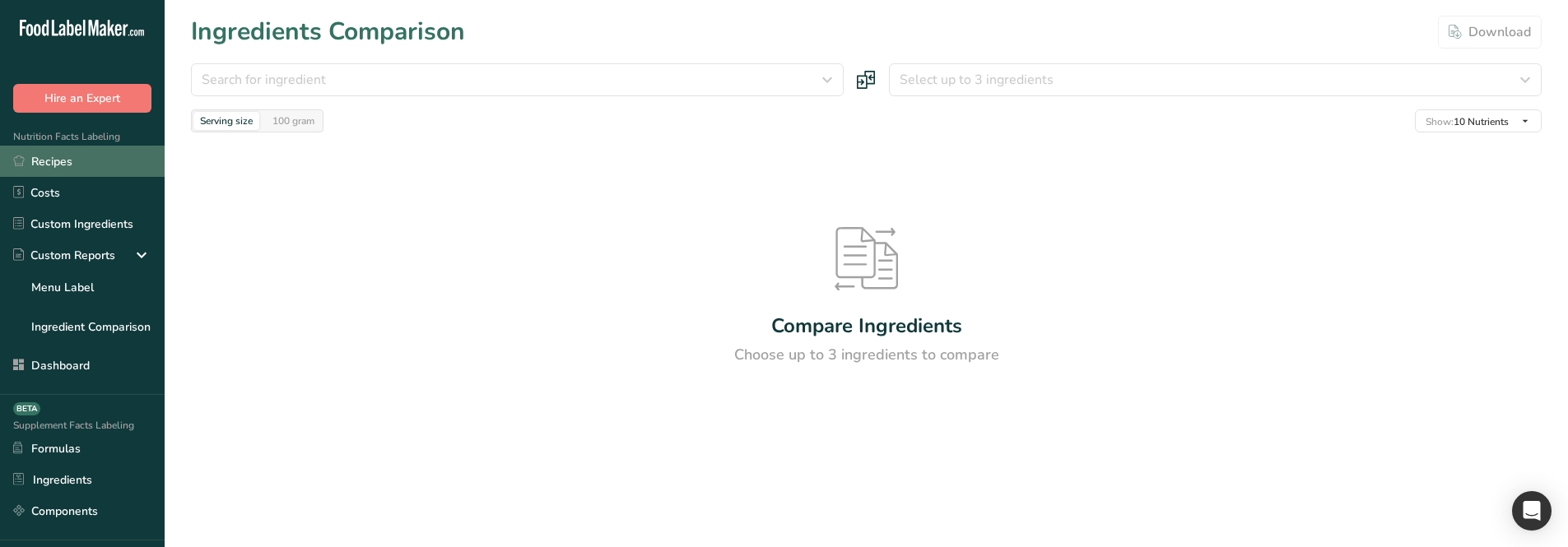
click at [62, 160] on link "Recipes" at bounding box center [82, 160] width 164 height 31
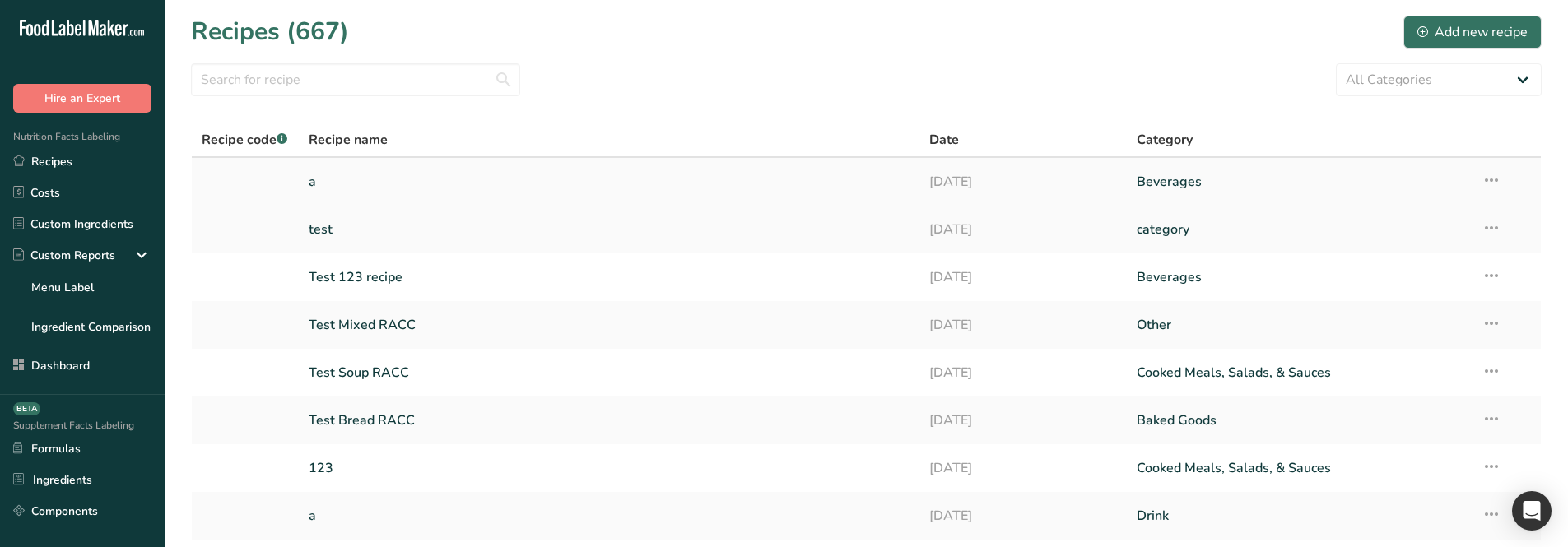
click at [364, 182] on link "a" at bounding box center [609, 181] width 602 height 35
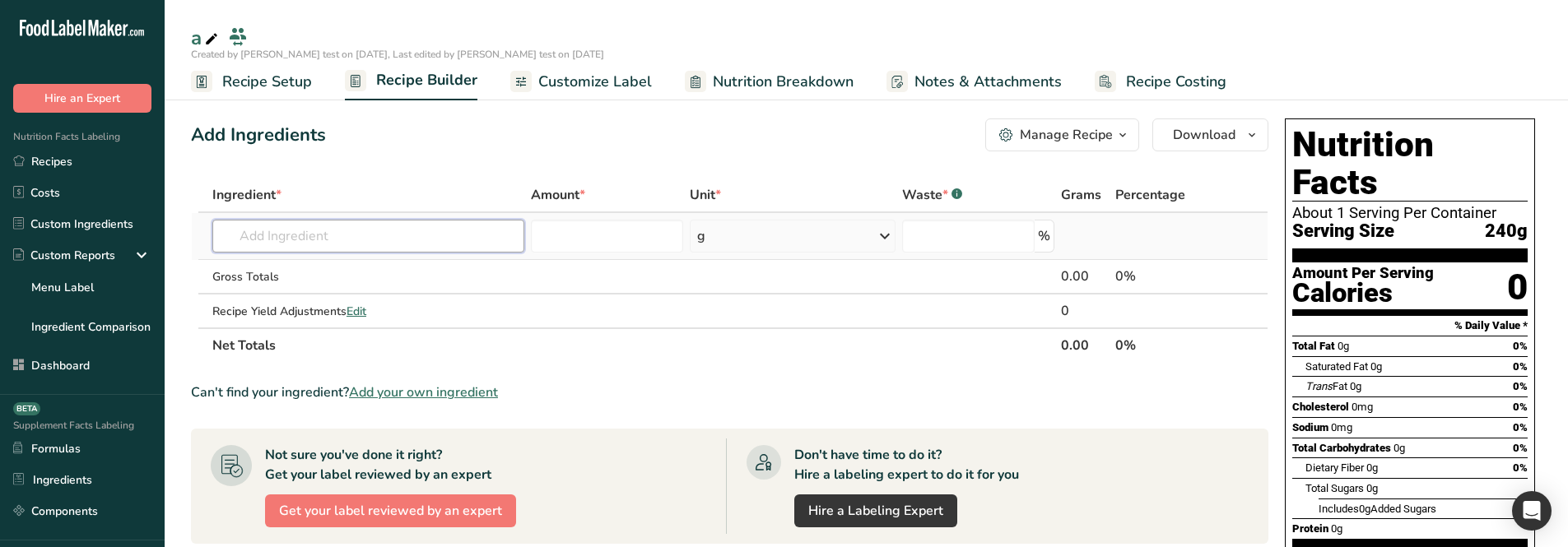
click at [344, 230] on input "text" at bounding box center [368, 236] width 312 height 33
type input "gf"
click at [346, 290] on div "Add your own ingredient" at bounding box center [368, 296] width 285 height 17
click at [326, 230] on input "text" at bounding box center [368, 236] width 312 height 33
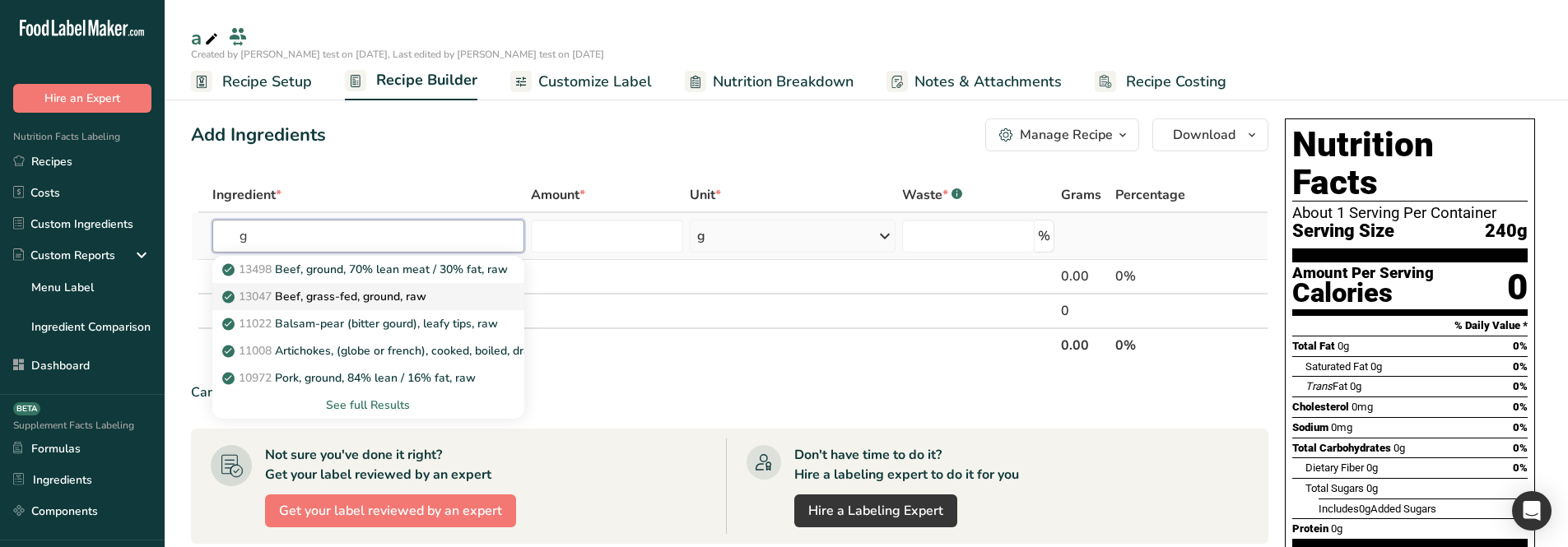
type input "g"
click at [319, 288] on p "13047 Beef, grass-fed, ground, raw" at bounding box center [326, 296] width 201 height 17
type input "Beef, grass-fed, ground, raw"
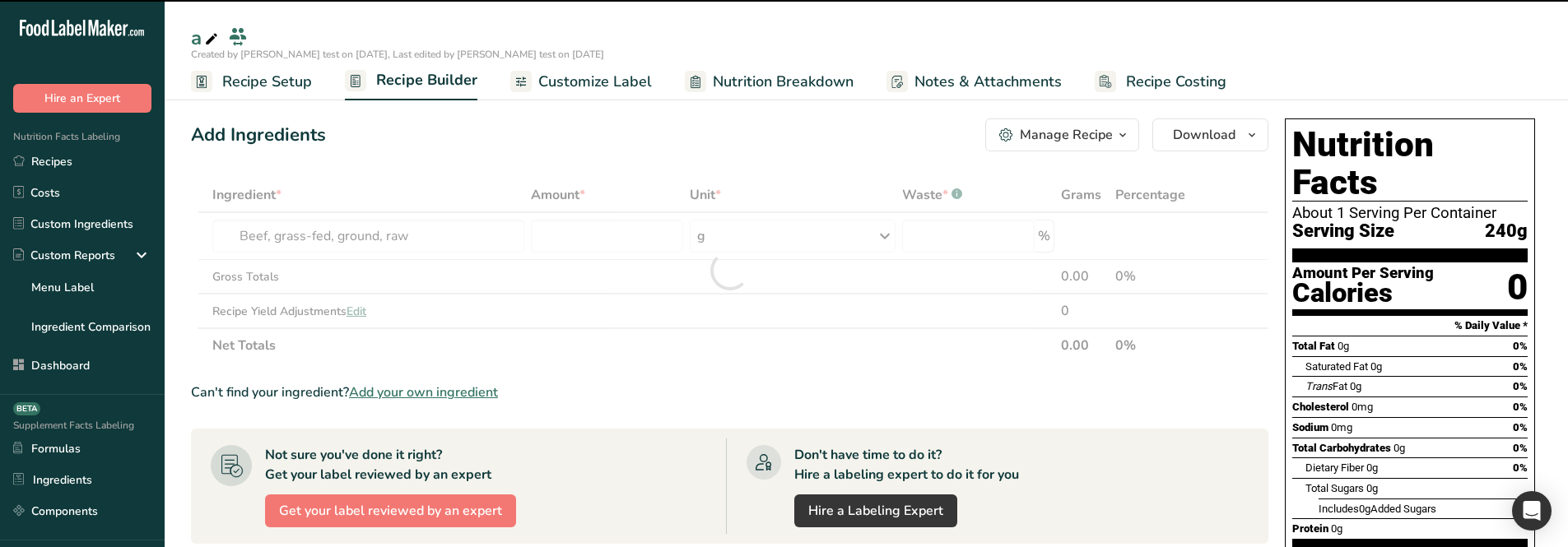
type input "0"
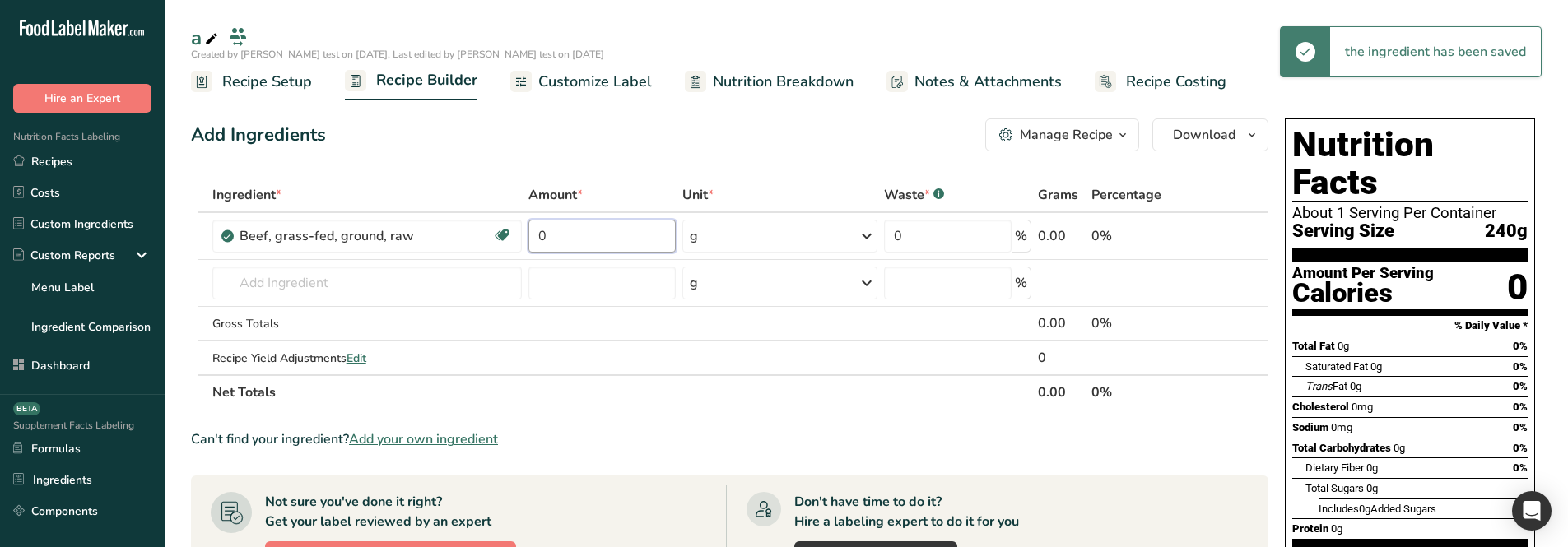
click at [602, 233] on input "0" at bounding box center [602, 236] width 147 height 33
type input "4"
click at [552, 143] on div "Add Ingredients Manage Recipe Delete Recipe Duplicate Recipe Scale Recipe Save …" at bounding box center [730, 134] width 1078 height 33
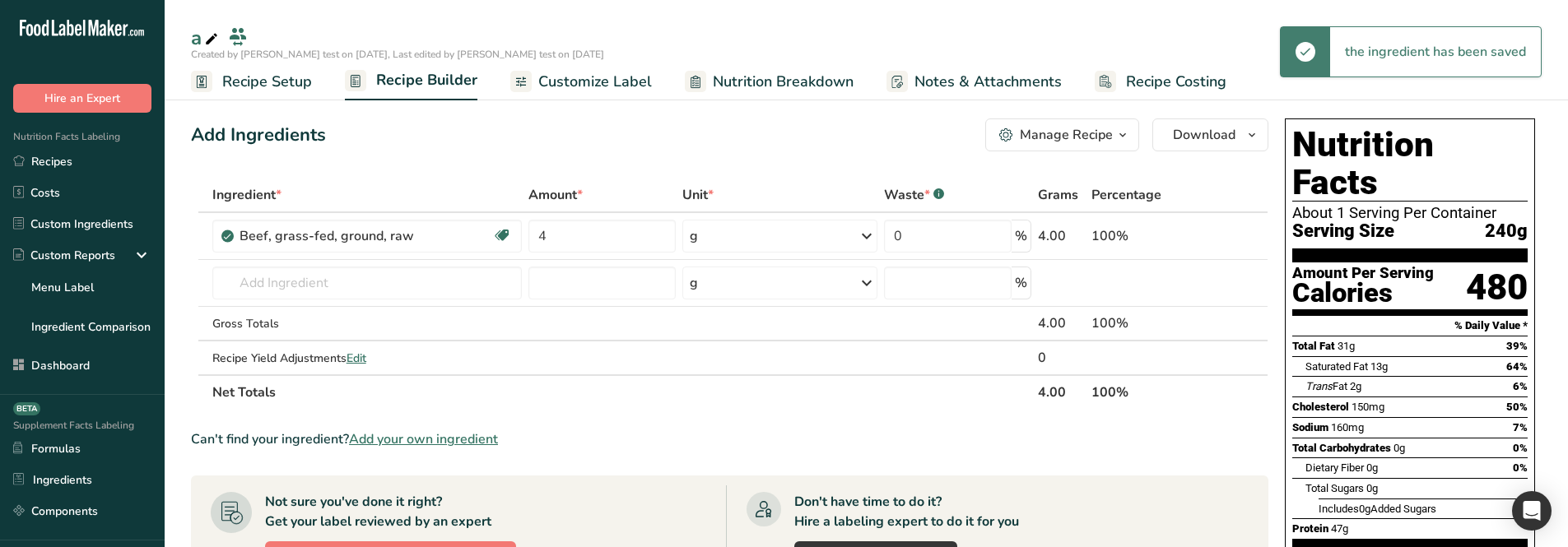
click at [270, 75] on span "Recipe Setup" at bounding box center [268, 82] width 90 height 23
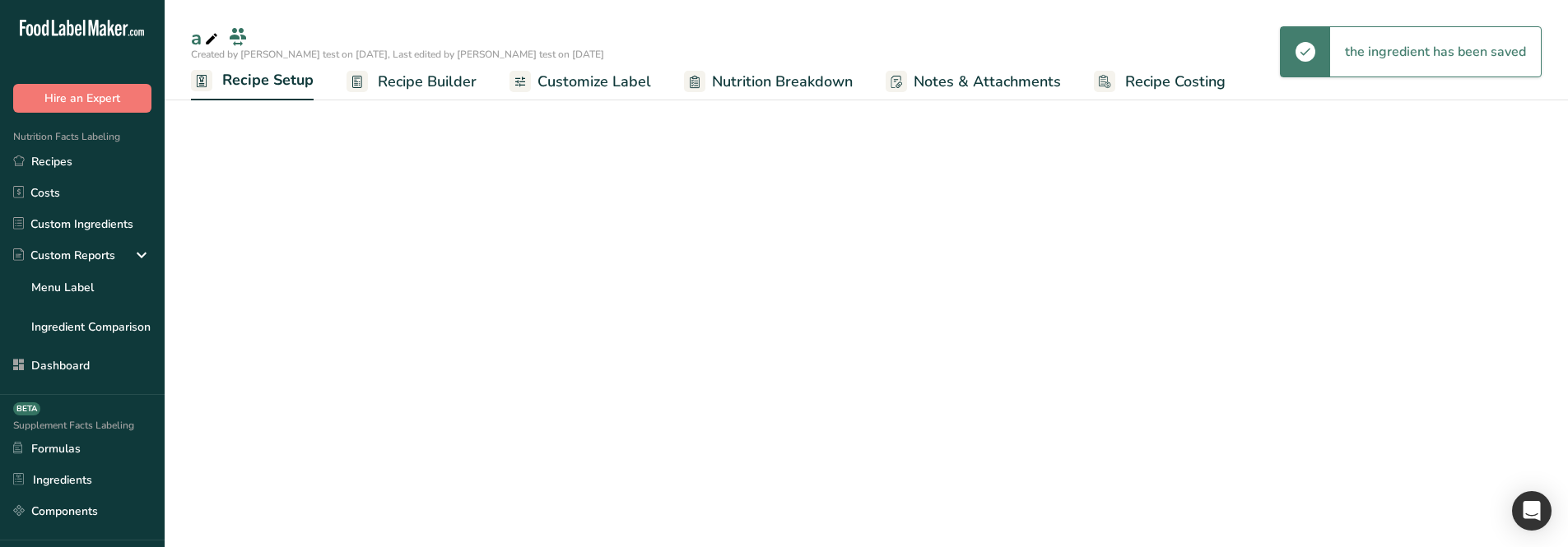
select select "27"
select select "29"
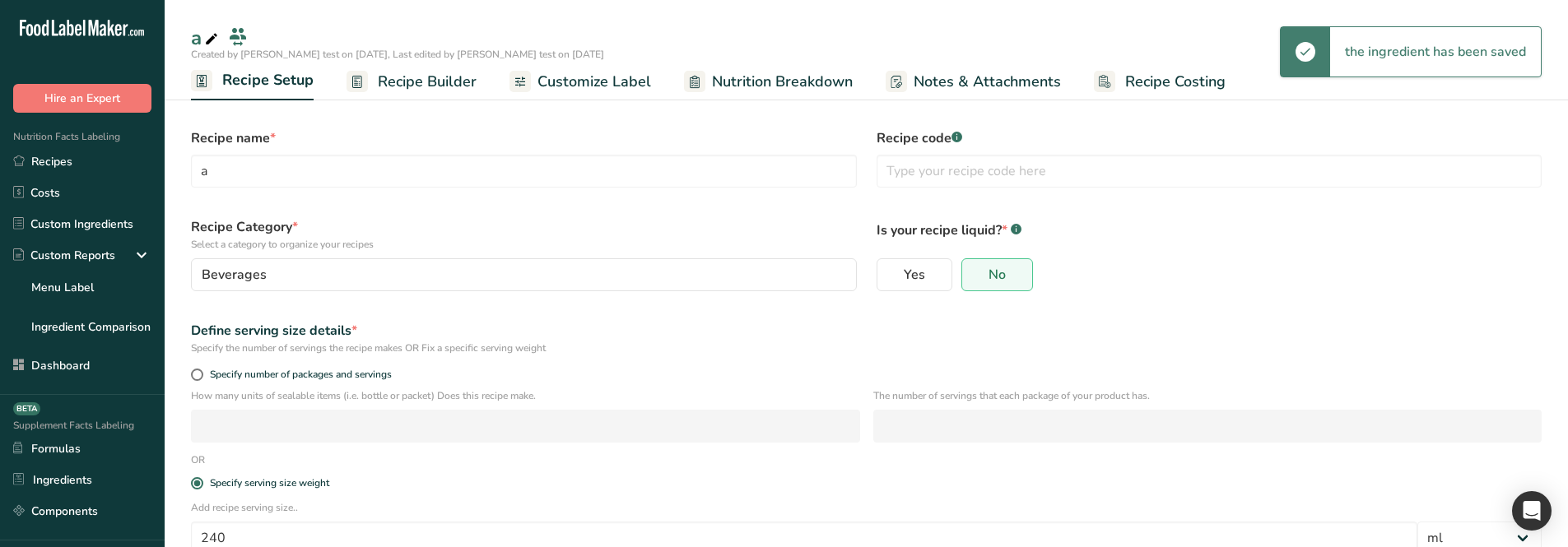
scroll to position [242, 0]
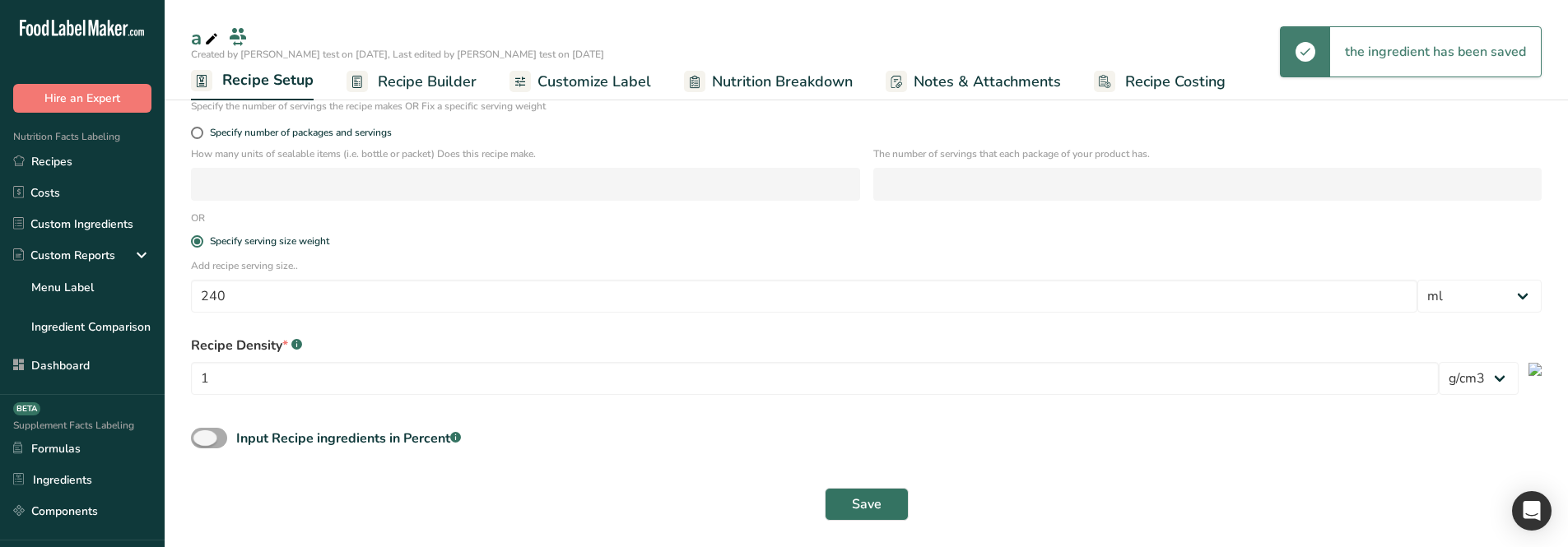
click at [203, 435] on span at bounding box center [208, 438] width 37 height 21
click at [202, 435] on input "Input Recipe ingredients in Percent .a-a{fill:#347362;}.b-a{fill:#fff;}" at bounding box center [195, 437] width 10 height 10
checkbox input "true"
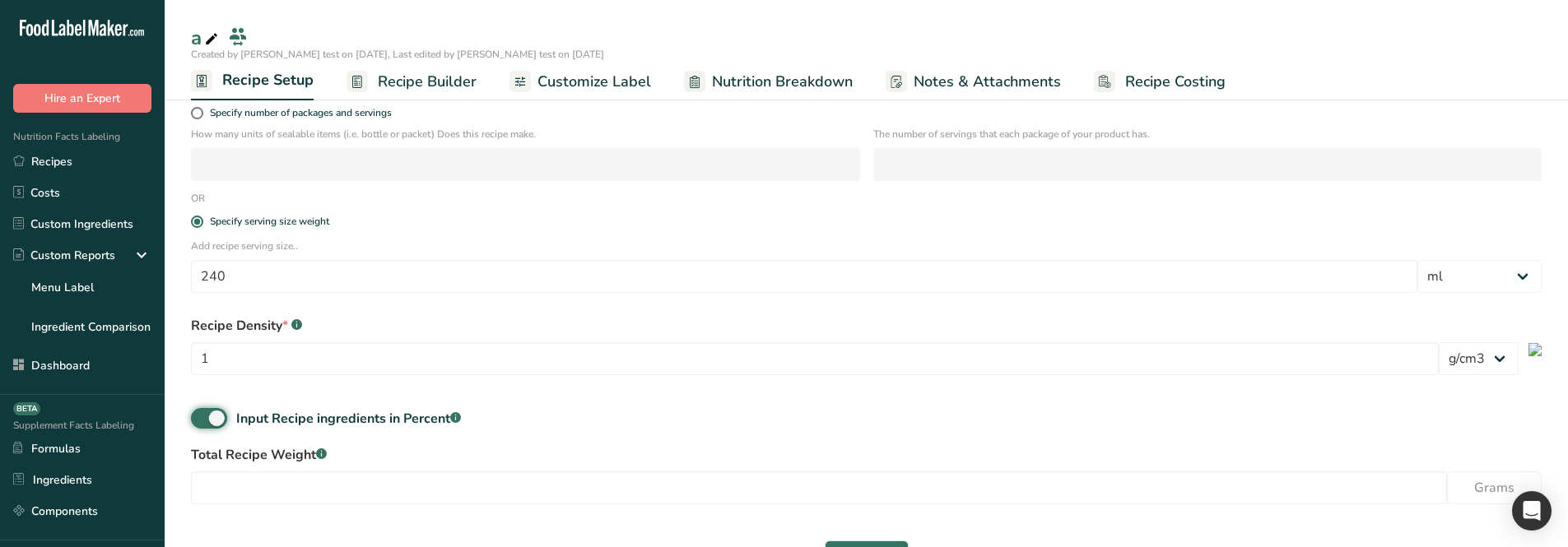
scroll to position [314, 0]
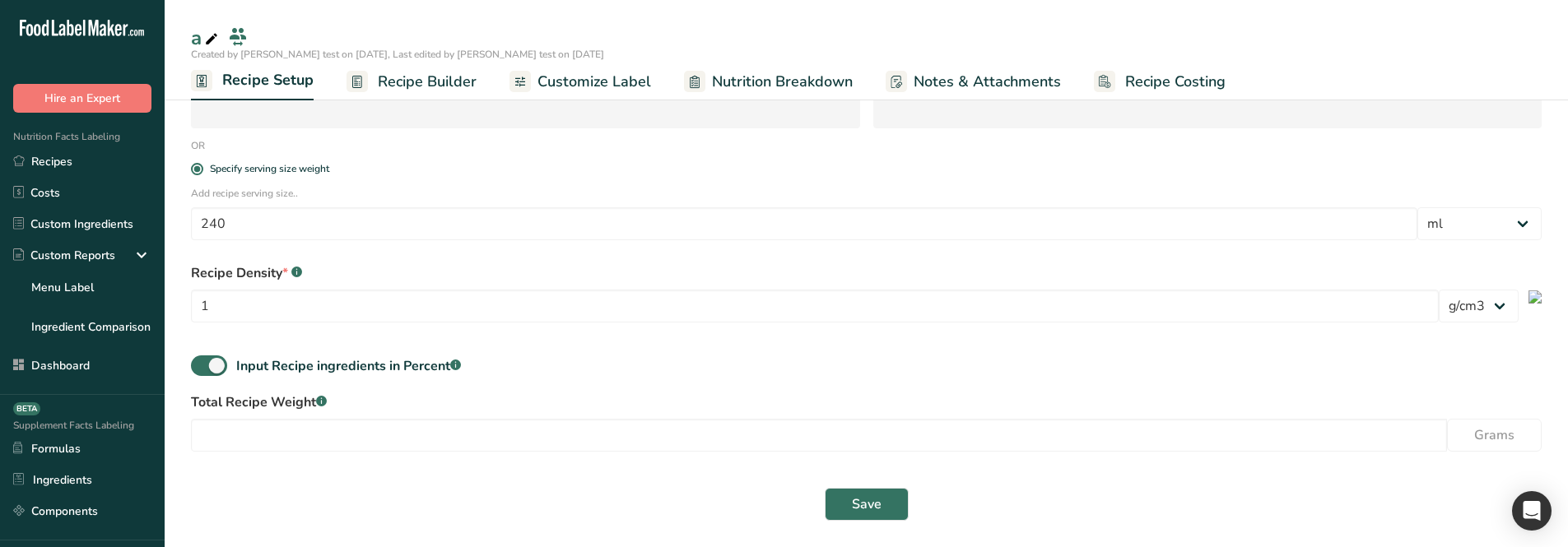
click at [303, 490] on div "Save" at bounding box center [866, 504] width 1351 height 33
click at [294, 431] on input "number" at bounding box center [819, 434] width 1256 height 33
type input "100"
click at [868, 494] on span "Save" at bounding box center [867, 504] width 30 height 20
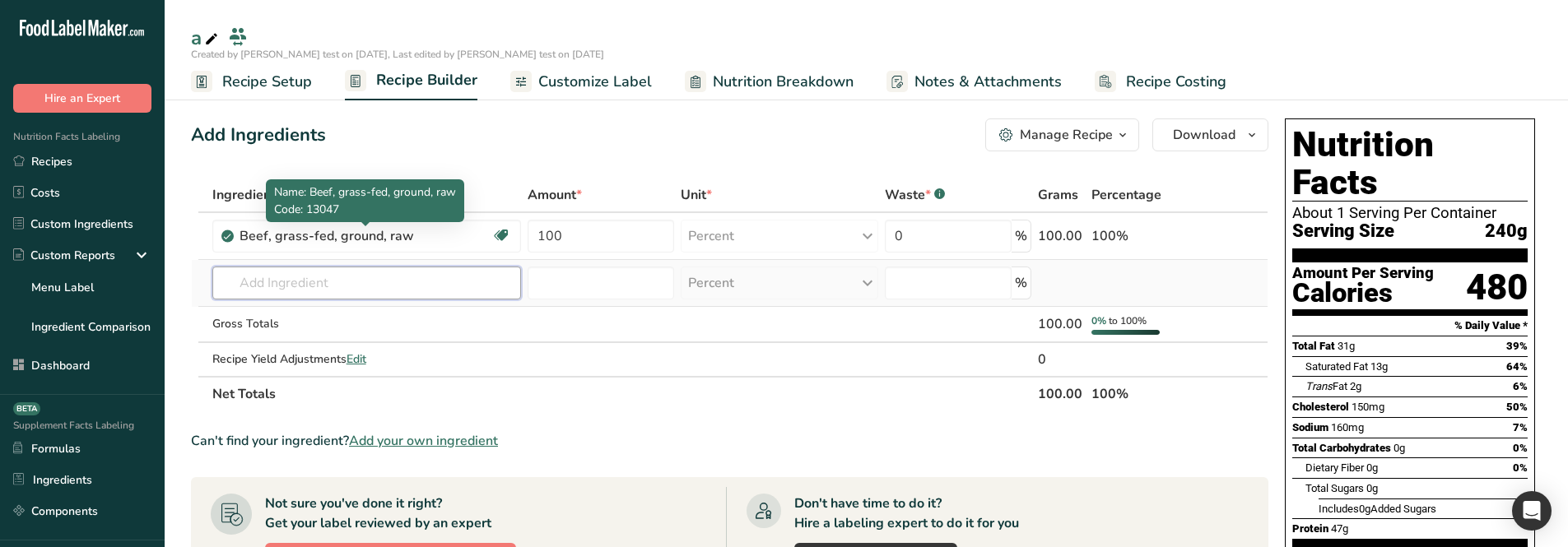
click at [299, 279] on input "text" at bounding box center [367, 282] width 310 height 33
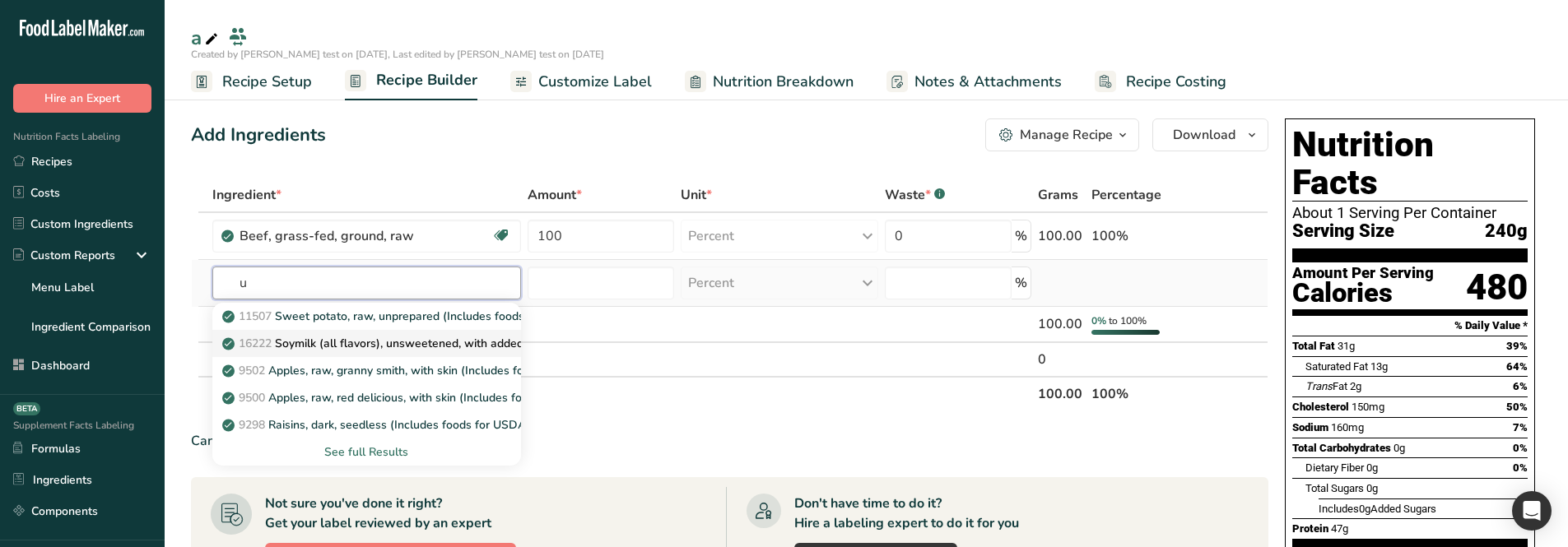
type input "u"
click at [317, 343] on p "16222 Soymilk (all flavors), unsweetened, with added calcium, vitamins A and D" at bounding box center [444, 343] width 438 height 17
type input "Soymilk (all flavors), unsweetened, with added calcium, vitamins A and D"
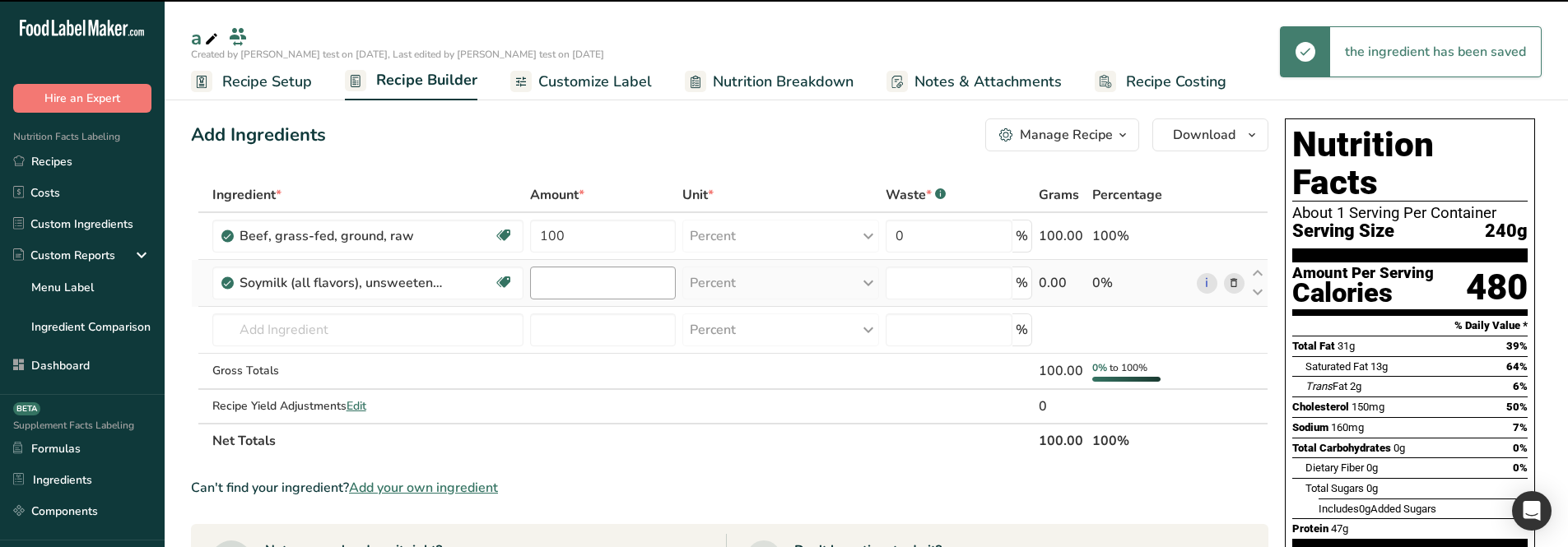
type input "0"
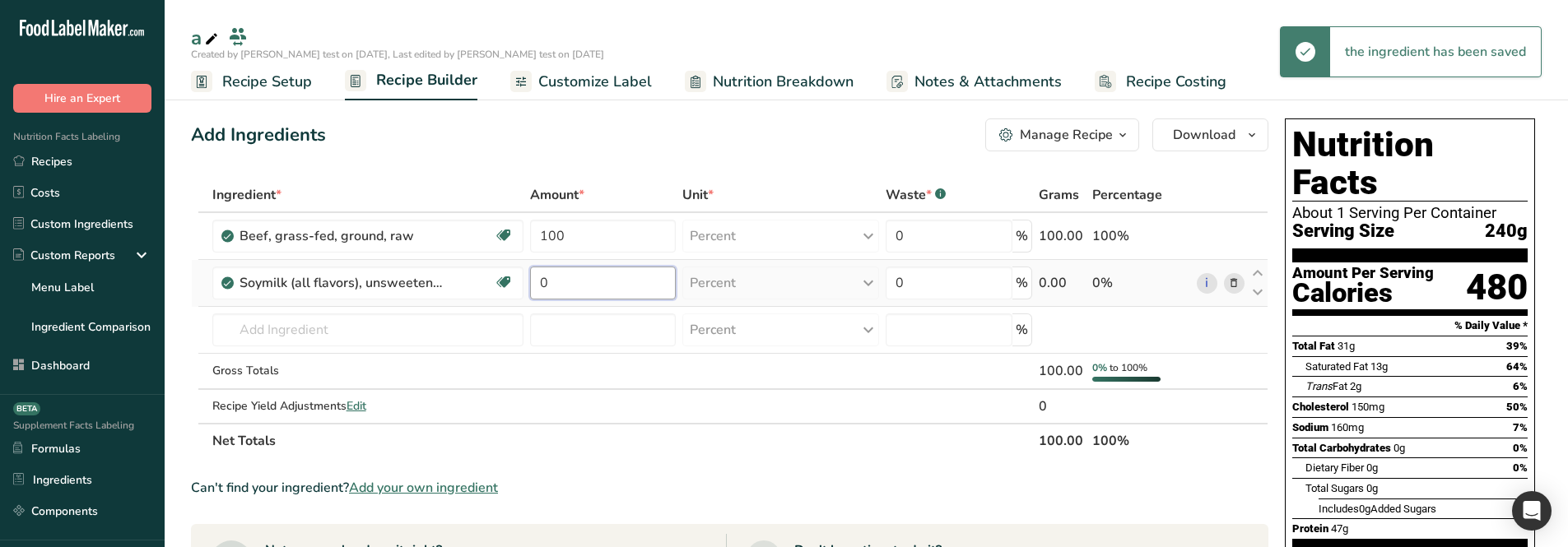
click at [603, 290] on input "0" at bounding box center [603, 282] width 146 height 33
click at [604, 290] on input "0" at bounding box center [603, 282] width 146 height 33
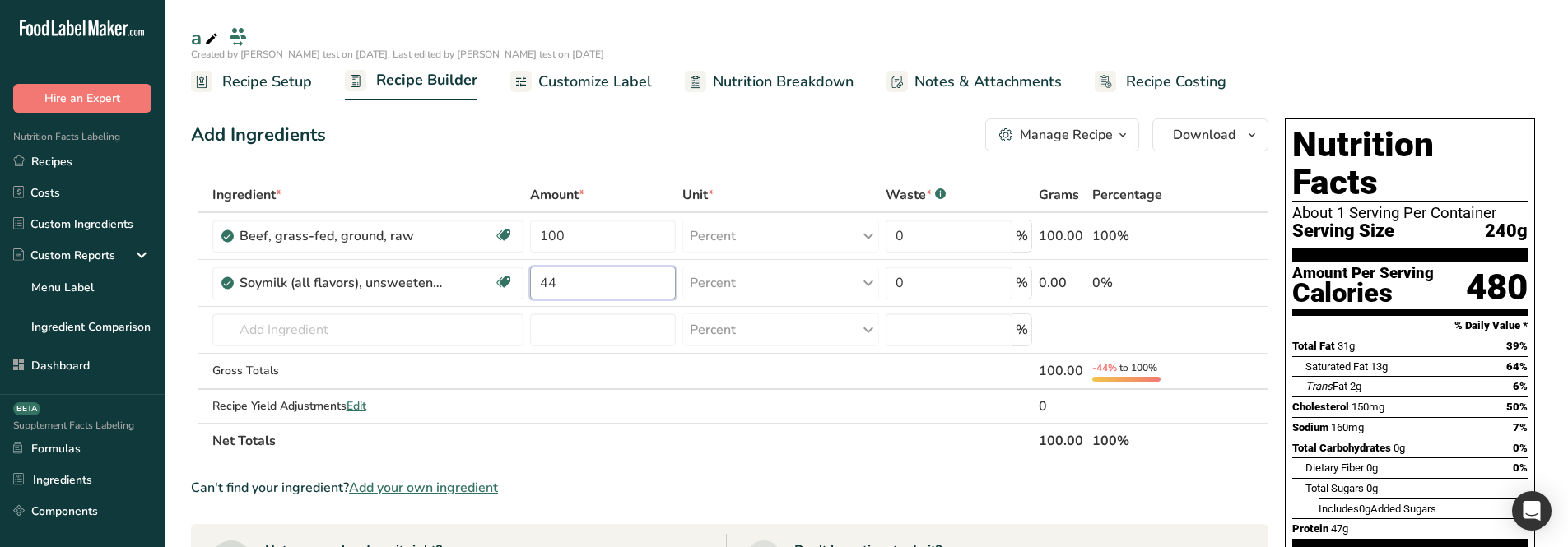
type input "44"
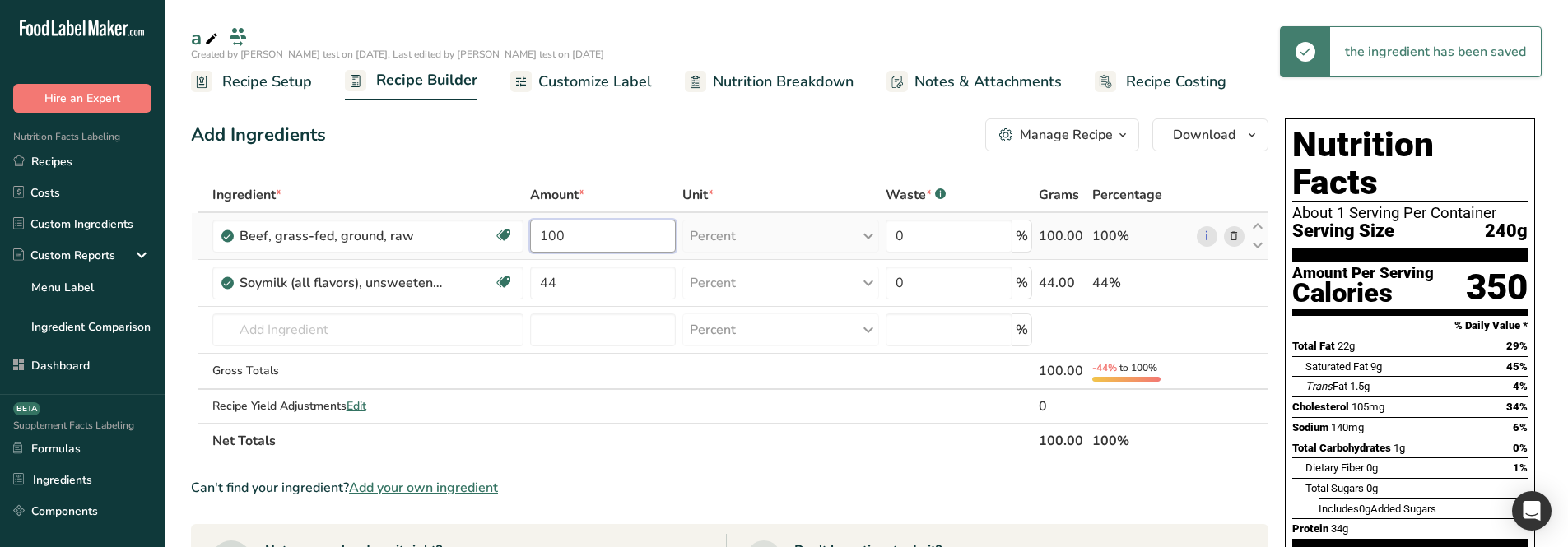
click at [569, 243] on input "100" at bounding box center [603, 236] width 146 height 33
click at [569, 242] on input "100" at bounding box center [603, 236] width 146 height 33
click at [569, 226] on input "44" at bounding box center [603, 236] width 146 height 33
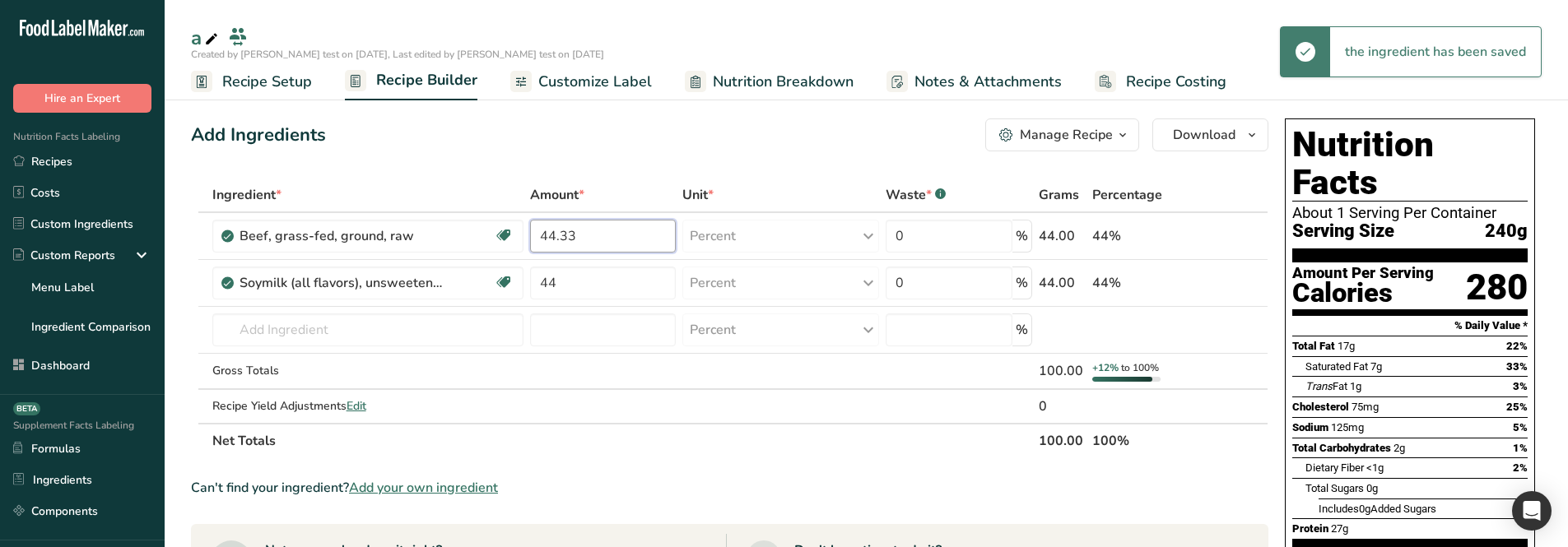
type input "44.33"
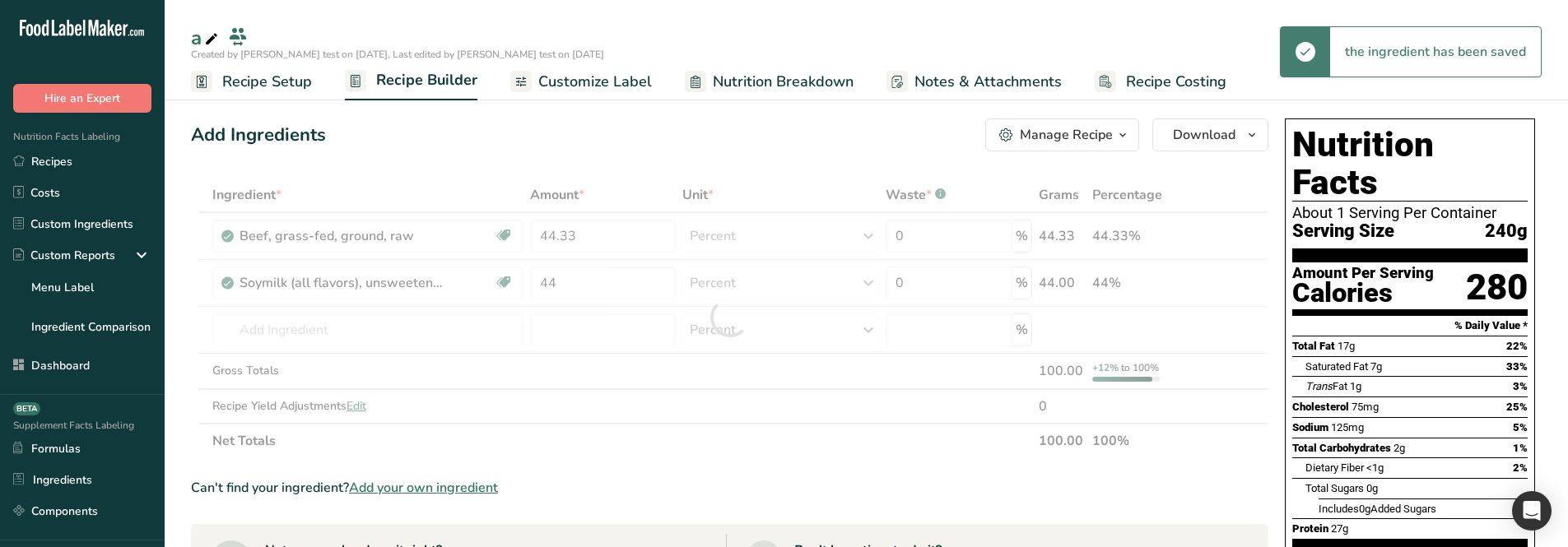
click at [570, 138] on div "Add Ingredients Manage Recipe Delete Recipe Duplicate Recipe Scale Recipe Save …" at bounding box center [730, 134] width 1078 height 33
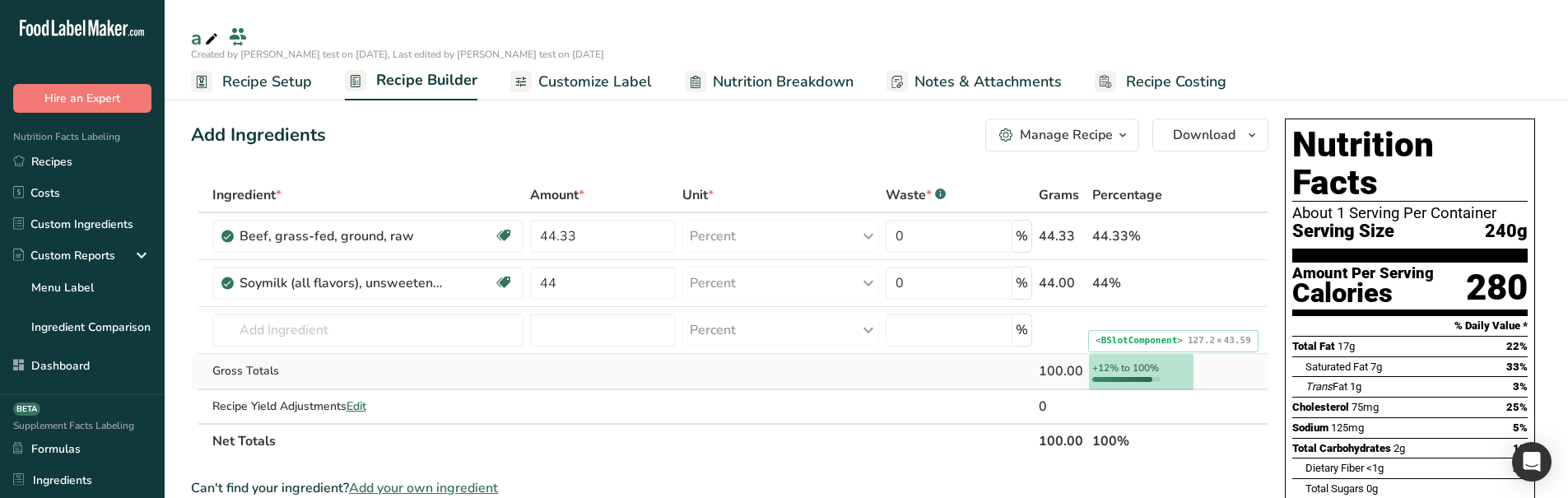
click at [1097, 359] on td "+12% to 100%" at bounding box center [1141, 372] width 104 height 37
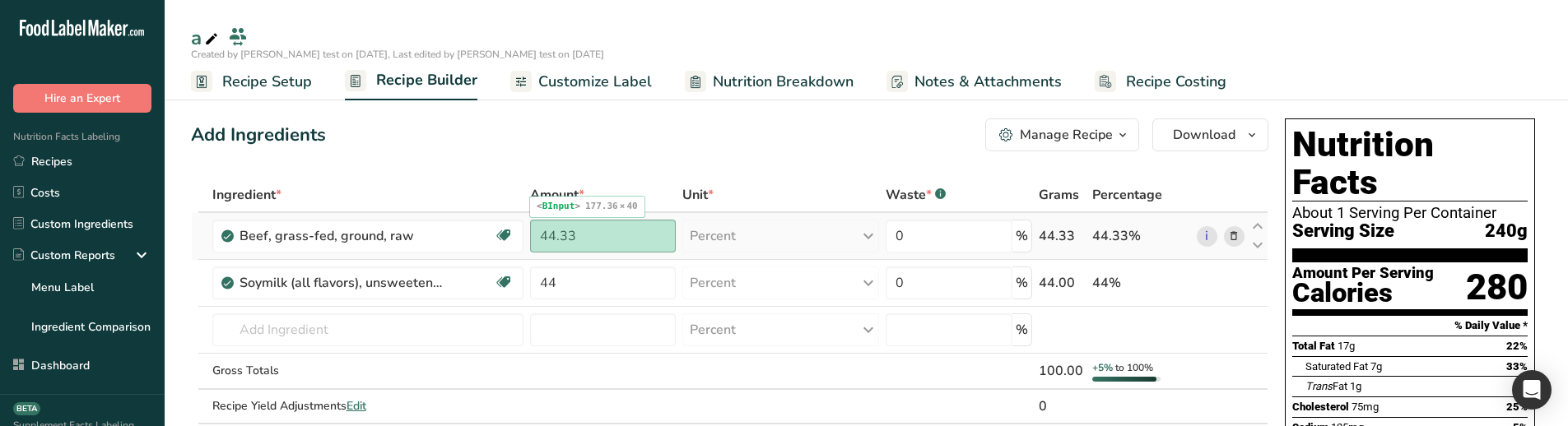
click at [582, 251] on input "44.33" at bounding box center [603, 236] width 146 height 33
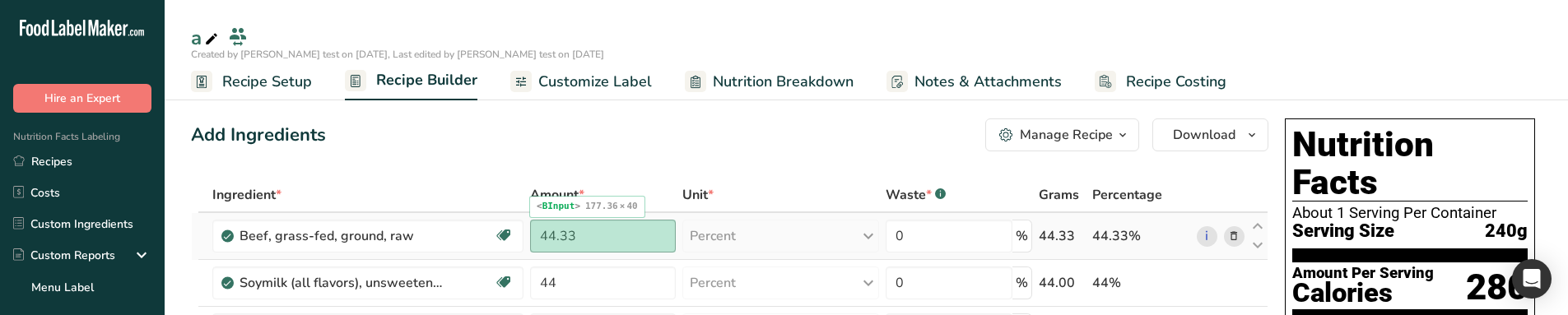
click at [623, 249] on input "44.33" at bounding box center [603, 235] width 146 height 33
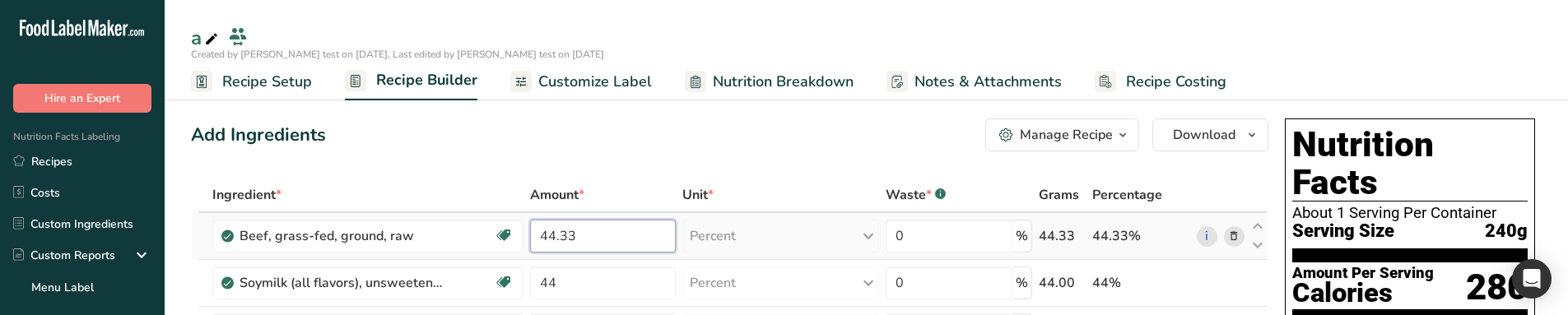
click at [617, 249] on input "44.33" at bounding box center [603, 235] width 146 height 33
click at [618, 237] on input "44.333" at bounding box center [603, 235] width 146 height 33
click at [612, 227] on input "44.332" at bounding box center [603, 235] width 146 height 33
click at [585, 236] on input "44" at bounding box center [603, 235] width 146 height 33
type input "44.2"
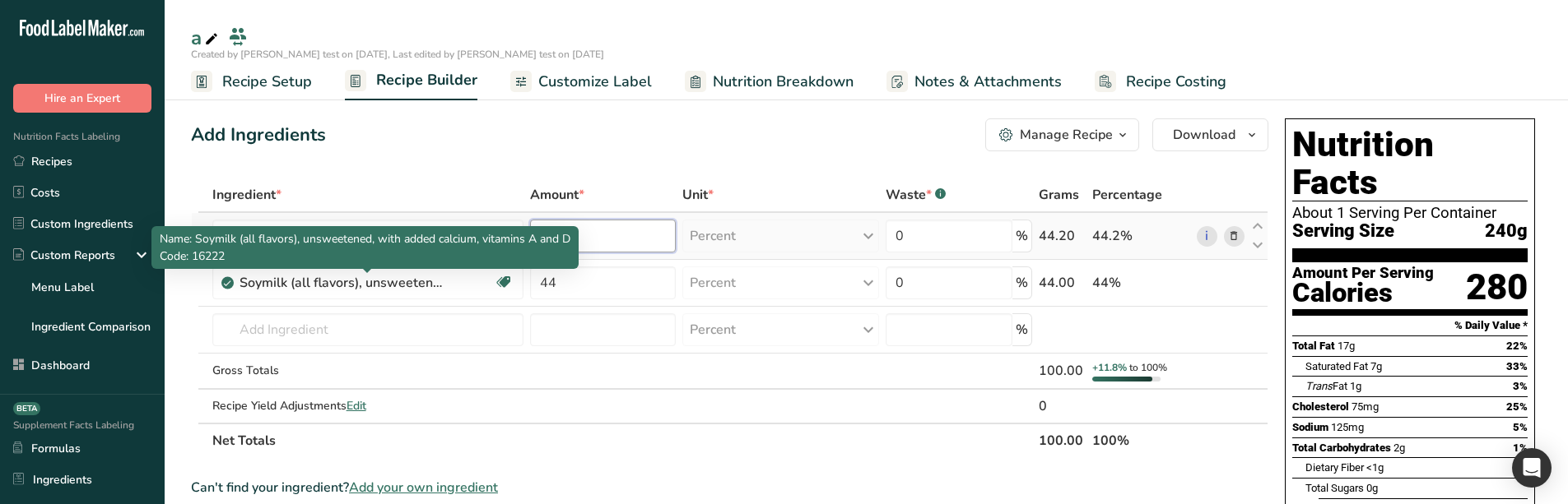
click at [613, 232] on input "44.2" at bounding box center [603, 236] width 146 height 33
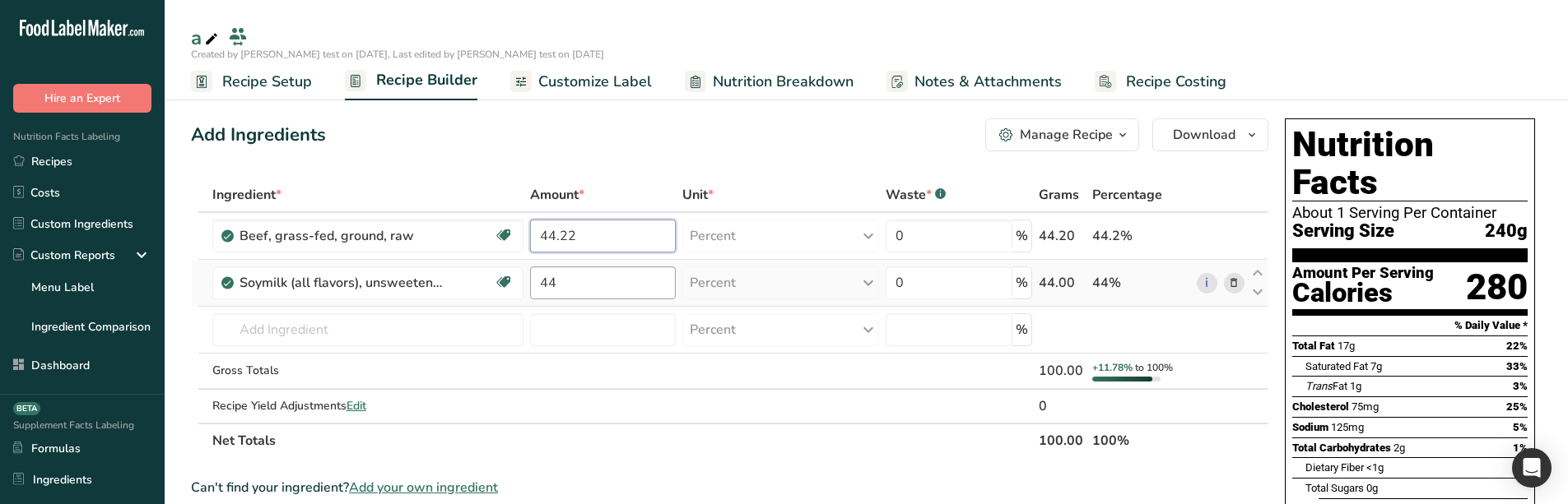
type input "44.22"
click at [595, 281] on div "Ingredient * Amount * Unit * Waste * .a-a{fill:#347362;}.b-a{fill:#fff;} Grams …" at bounding box center [730, 317] width 1078 height 281
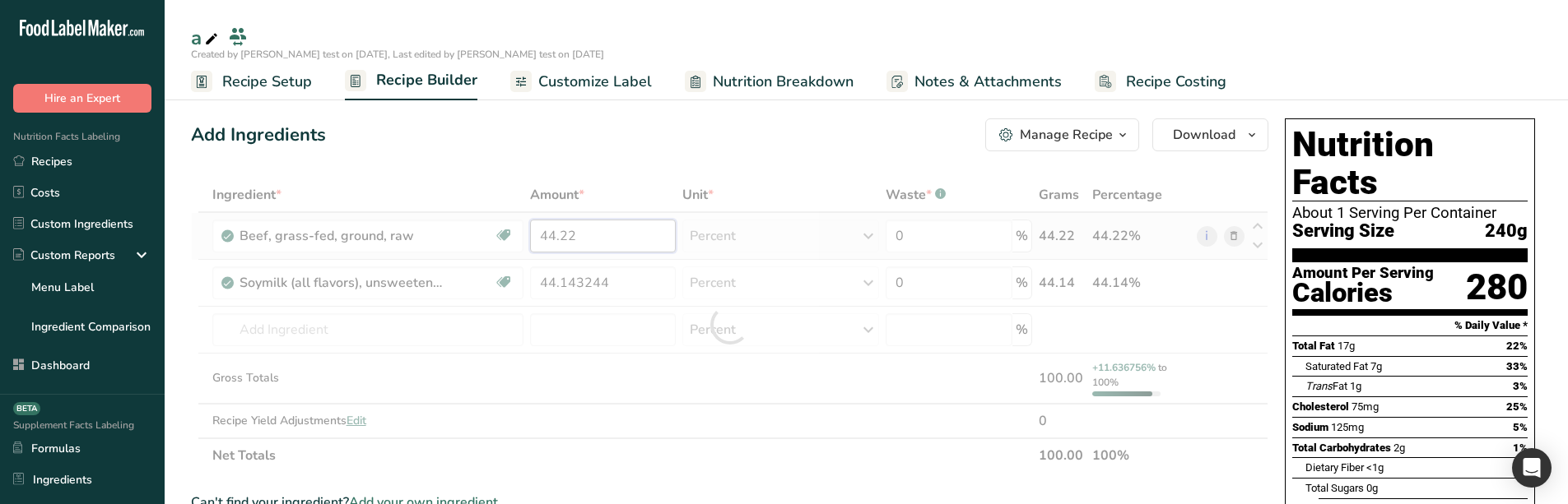
click at [595, 237] on div "Ingredient * Amount * Unit * Waste * .a-a{fill:#347362;}.b-a{fill:#fff;} Grams …" at bounding box center [730, 325] width 1078 height 296
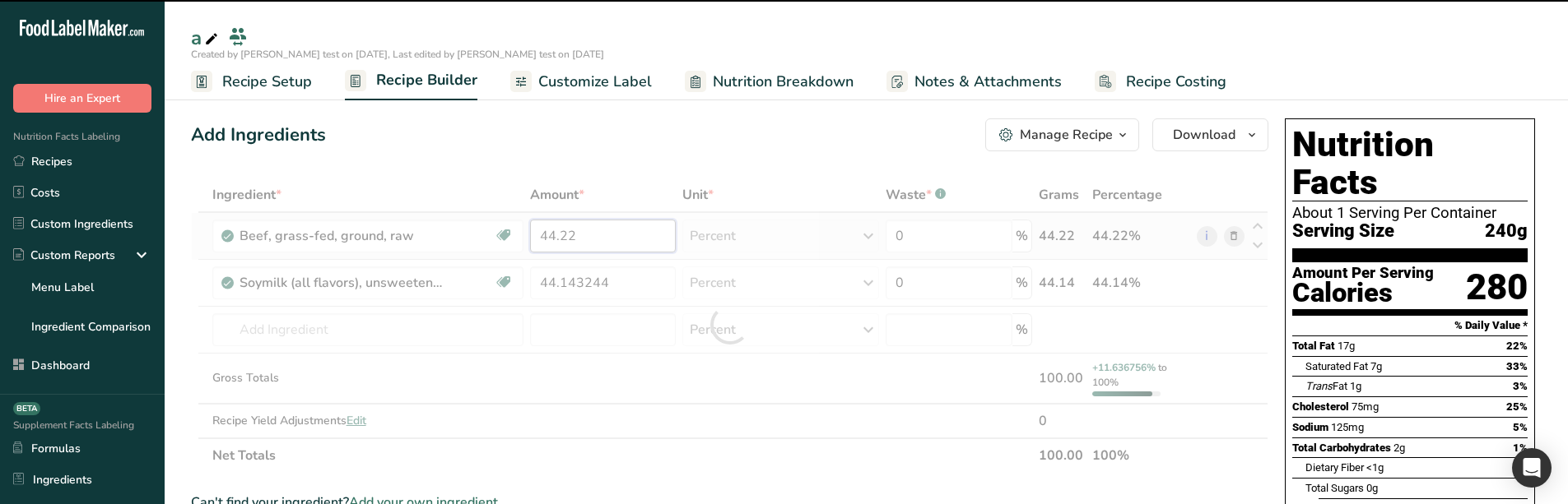
type input "44.1432"
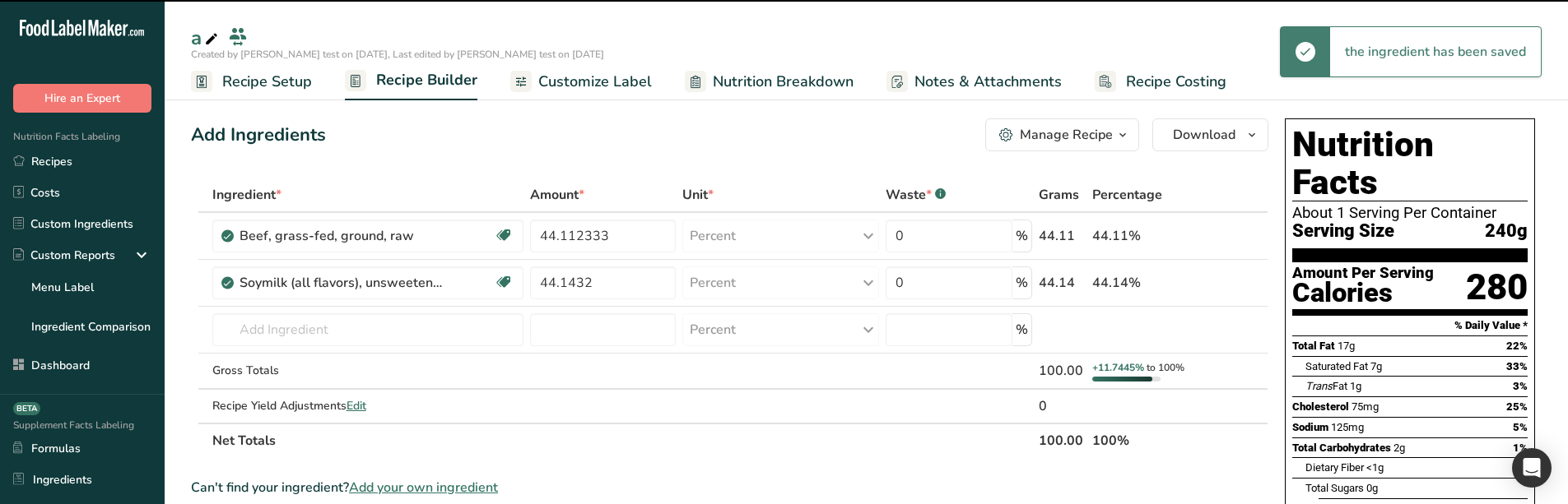
type input "44.1123"
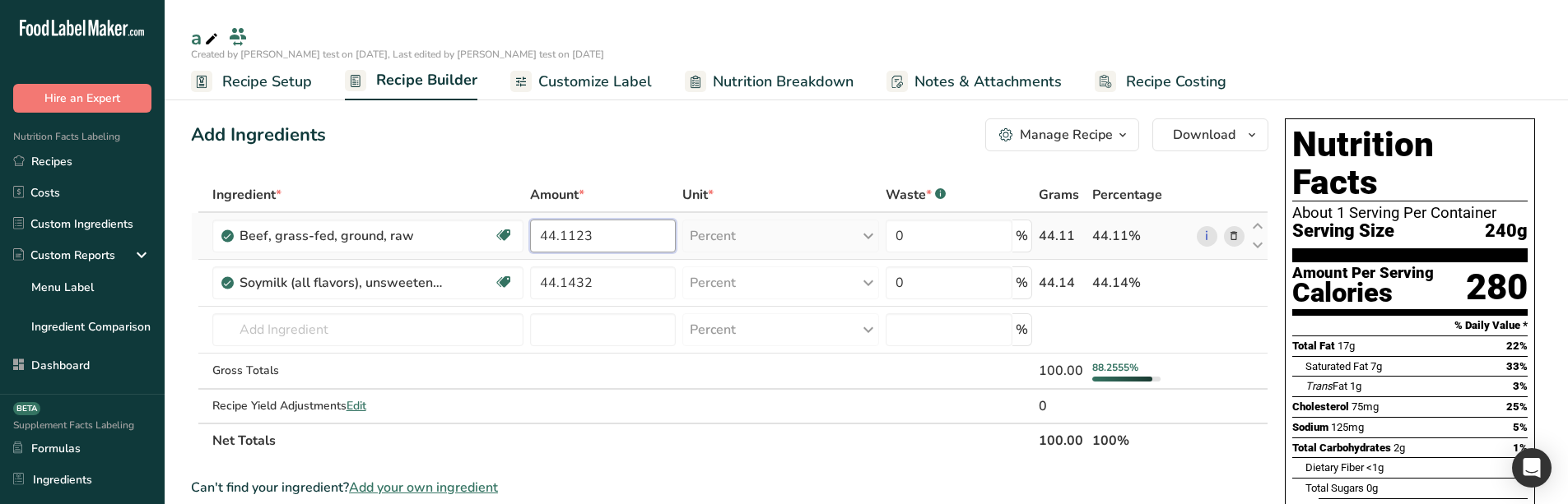
click at [614, 225] on input "44.1123" at bounding box center [603, 236] width 146 height 33
click at [558, 234] on input "44.1123" at bounding box center [603, 236] width 146 height 33
click at [545, 234] on input "44.1123" at bounding box center [603, 236] width 146 height 33
type input "44.1123"
click at [578, 238] on input "44.1123" at bounding box center [603, 236] width 146 height 33
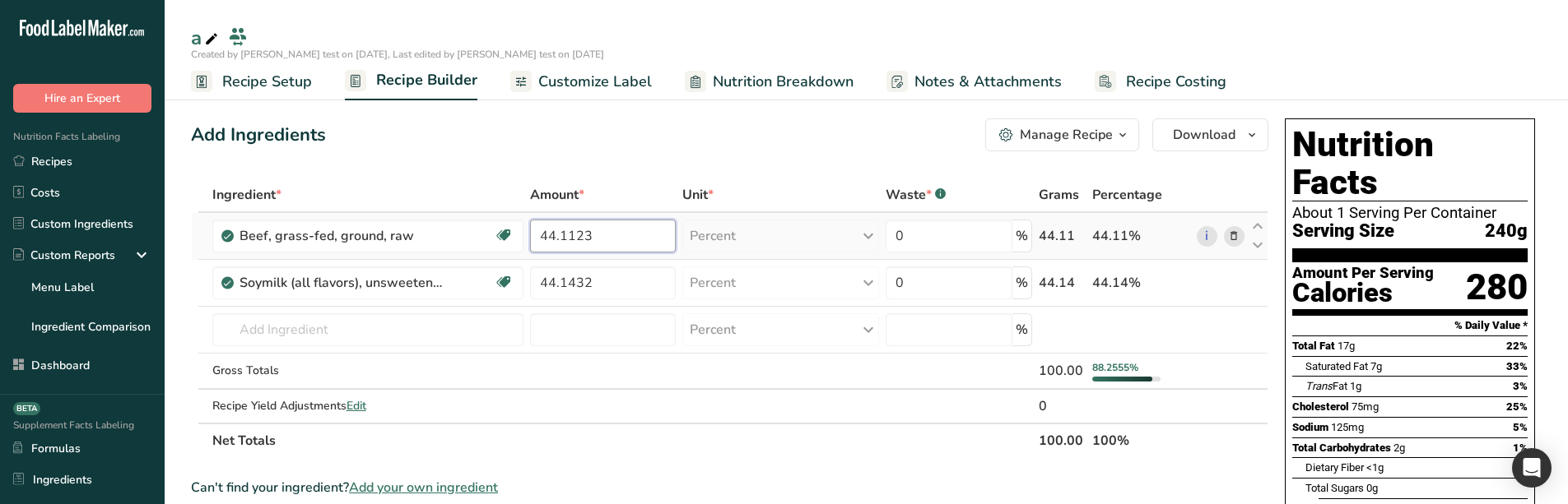
click at [578, 238] on input "44.1123" at bounding box center [603, 236] width 146 height 33
type input "0"
click at [570, 286] on div "Ingredient * Amount * Unit * Waste * .a-a{fill:#347362;}.b-a{fill:#fff;} Grams …" at bounding box center [730, 317] width 1078 height 281
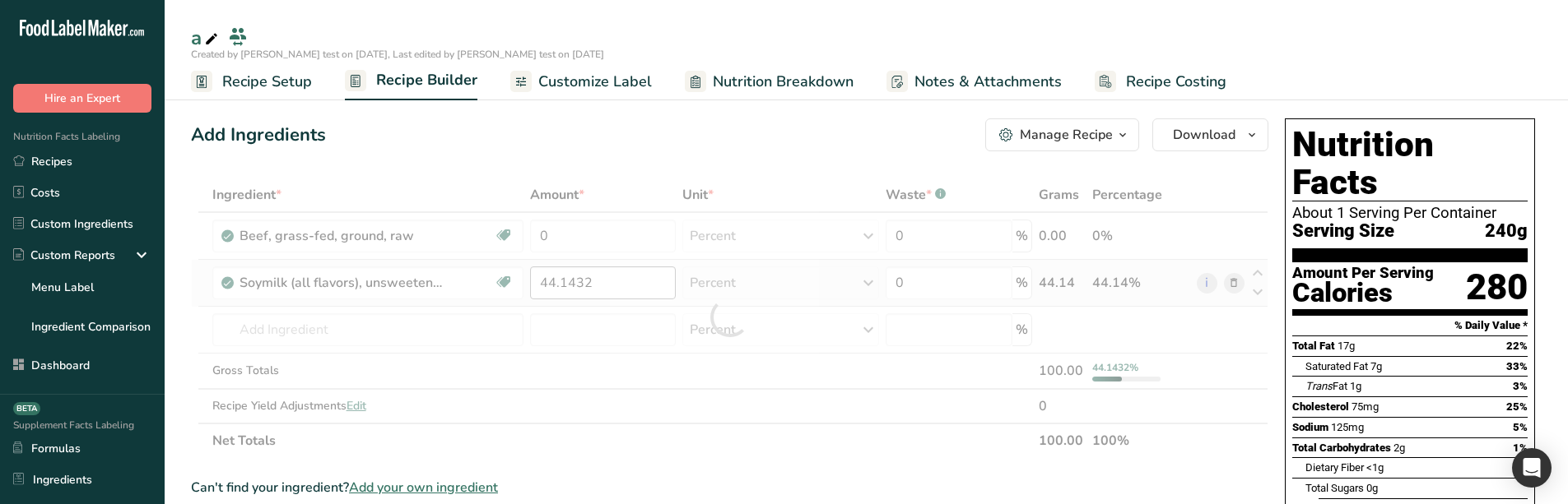
click at [570, 286] on div at bounding box center [730, 317] width 1078 height 281
click at [565, 286] on input "44.1432" at bounding box center [603, 283] width 146 height 33
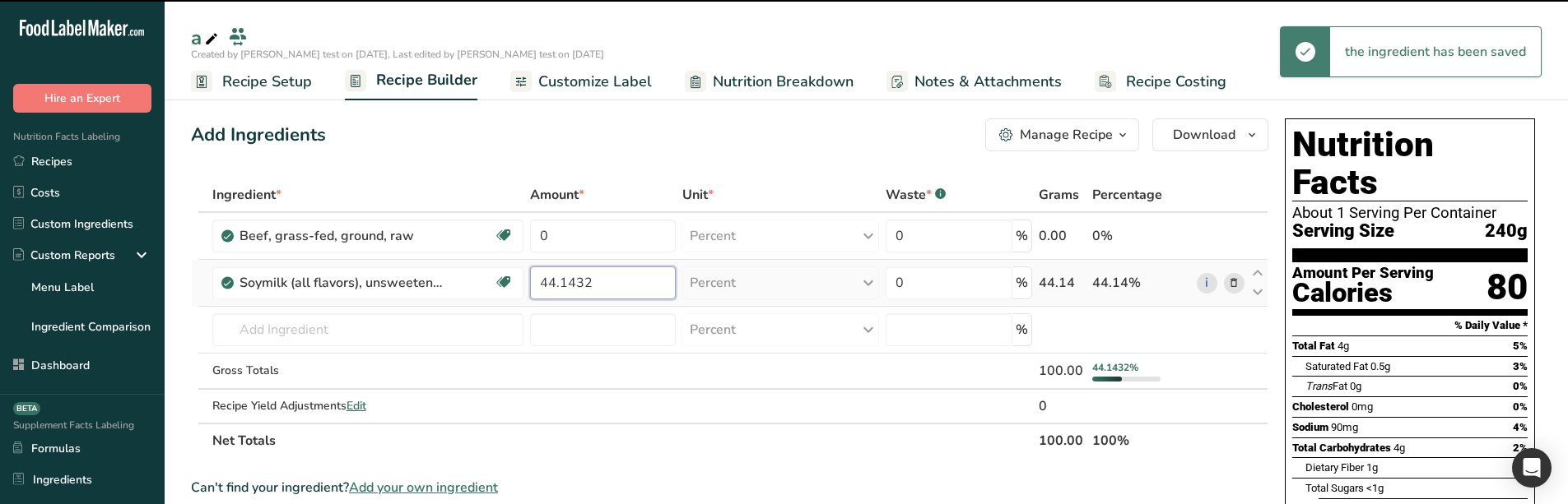
click at [565, 286] on input "44.1432" at bounding box center [603, 283] width 146 height 33
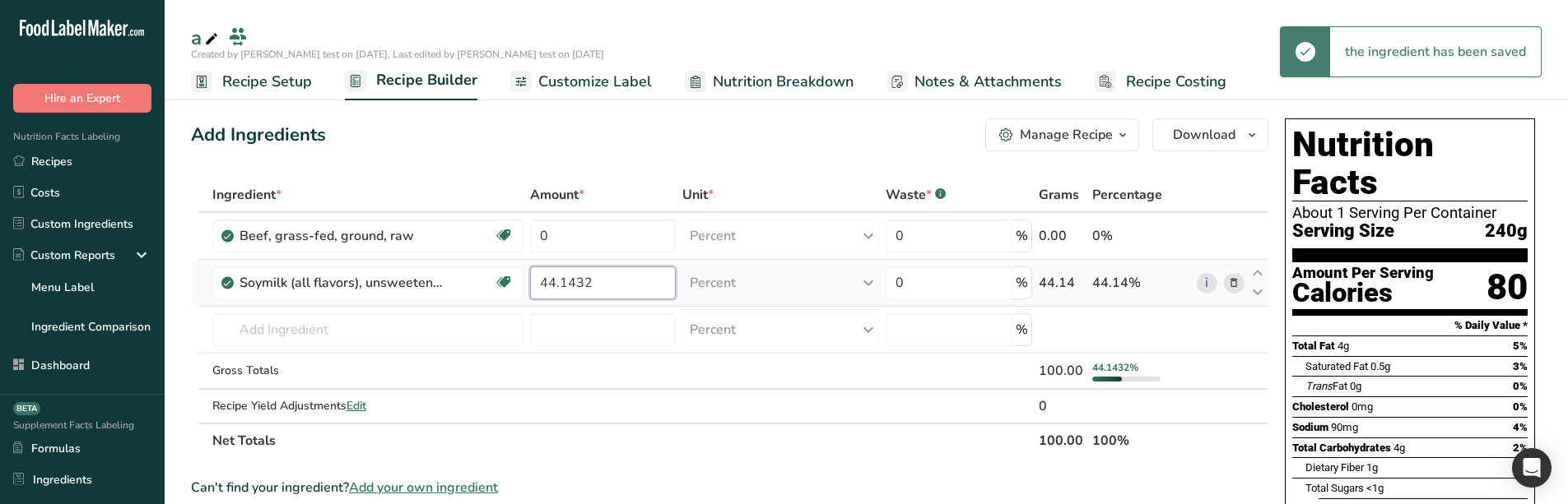
click at [565, 286] on input "44.1432" at bounding box center [603, 283] width 146 height 33
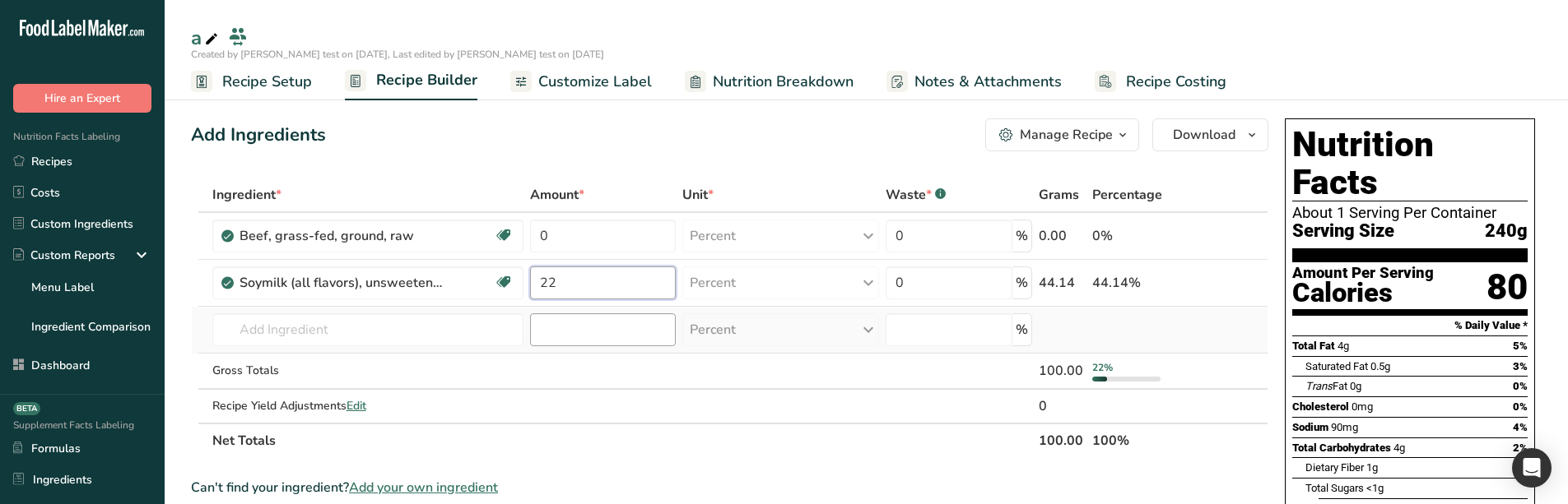
type input "223"
click at [579, 273] on input "223" at bounding box center [603, 283] width 146 height 33
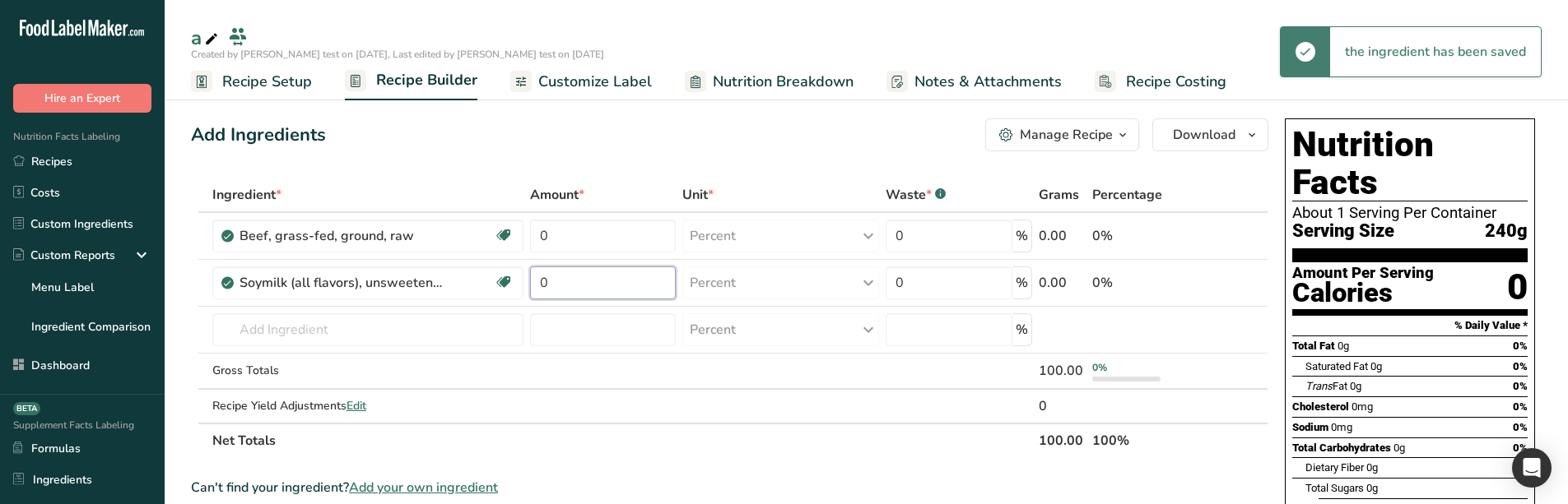
click at [579, 273] on input "0" at bounding box center [603, 283] width 146 height 33
type input "232"
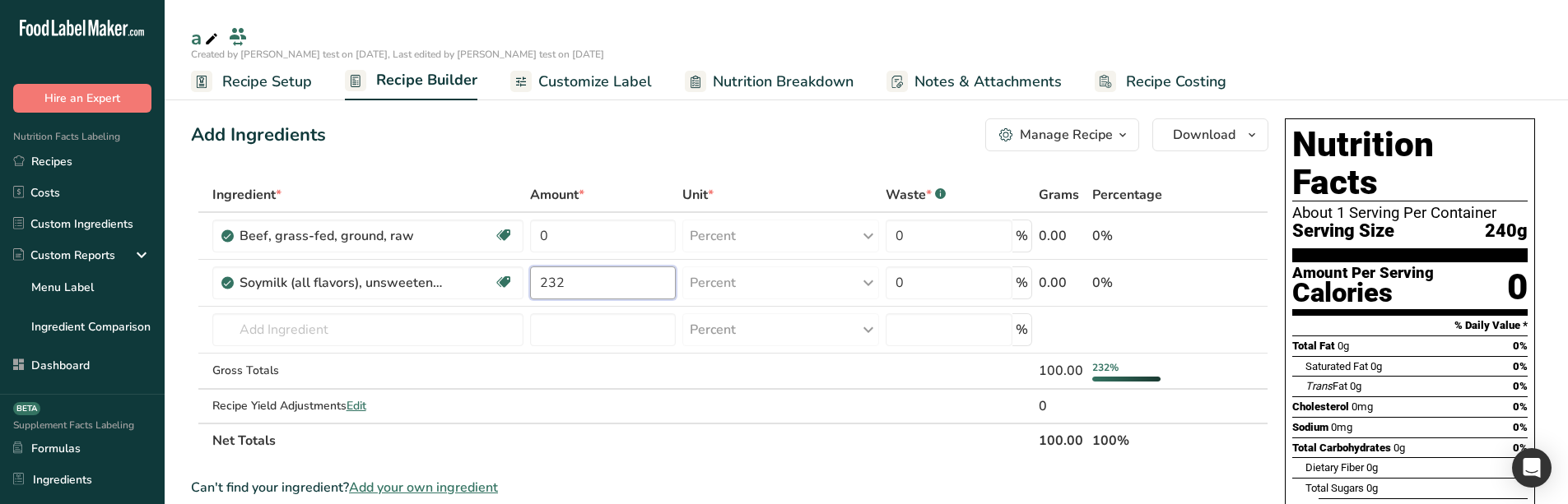
click at [597, 286] on input "232" at bounding box center [603, 283] width 146 height 33
drag, startPoint x: 597, startPoint y: 286, endPoint x: 526, endPoint y: 284, distance: 71.0
click at [527, 284] on td "2322" at bounding box center [603, 283] width 152 height 47
type input "2222"
click at [600, 244] on input "0" at bounding box center [603, 236] width 146 height 33
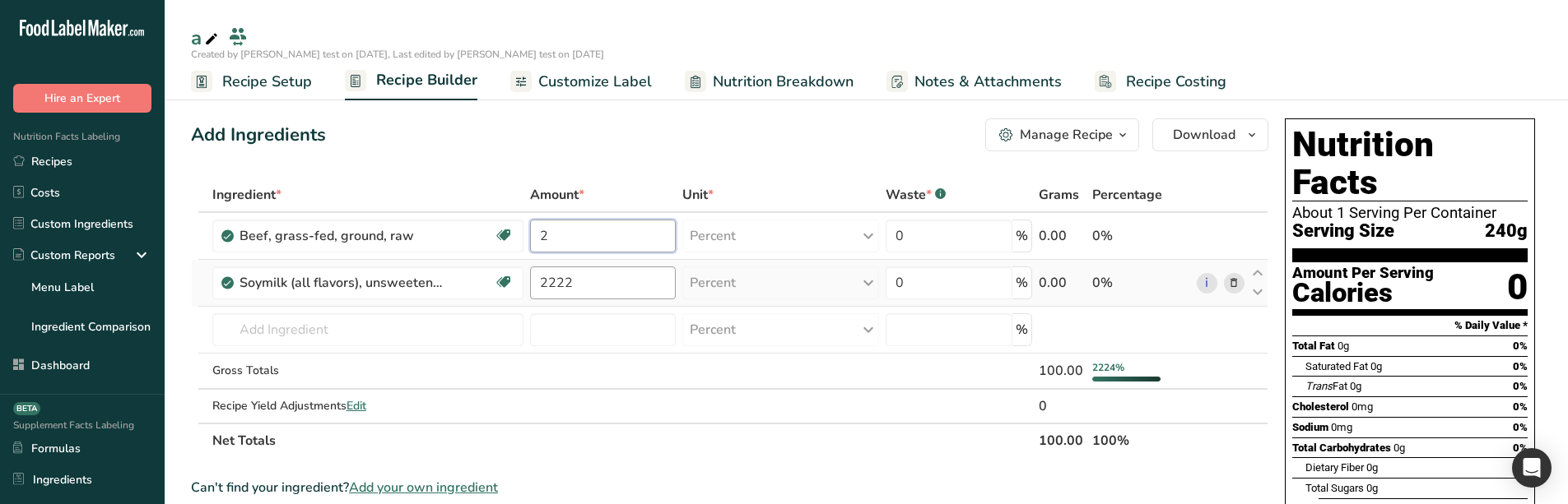
type input "2"
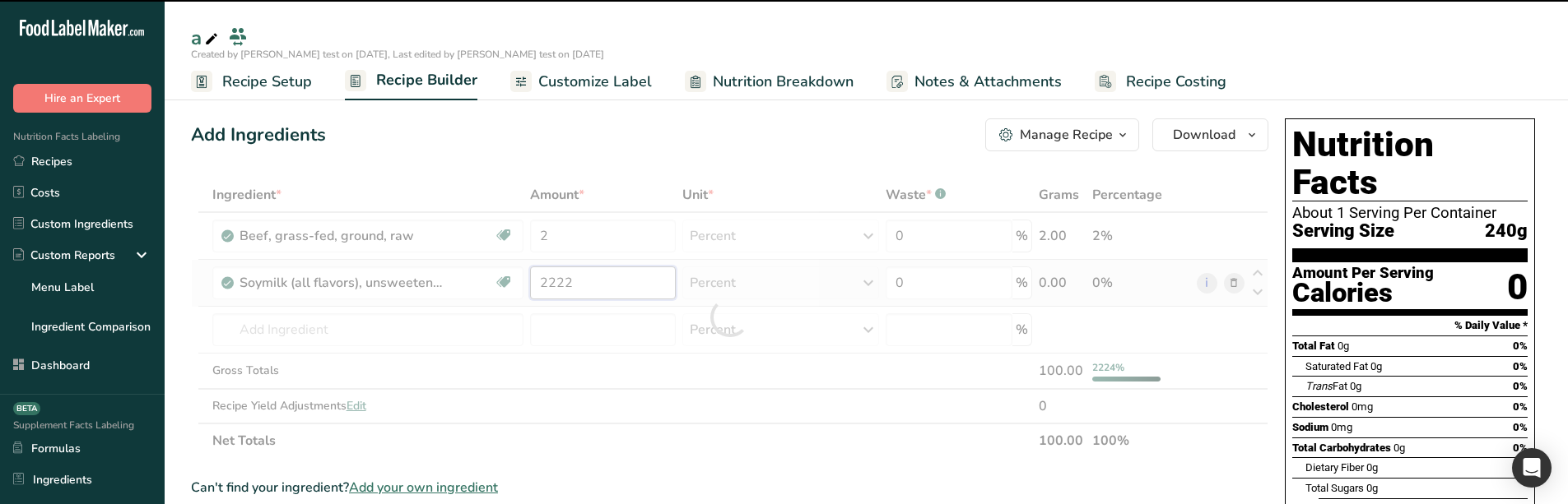
click at [540, 283] on div "Ingredient * Amount * Unit * Waste * .a-a{fill:#347362;}.b-a{fill:#fff;} Grams …" at bounding box center [730, 317] width 1078 height 281
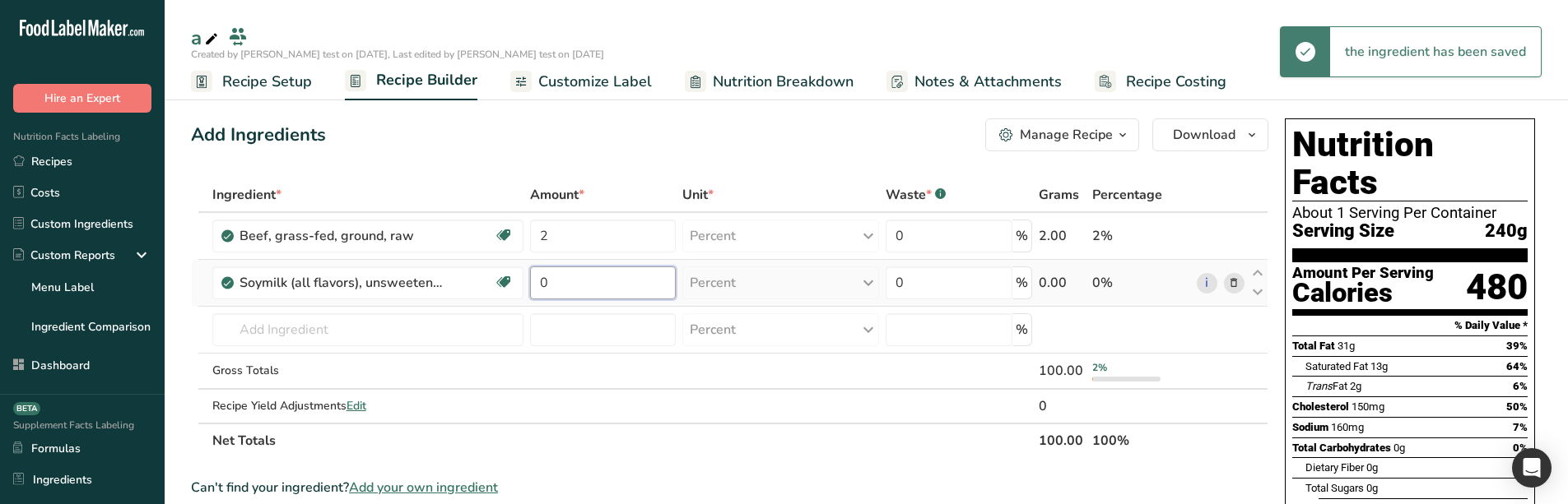
click at [557, 285] on input "0" at bounding box center [603, 283] width 146 height 33
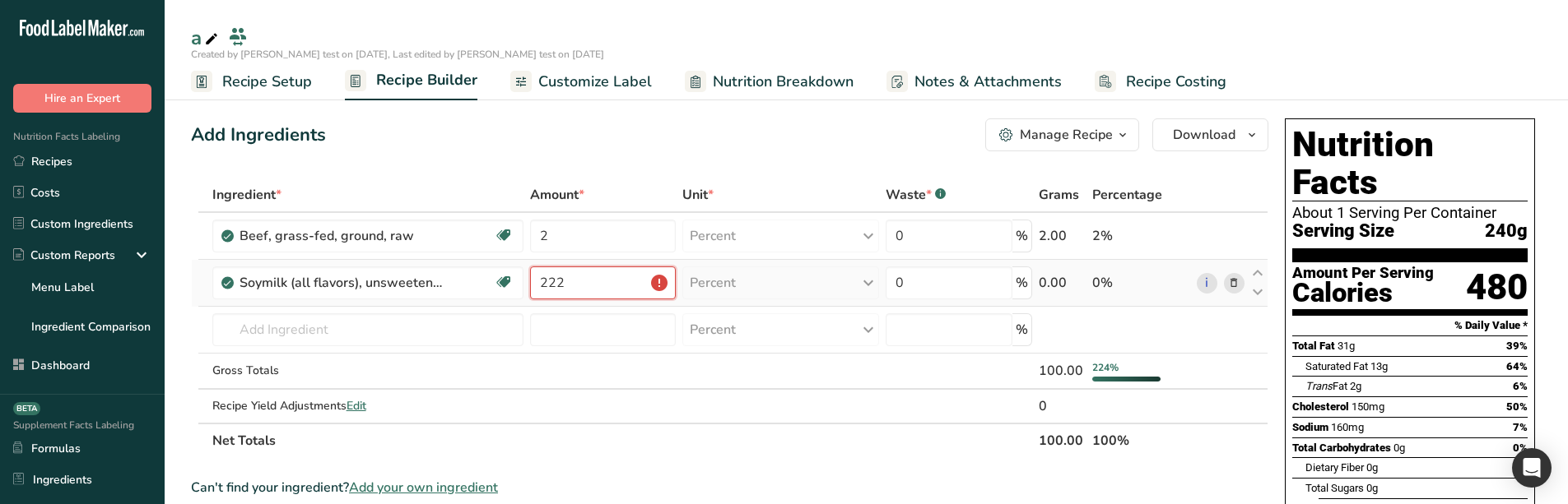
type input "22"
click at [620, 289] on input "22" at bounding box center [603, 283] width 146 height 33
type input "2"
type input "12.22"
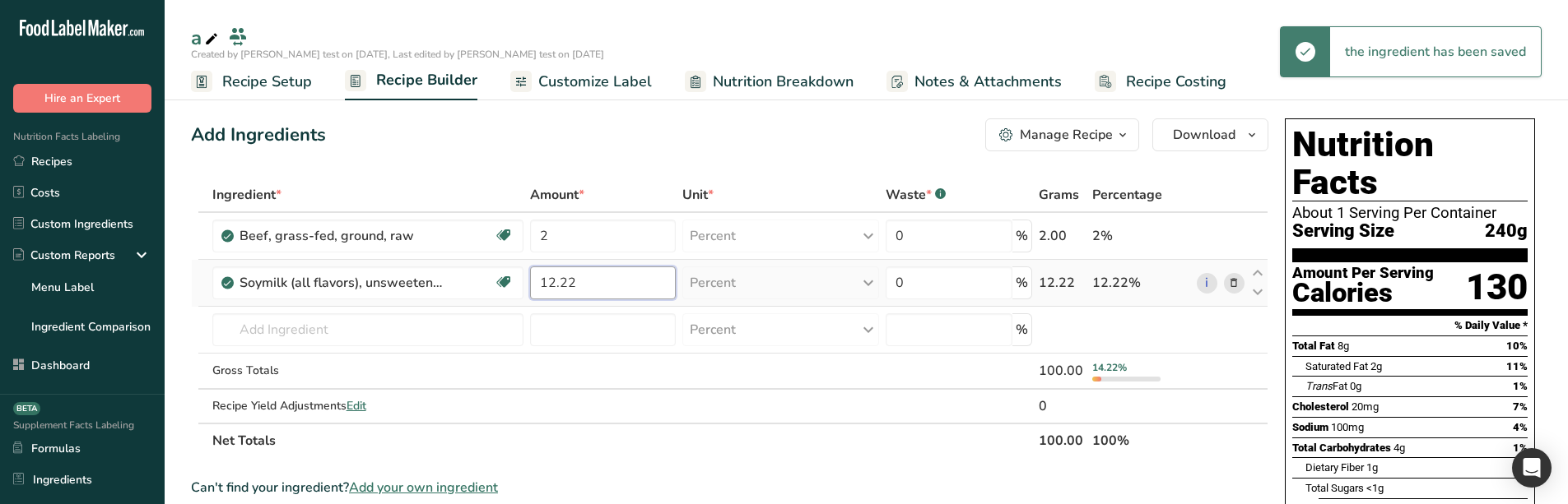
click at [594, 293] on input "12.22" at bounding box center [603, 283] width 146 height 33
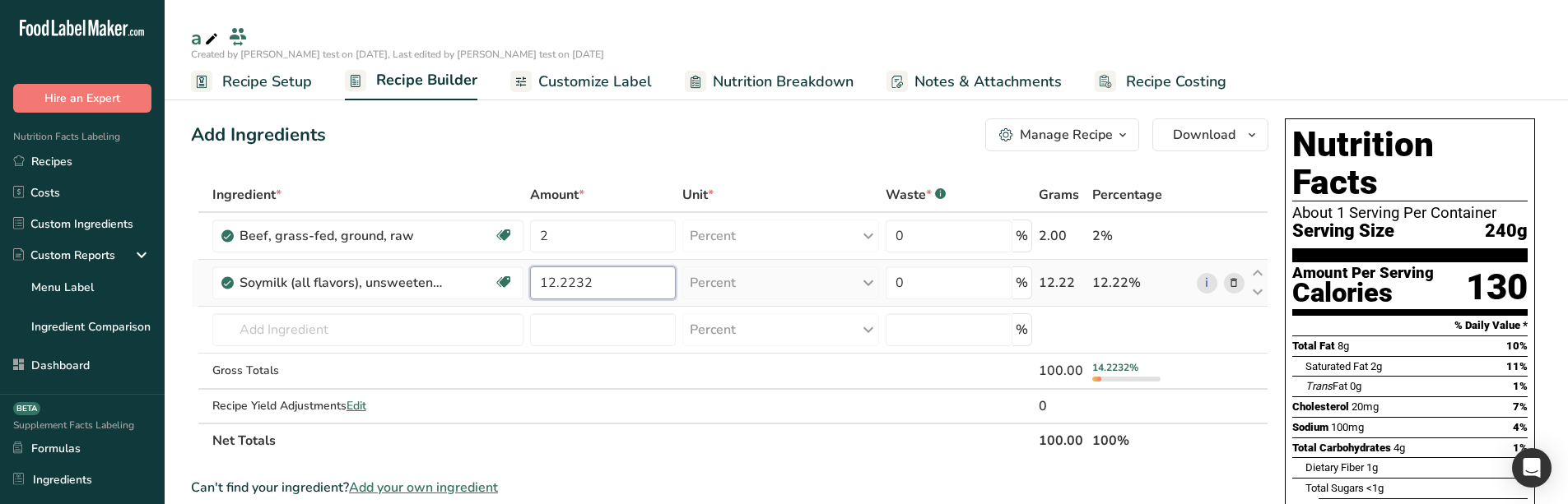
type input "132232"
drag, startPoint x: 549, startPoint y: 282, endPoint x: 562, endPoint y: 267, distance: 19.8
click at [562, 267] on input "132232" at bounding box center [603, 283] width 146 height 33
drag, startPoint x: 595, startPoint y: 282, endPoint x: 547, endPoint y: 280, distance: 48.0
click at [547, 280] on input "132232" at bounding box center [603, 283] width 146 height 33
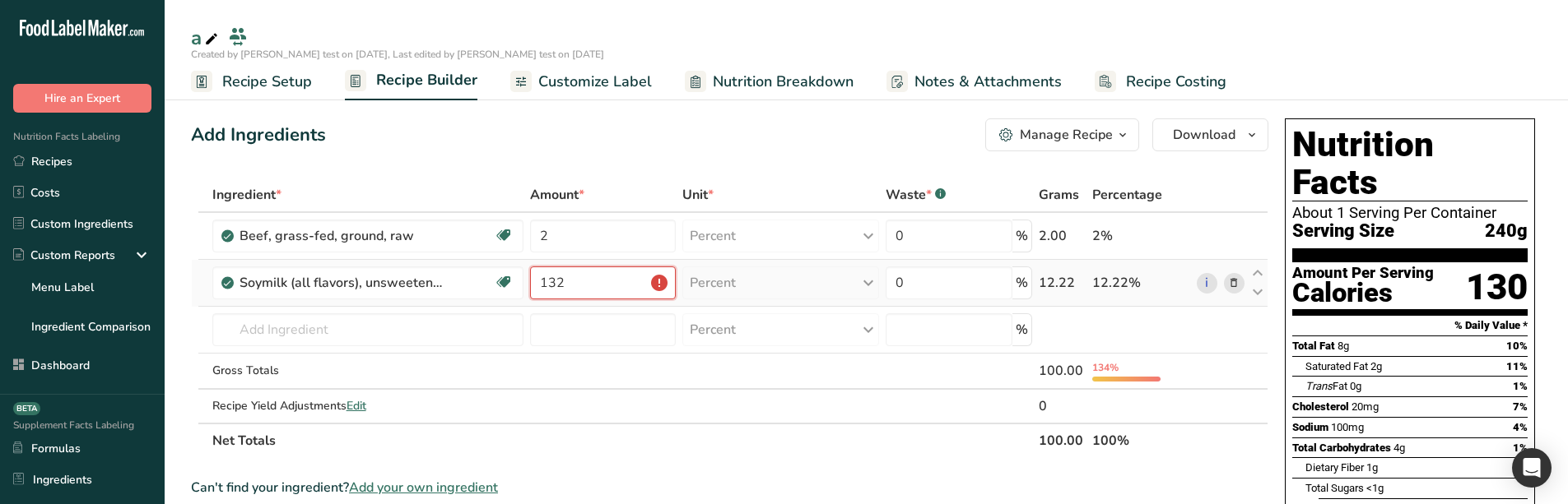
click at [560, 280] on input "132" at bounding box center [603, 283] width 146 height 33
drag, startPoint x: 560, startPoint y: 280, endPoint x: 528, endPoint y: 279, distance: 32.0
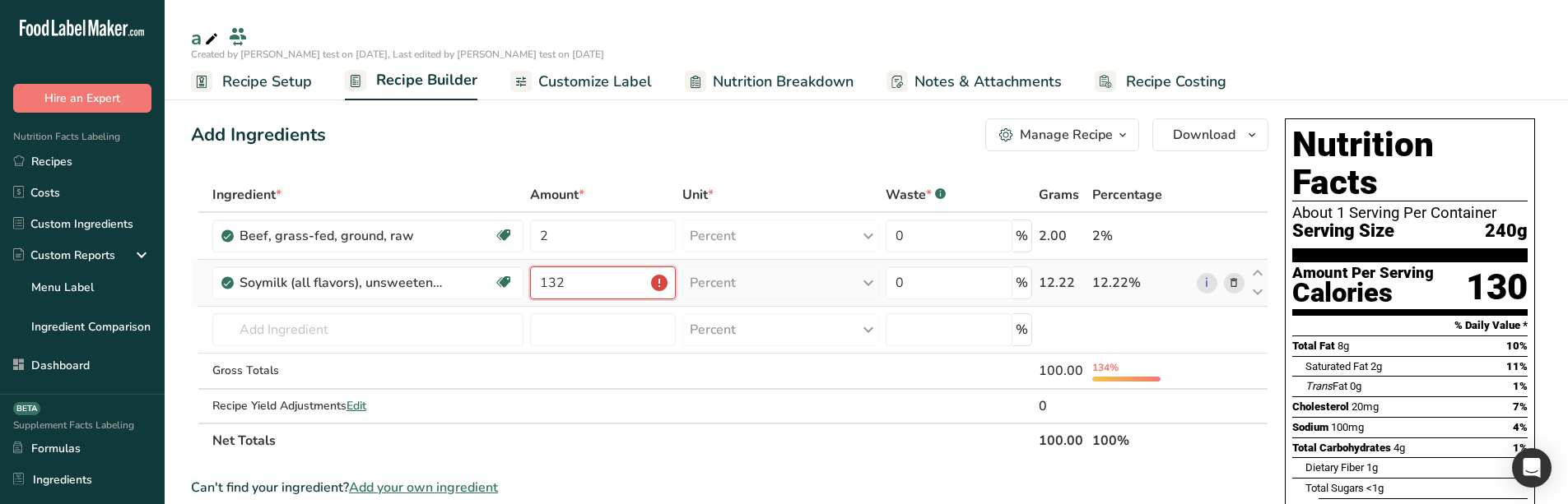
click at [528, 279] on td "132" at bounding box center [603, 283] width 152 height 47
type input "9"
type input "3"
type input "122"
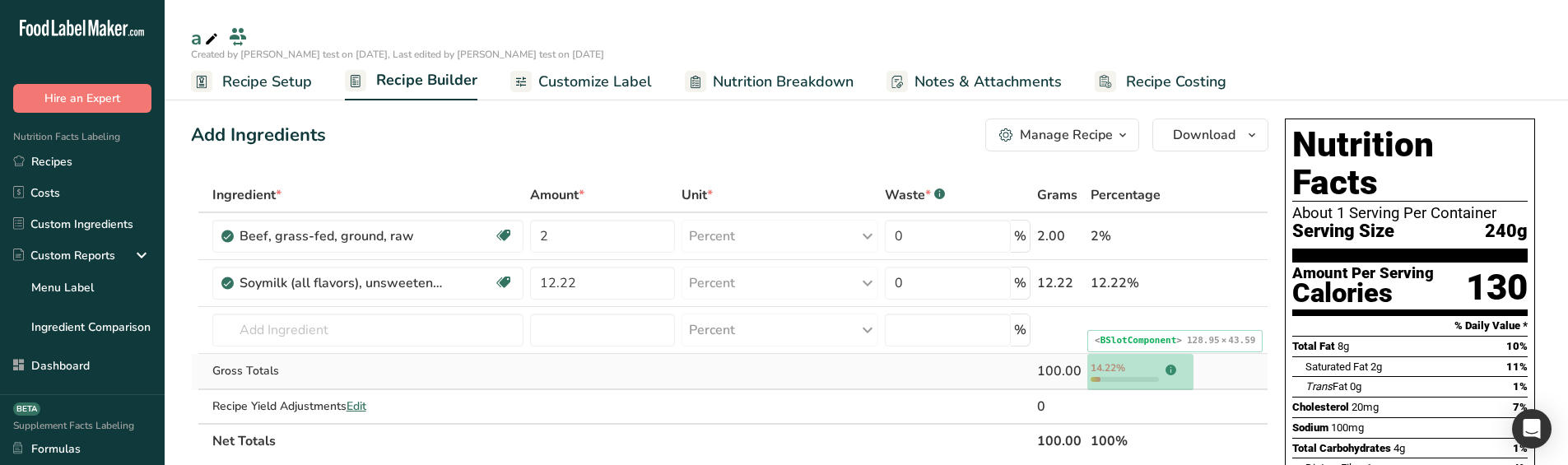
click at [1107, 388] on td "14.22% .a-a{fill:#347362;}.b-a{fill:#fff;}" at bounding box center [1140, 372] width 106 height 37
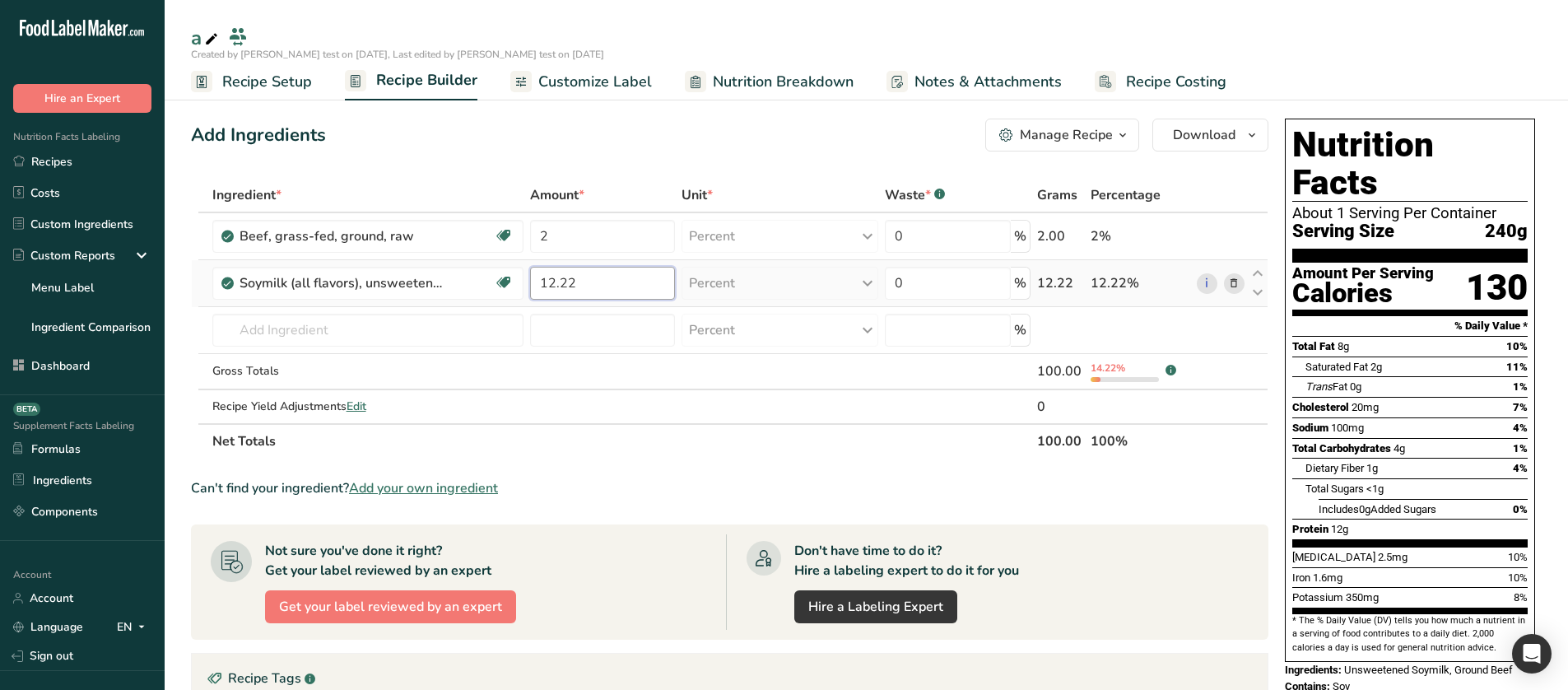
click at [599, 296] on input "12.22" at bounding box center [603, 283] width 146 height 33
type input "12.2233"
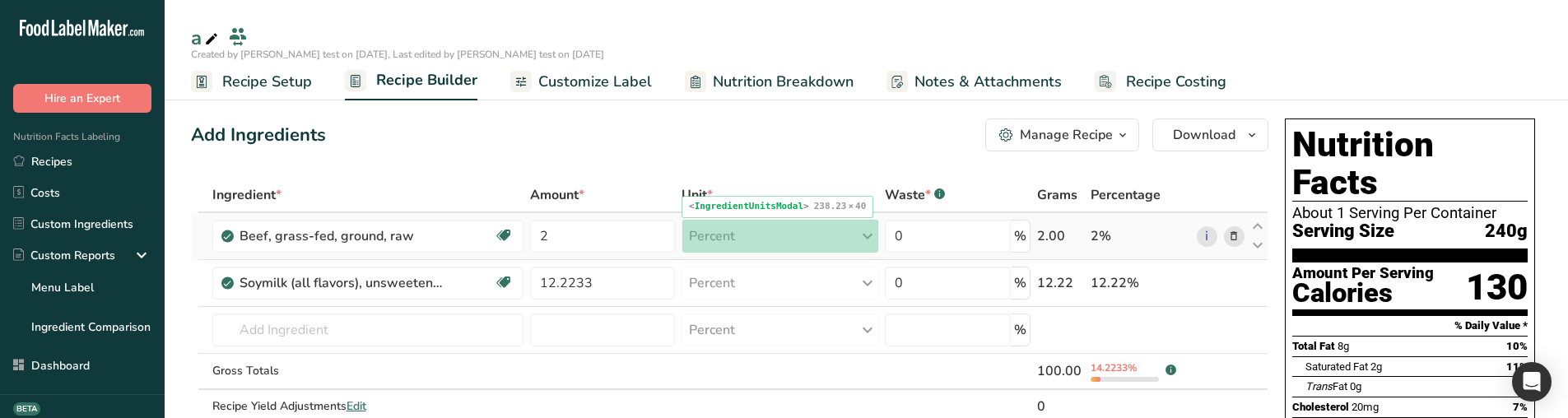
click at [738, 244] on div "Percent Portions 4 oz 1 serving Weight Units g ppm ug See more Volume Units qua…" at bounding box center [779, 236] width 196 height 33
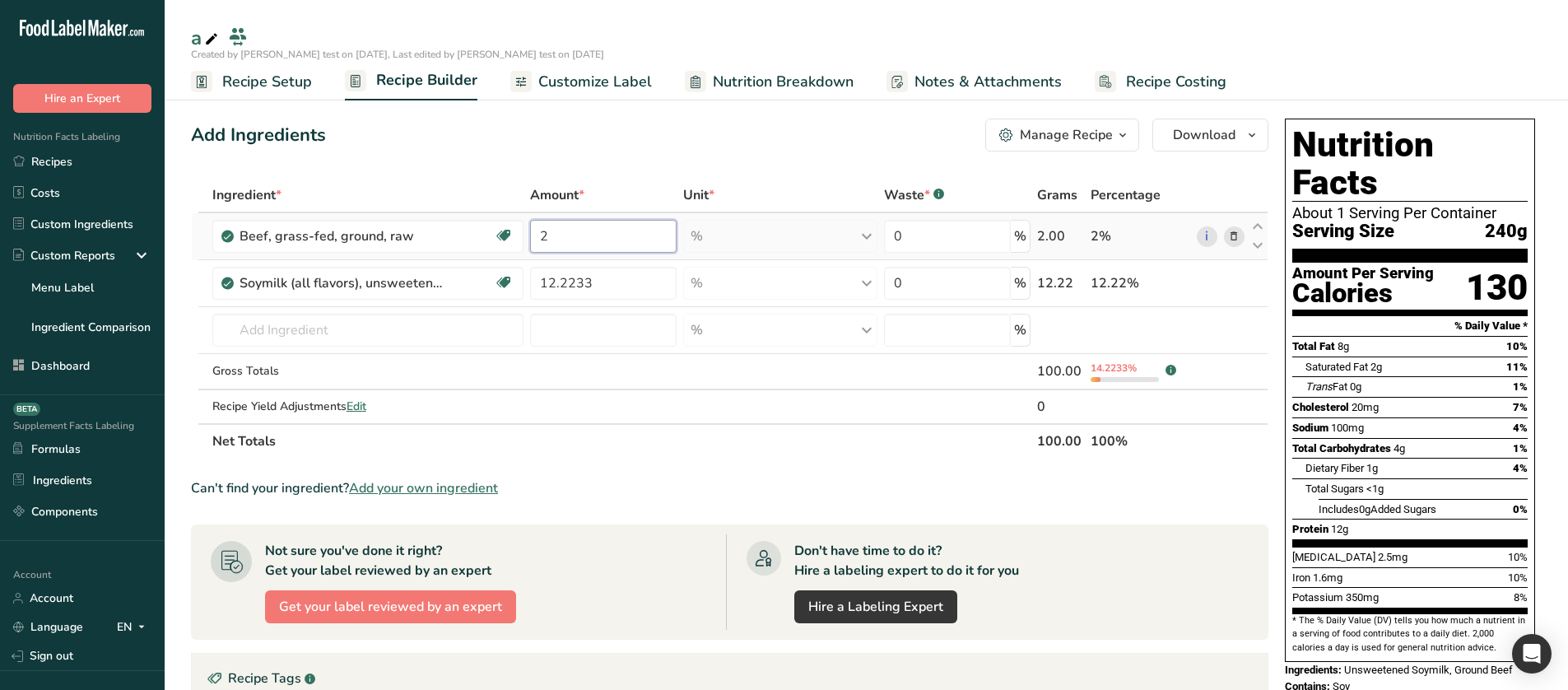
click at [574, 243] on input "2" at bounding box center [604, 236] width 146 height 33
click at [539, 238] on input "2.3332" at bounding box center [604, 236] width 146 height 33
click at [621, 230] on input "30.3332" at bounding box center [604, 236] width 146 height 33
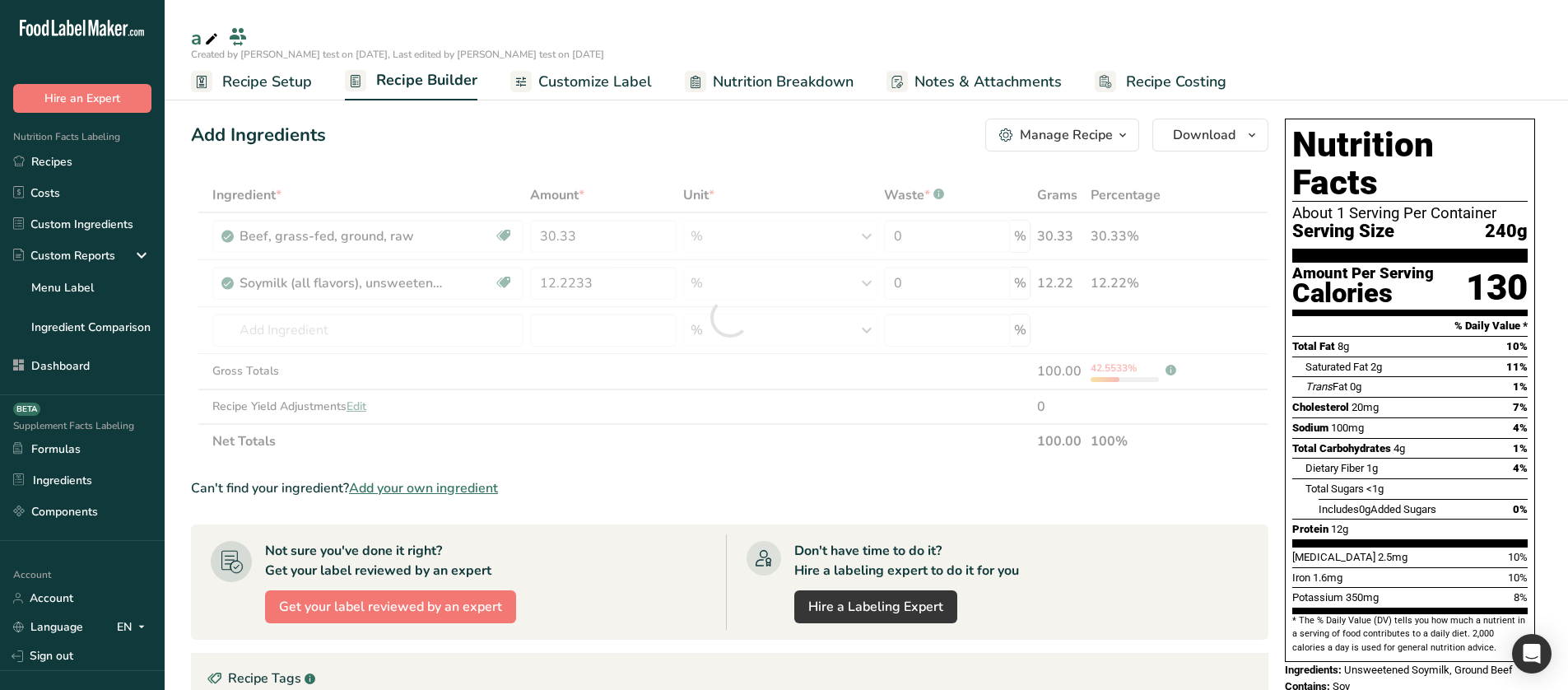
click at [554, 125] on div "Add Ingredients Manage Recipe Delete Recipe Duplicate Recipe Scale Recipe Save …" at bounding box center [730, 134] width 1078 height 33
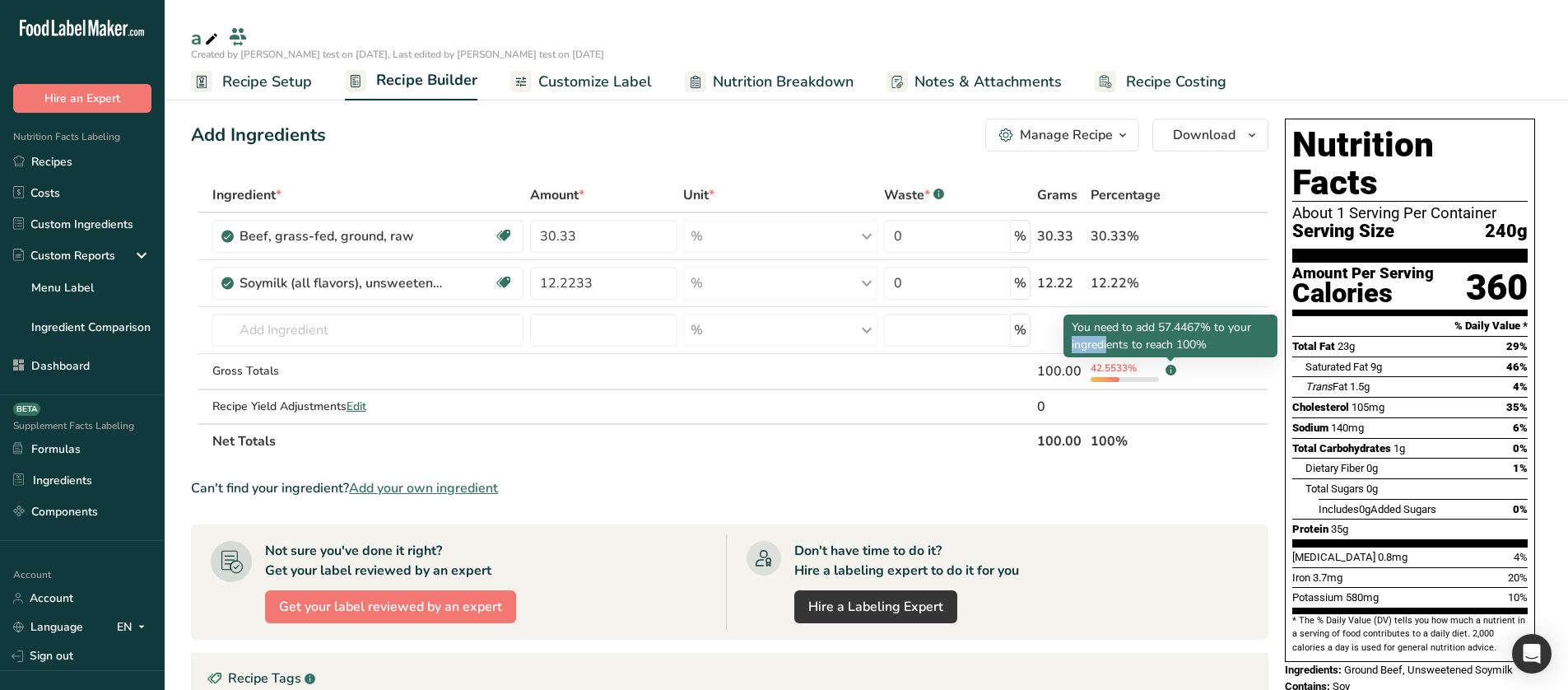
drag, startPoint x: 1176, startPoint y: 330, endPoint x: 1199, endPoint y: 328, distance: 23.1
click at [1199, 328] on p "You need to add 57.4467% to your ingredients to reach 100%" at bounding box center [1170, 335] width 197 height 35
copy p "57.4467"
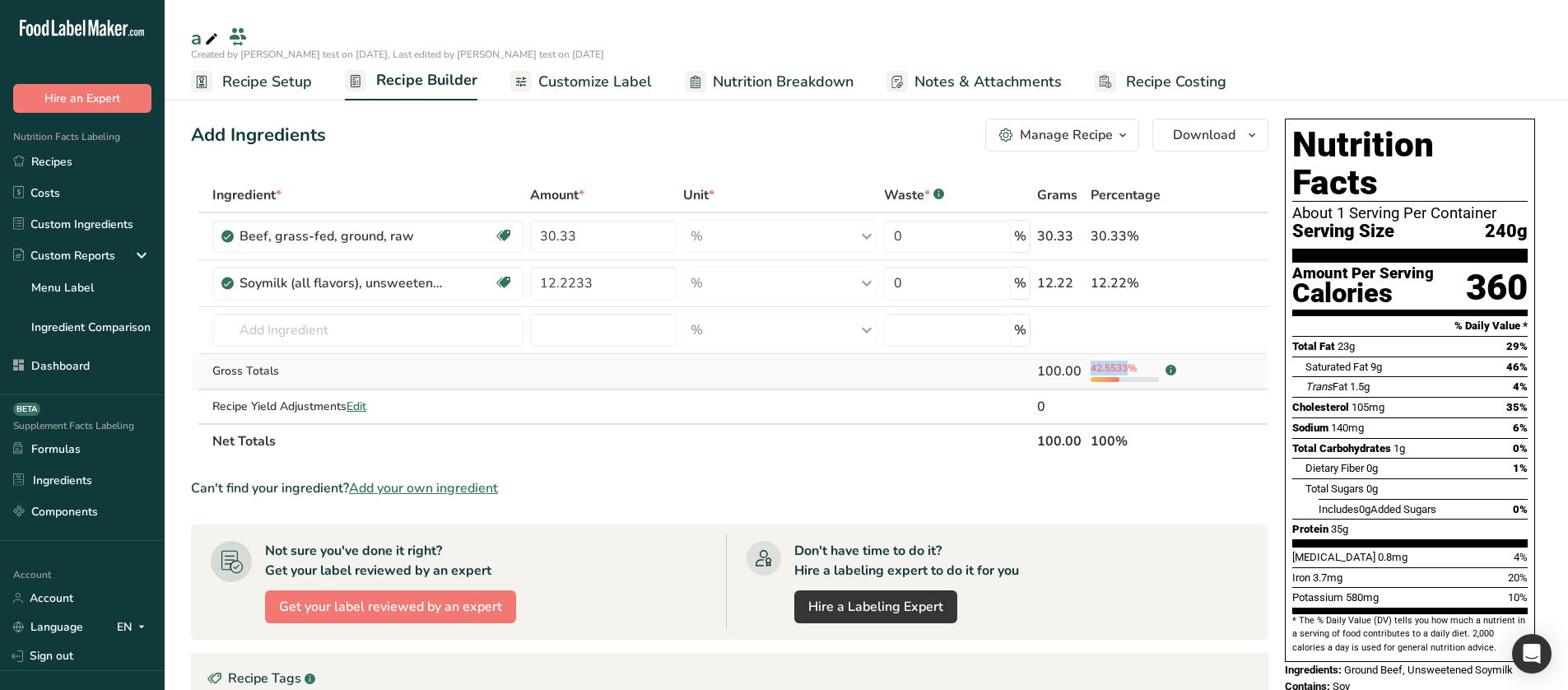
drag, startPoint x: 1128, startPoint y: 370, endPoint x: 1093, endPoint y: 370, distance: 35.0
click at [1093, 370] on span "42.5533%" at bounding box center [1114, 368] width 46 height 13
copy span "42.5533"
click at [961, 375] on td at bounding box center [957, 372] width 153 height 37
click at [536, 242] on input "30.33" at bounding box center [604, 236] width 146 height 33
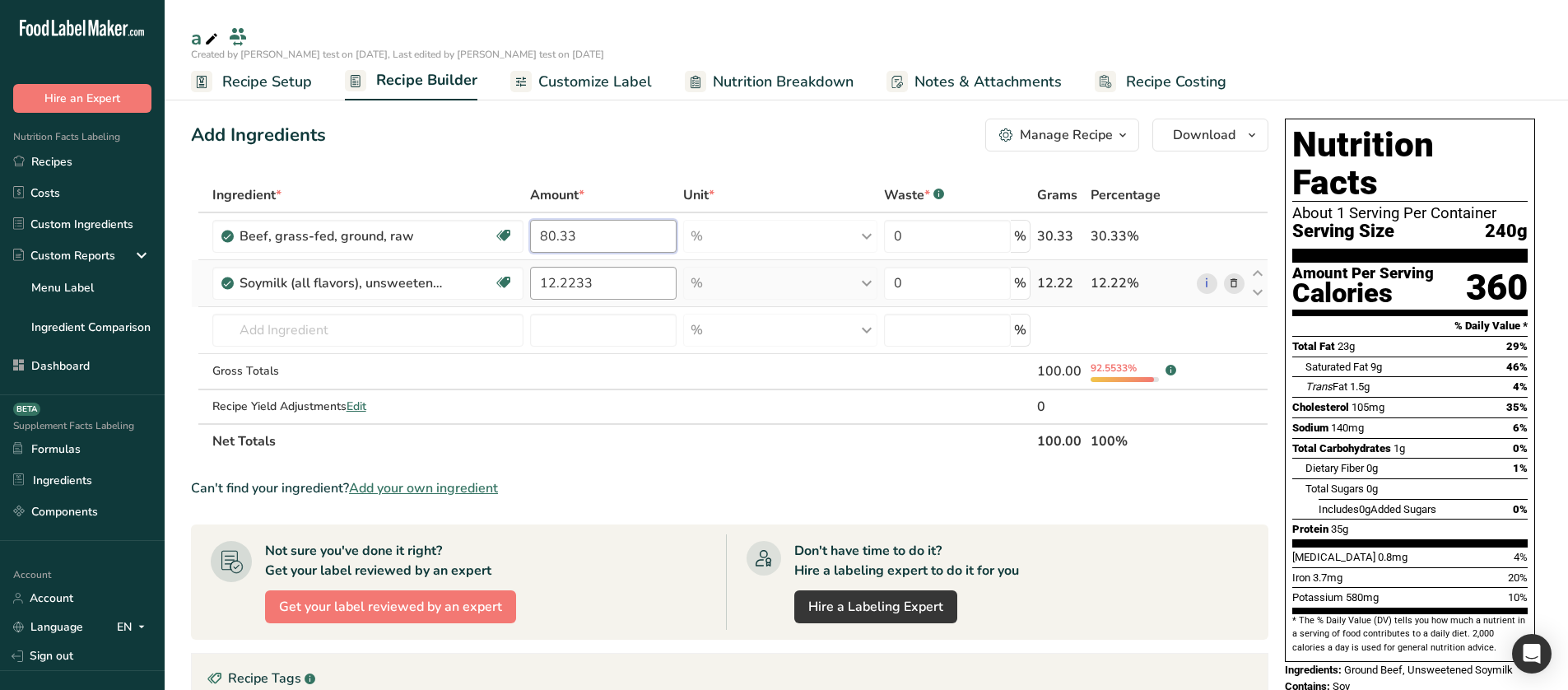
type input "80.33"
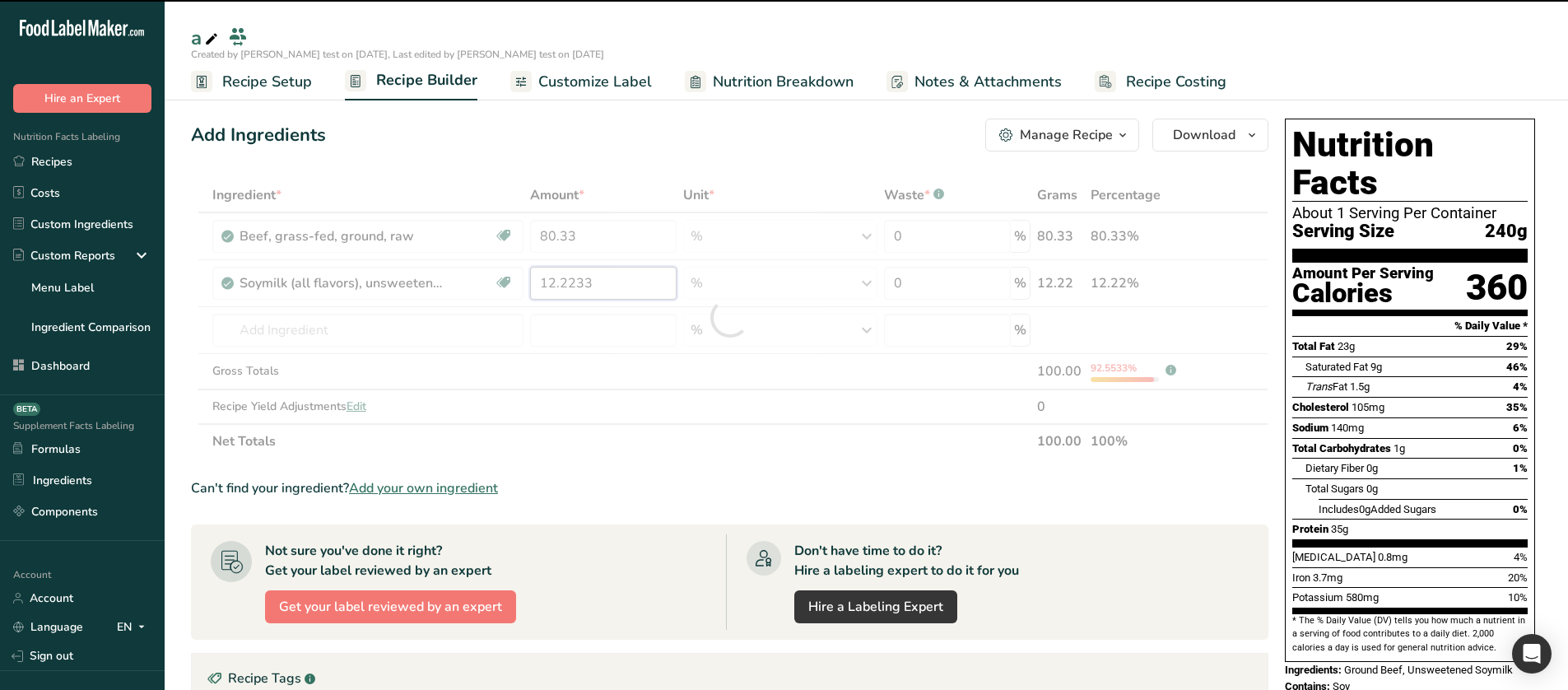
click at [544, 281] on div "Ingredient * Amount * Unit * Waste * .a-a{fill:#347362;}.b-a{fill:#fff;} Grams …" at bounding box center [730, 317] width 1078 height 281
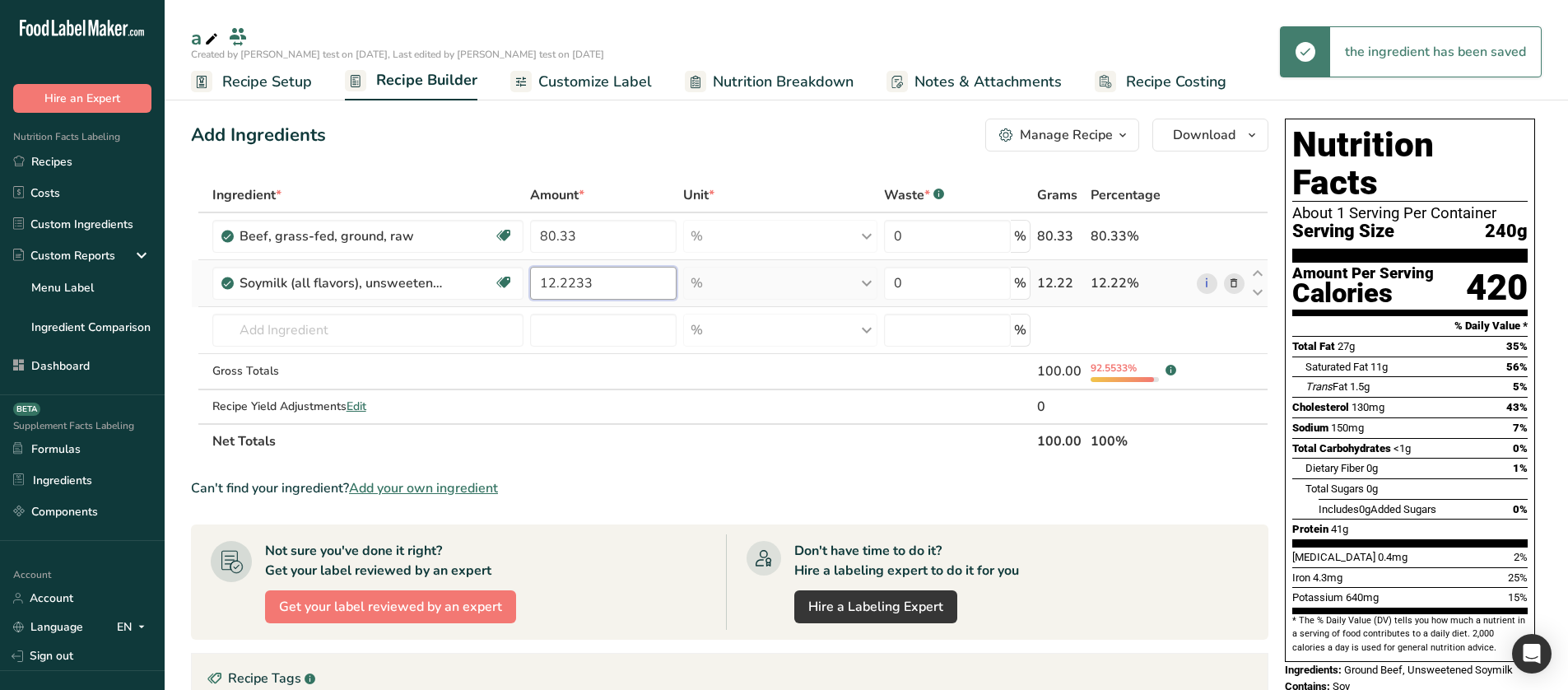
drag, startPoint x: 549, startPoint y: 284, endPoint x: 538, endPoint y: 284, distance: 11.0
click at [538, 284] on input "12.2233" at bounding box center [604, 283] width 146 height 33
type input "42.2233"
click at [893, 410] on div "Ingredient * Amount * Unit * Waste * .a-a{fill:#347362;}.b-a{fill:#fff;} Grams …" at bounding box center [730, 317] width 1078 height 281
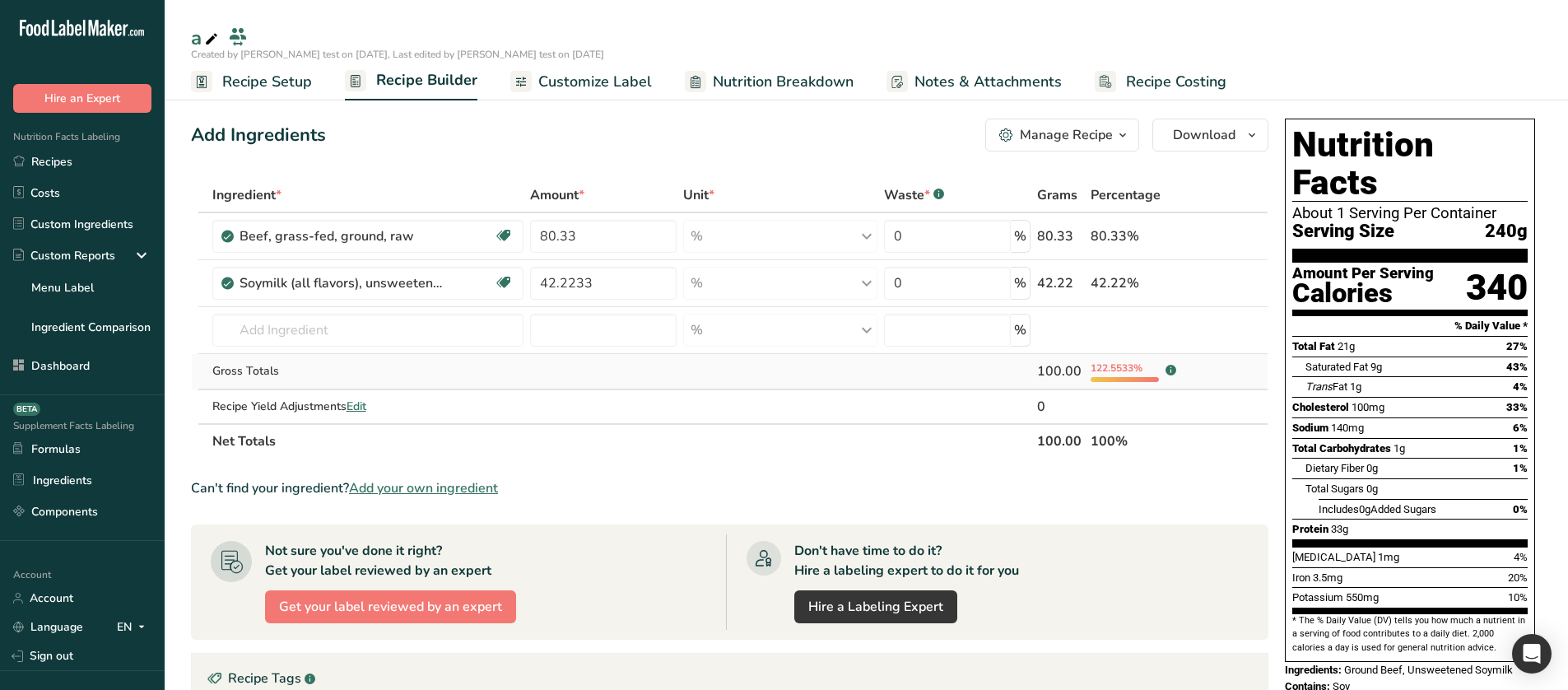
click at [598, 376] on td at bounding box center [603, 372] width 153 height 37
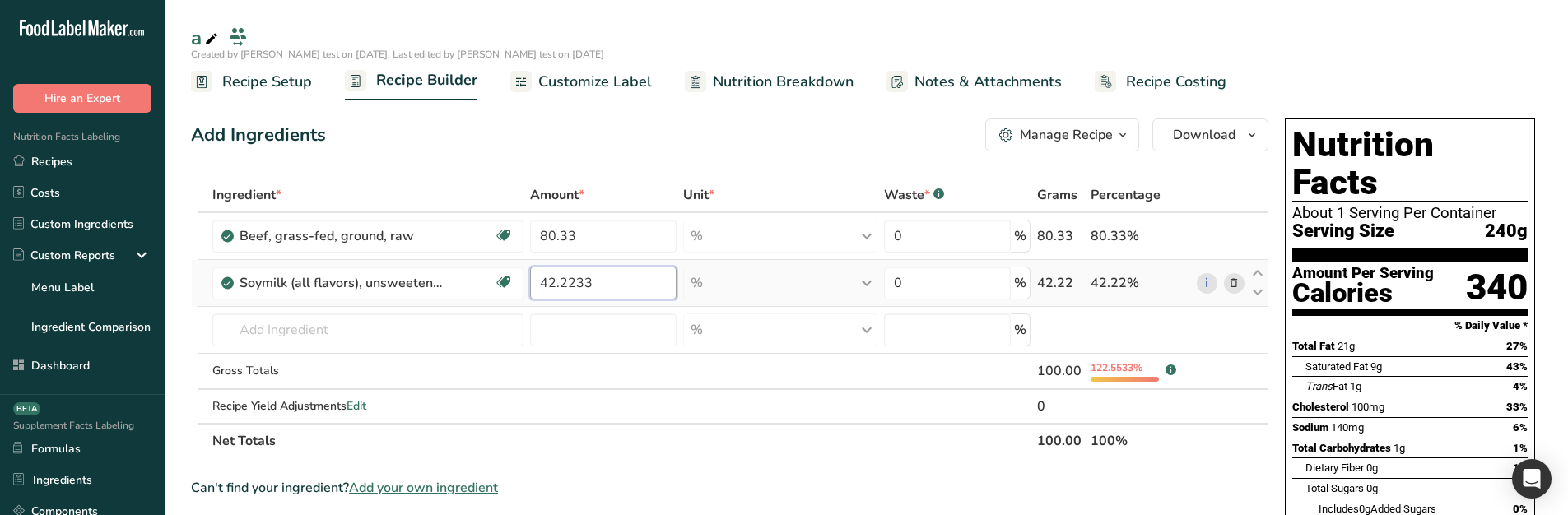
drag, startPoint x: 546, startPoint y: 281, endPoint x: 536, endPoint y: 281, distance: 10.0
click at [536, 281] on input "42.2233" at bounding box center [604, 282] width 146 height 33
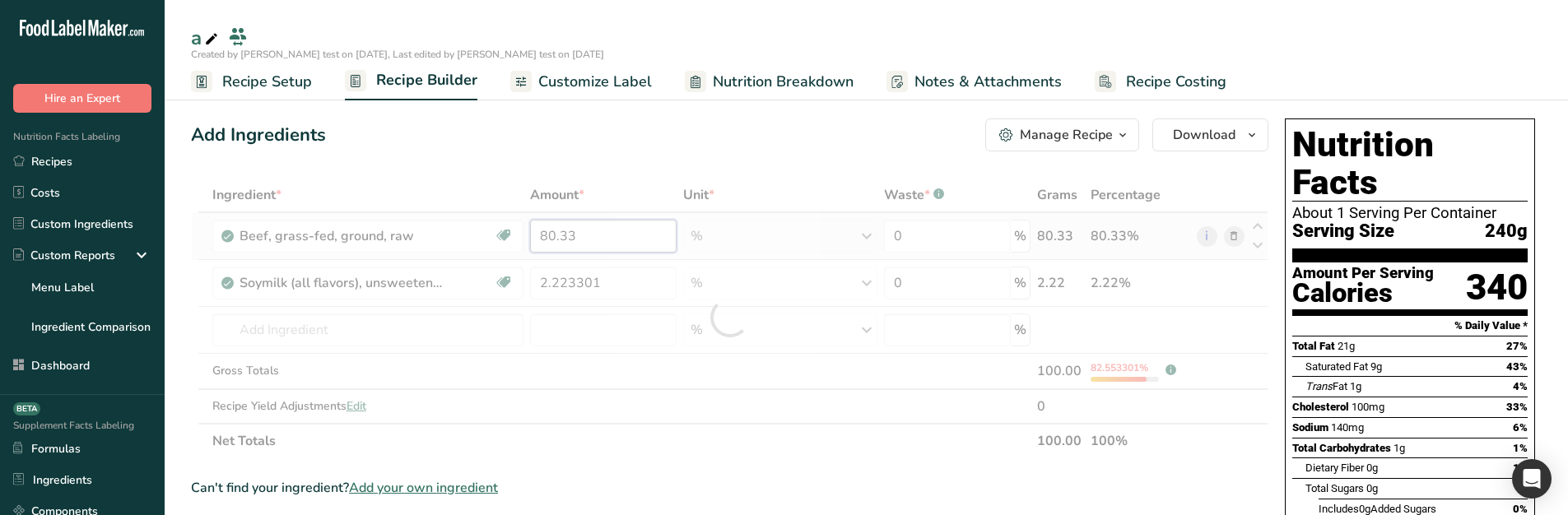
click at [551, 235] on div "Ingredient * Amount * Unit * Waste * .a-a{fill:#347362;}.b-a{fill:#fff;} Grams …" at bounding box center [730, 317] width 1078 height 280
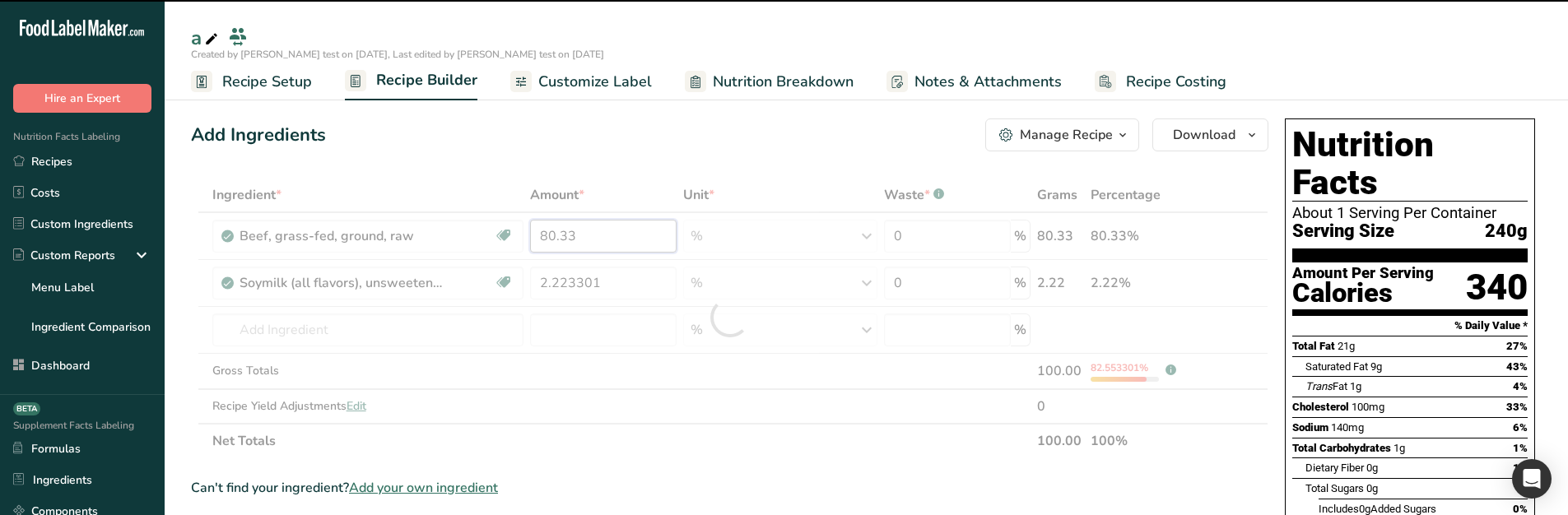
type input "2.2233"
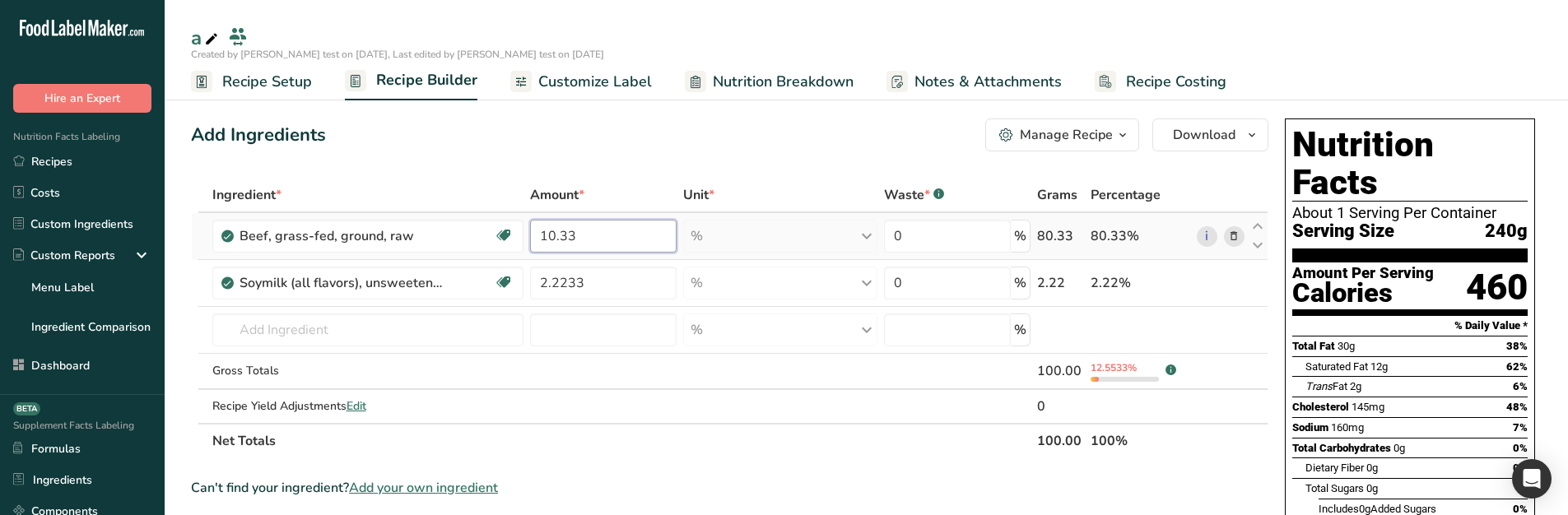
click at [604, 236] on input "10.33" at bounding box center [604, 235] width 146 height 33
click at [603, 236] on input "10.33" at bounding box center [604, 235] width 146 height 33
type input "50.223"
click at [586, 272] on div "Ingredient * Amount * Unit * Waste * .a-a{fill:#347362;}.b-a{fill:#fff;} Grams …" at bounding box center [730, 317] width 1078 height 280
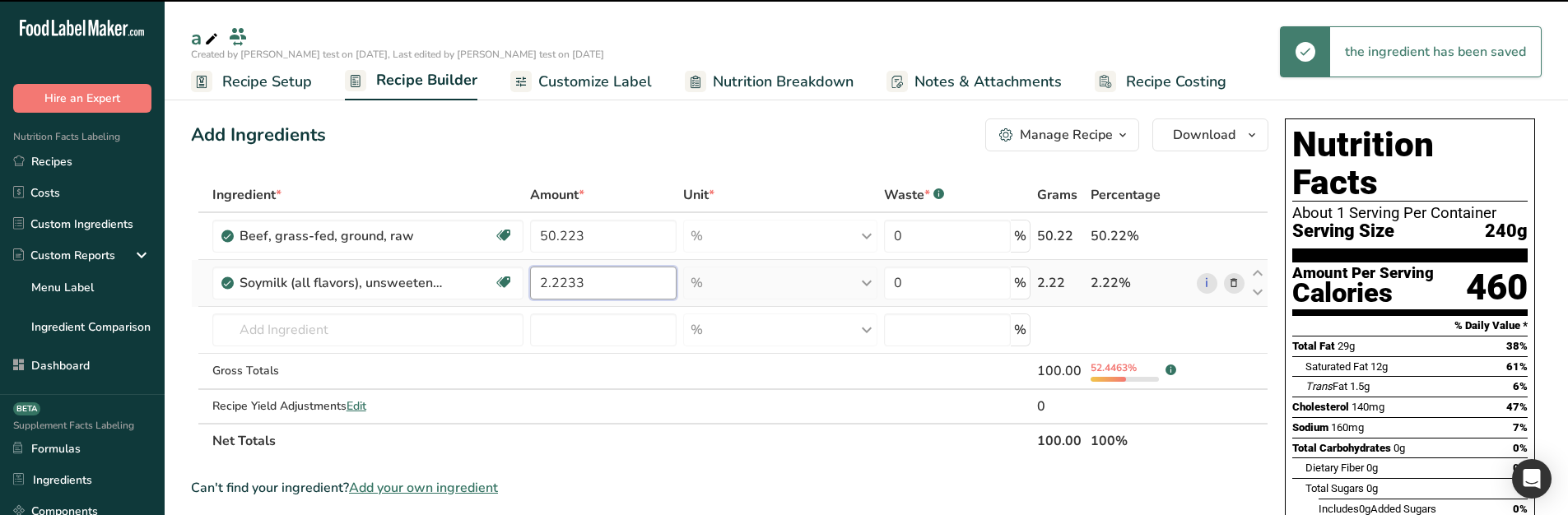
click at [563, 277] on input "2.2233" at bounding box center [604, 282] width 146 height 33
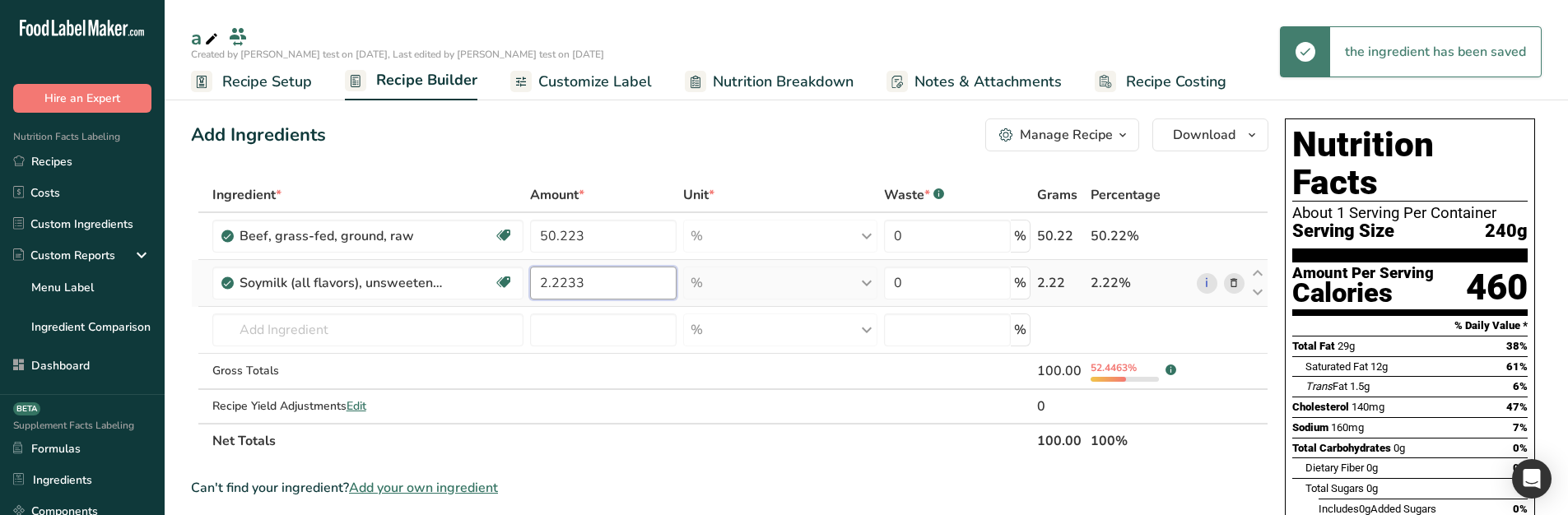
click at [563, 277] on input "2.2233" at bounding box center [604, 282] width 146 height 33
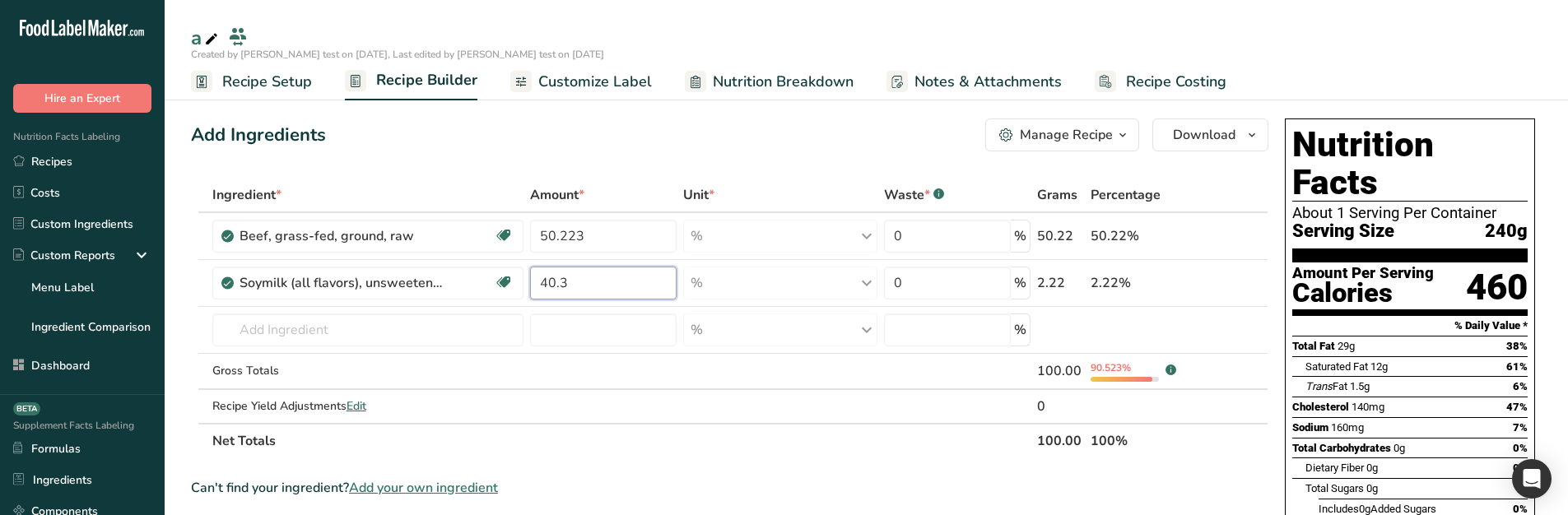
type input "40.3"
drag, startPoint x: 1200, startPoint y: 310, endPoint x: 1165, endPoint y: 310, distance: 35.0
click at [1200, 310] on td at bounding box center [1221, 330] width 54 height 47
click at [548, 227] on input "50.223" at bounding box center [604, 235] width 146 height 33
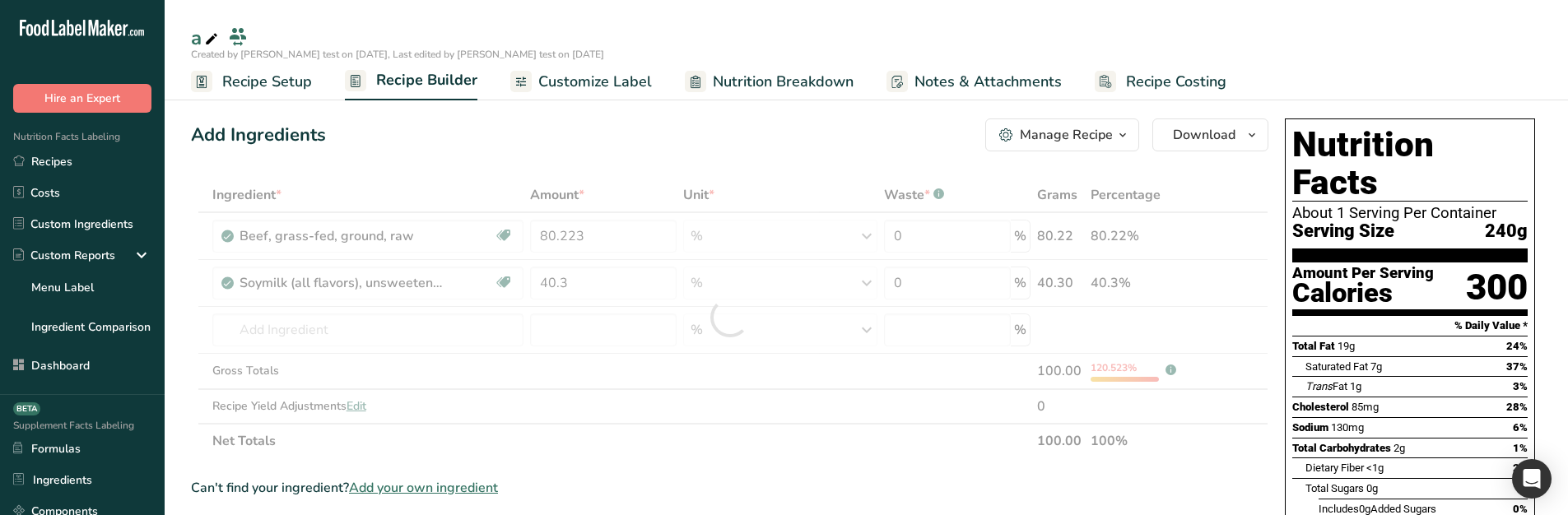
click at [654, 138] on div "Add Ingredients Manage Recipe Delete Recipe Duplicate Recipe Scale Recipe Save …" at bounding box center [730, 134] width 1078 height 33
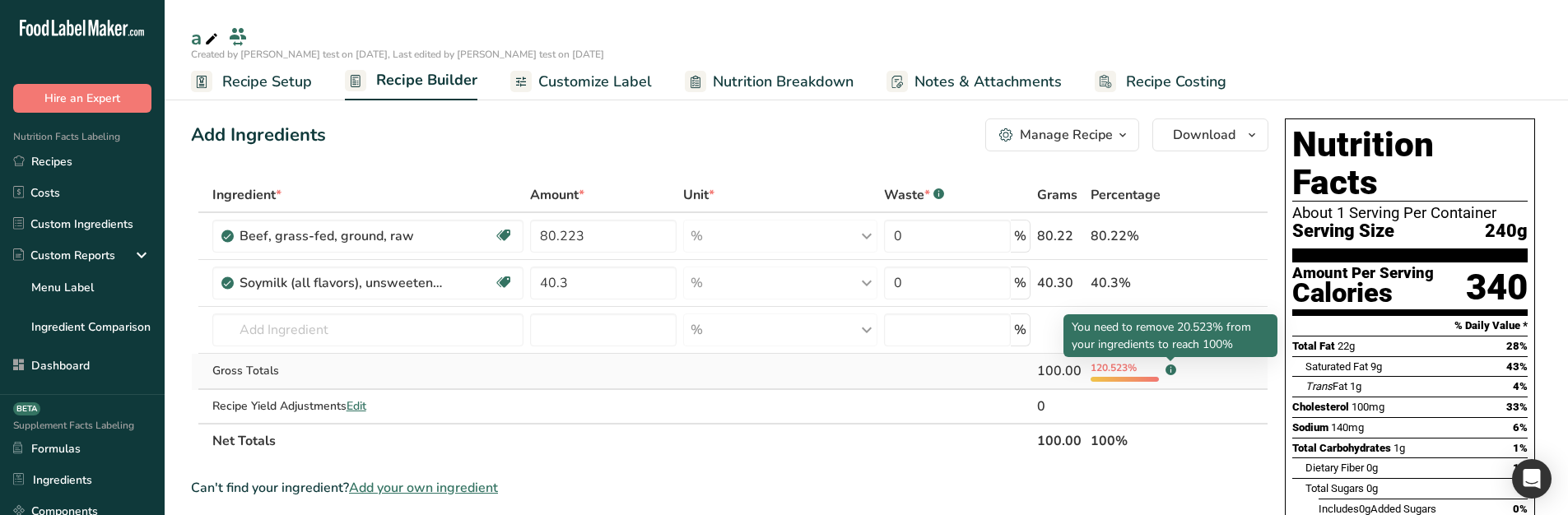
click at [1194, 369] on td at bounding box center [1221, 371] width 54 height 37
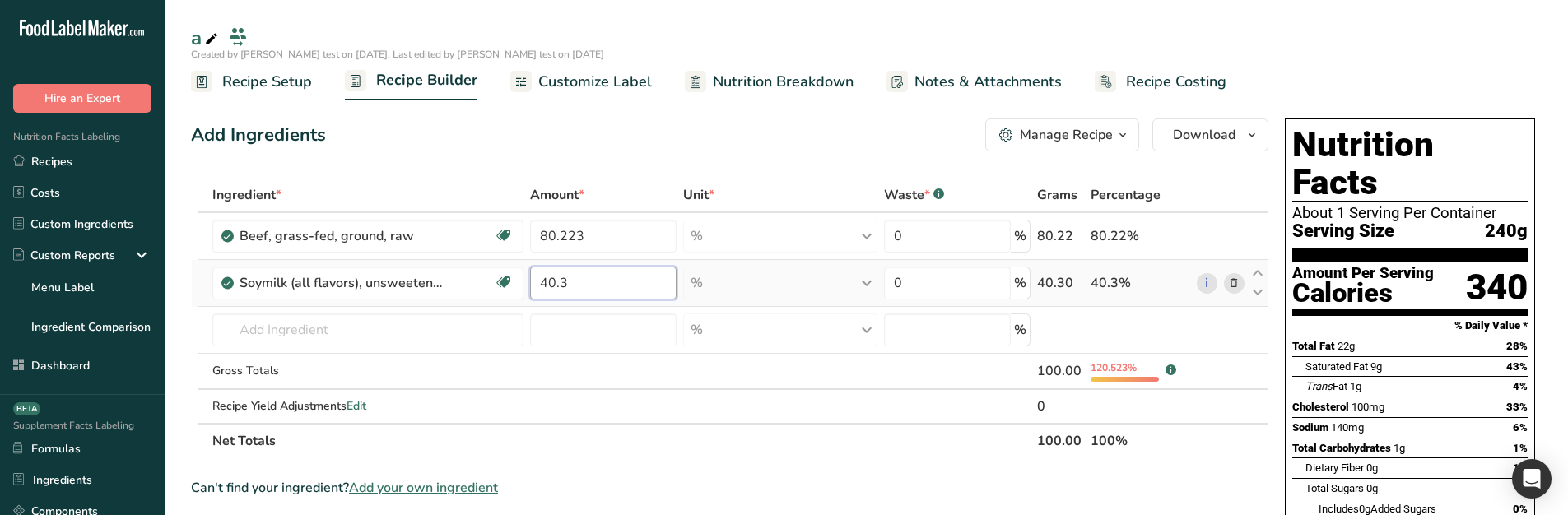
click at [551, 277] on input "40.3" at bounding box center [604, 282] width 146 height 33
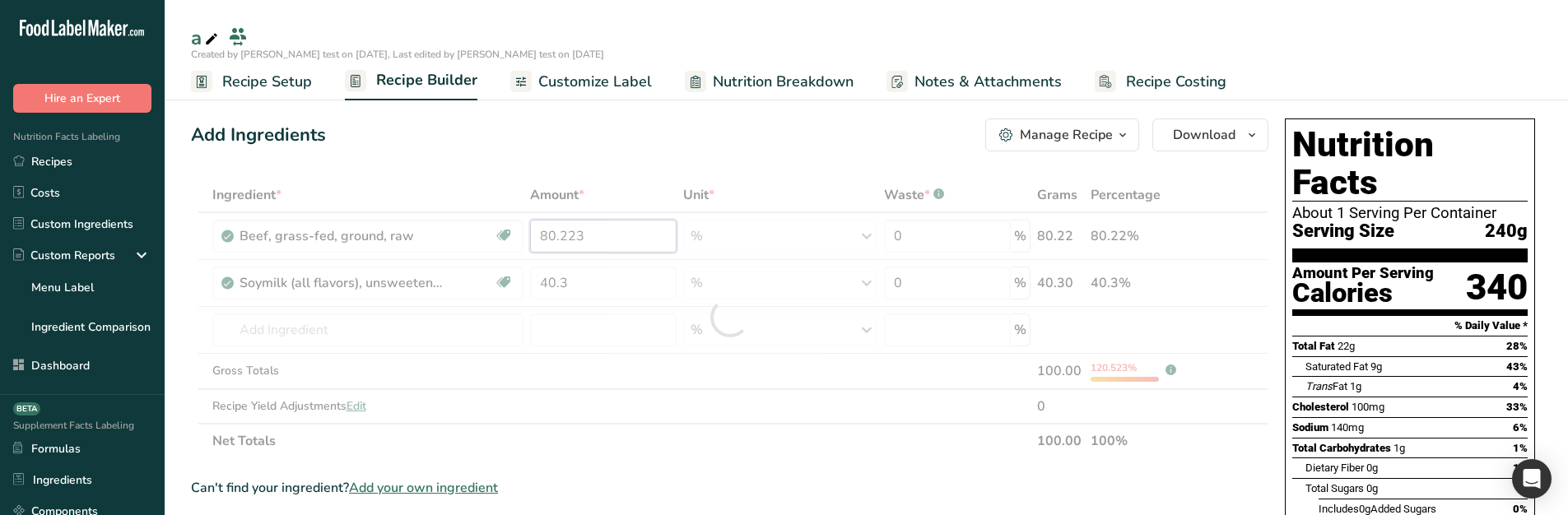
drag, startPoint x: 546, startPoint y: 230, endPoint x: 534, endPoint y: 233, distance: 12.4
click at [534, 233] on div "Ingredient * Amount * Unit * Waste * .a-a{fill:#347362;}.b-a{fill:#fff;} Grams …" at bounding box center [730, 317] width 1078 height 280
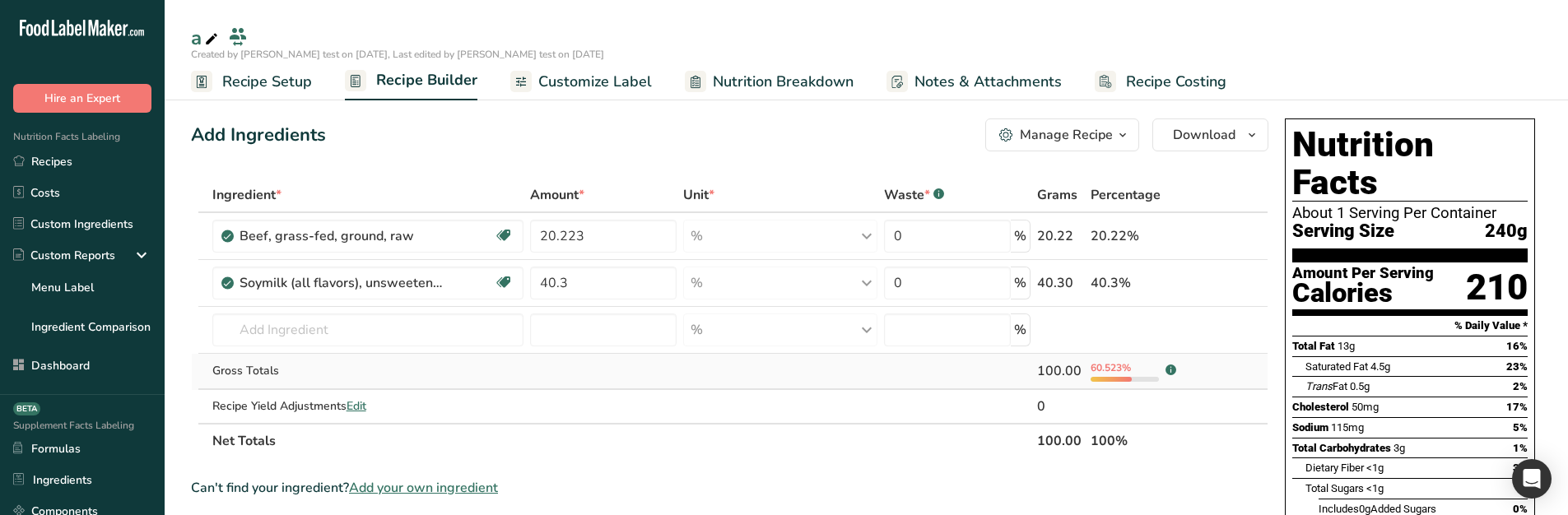
click at [1191, 371] on td "60.523% .a-a{fill:#347362;}.b-a{fill:#fff;}" at bounding box center [1140, 371] width 106 height 37
click at [602, 246] on input "20.223" at bounding box center [604, 235] width 146 height 33
type input "50"
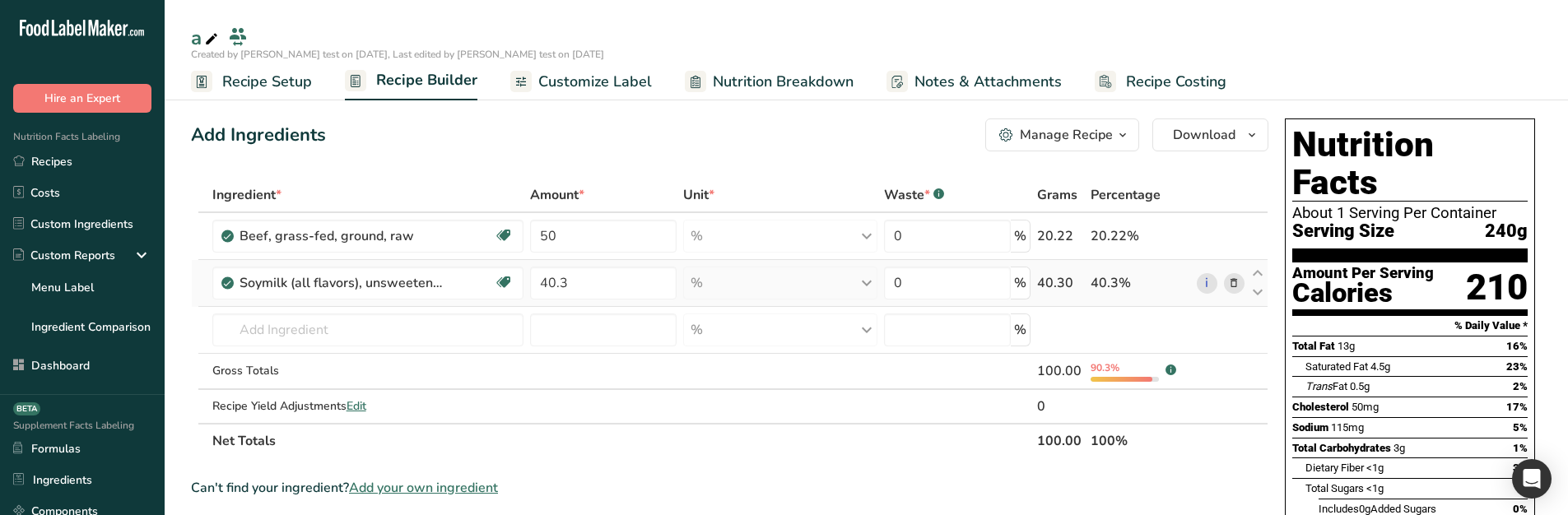
click at [601, 265] on div "Ingredient * Amount * Unit * Waste * .a-a{fill:#347362;}.b-a{fill:#fff;} Grams …" at bounding box center [730, 317] width 1078 height 280
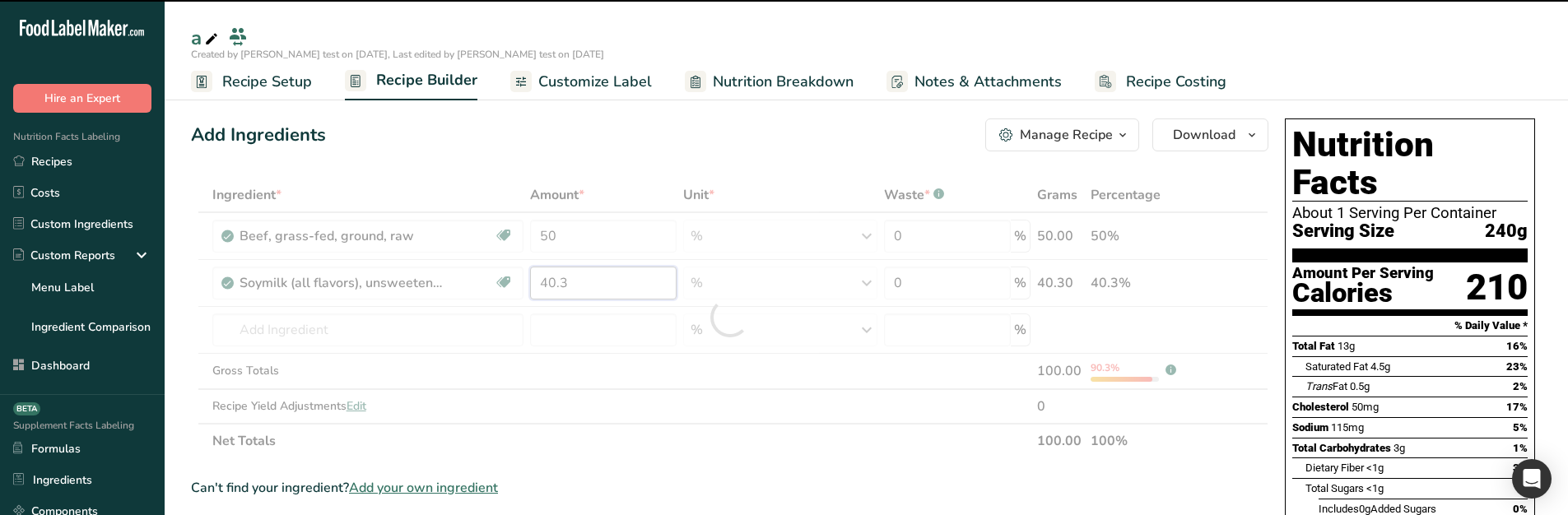
click at [586, 280] on input "40.3" at bounding box center [604, 282] width 146 height 33
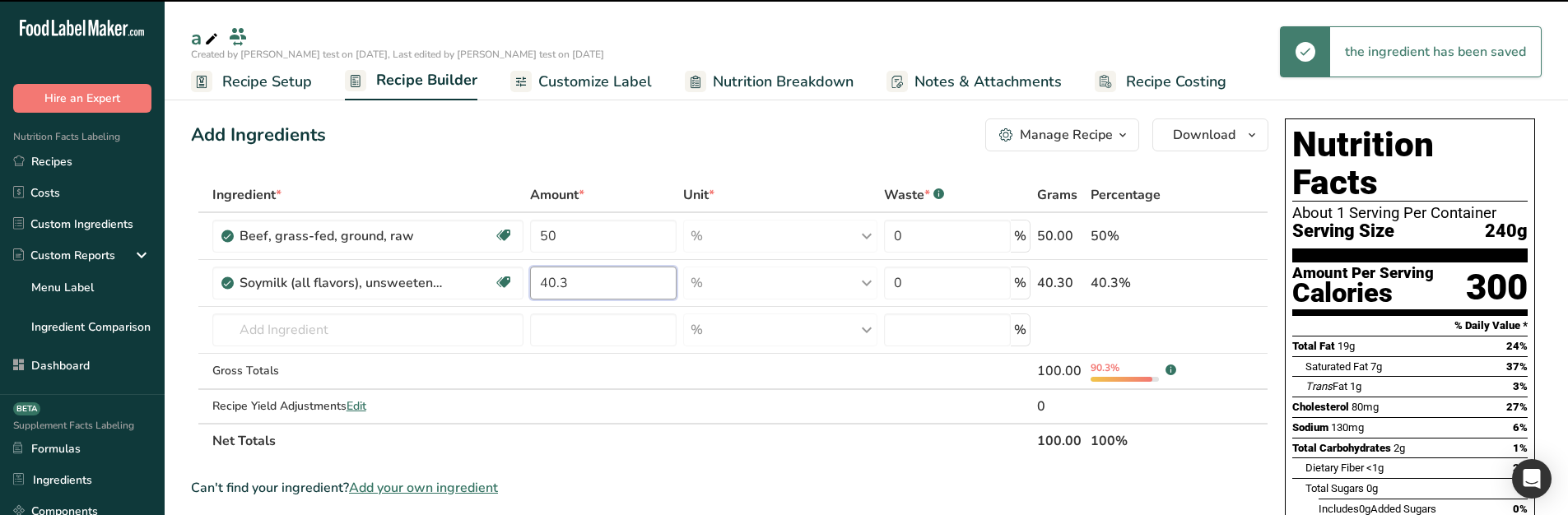
click at [586, 280] on input "40.3" at bounding box center [604, 282] width 146 height 33
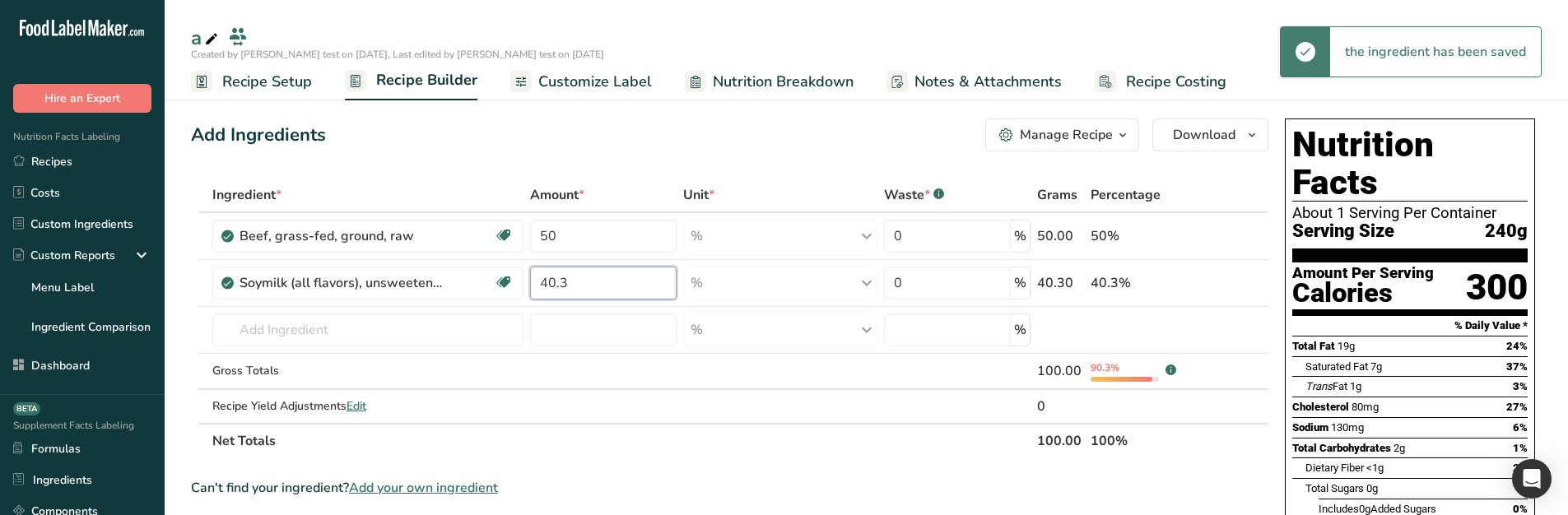
click at [586, 280] on input "40.3" at bounding box center [604, 282] width 146 height 33
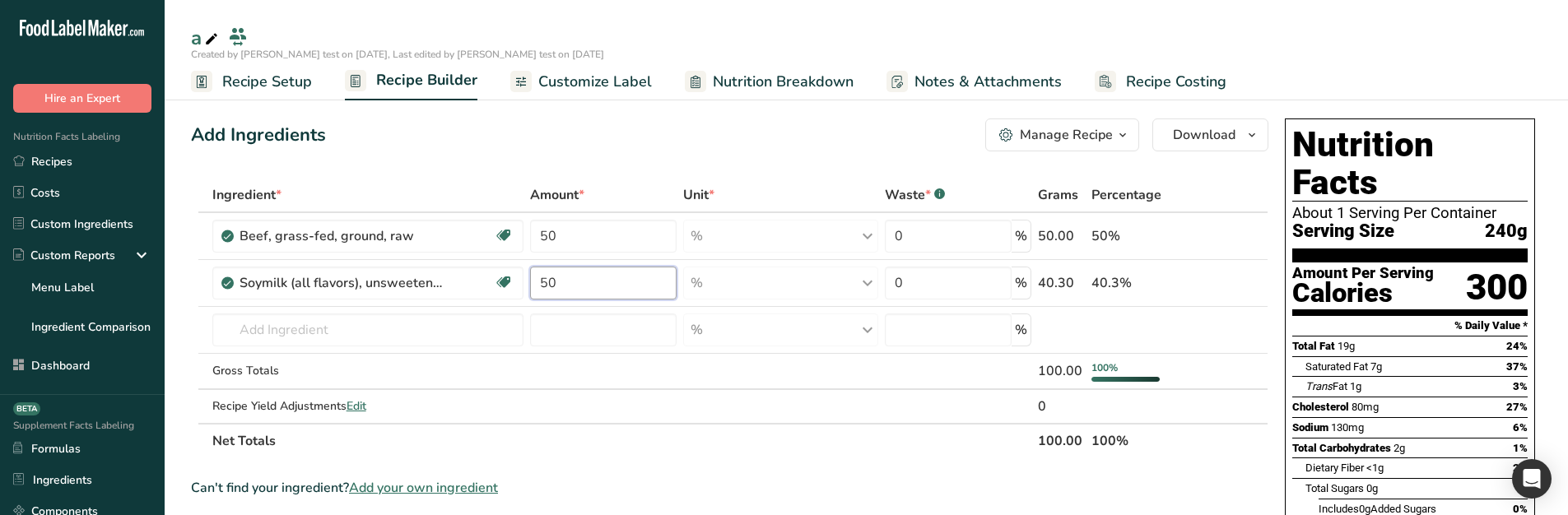
type input "50"
click at [677, 144] on div "Add Ingredients Manage Recipe Delete Recipe Duplicate Recipe Scale Recipe Save …" at bounding box center [730, 134] width 1078 height 33
